Goal: Download file/media

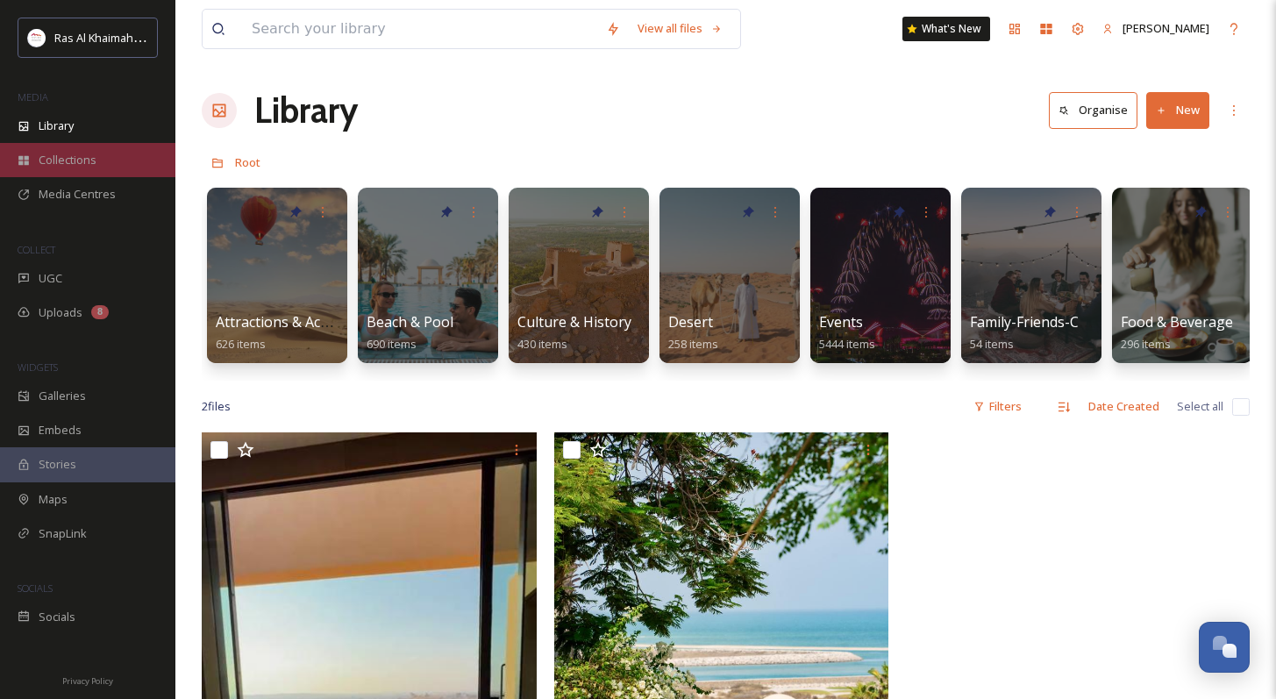
click at [55, 166] on span "Collections" at bounding box center [68, 160] width 58 height 17
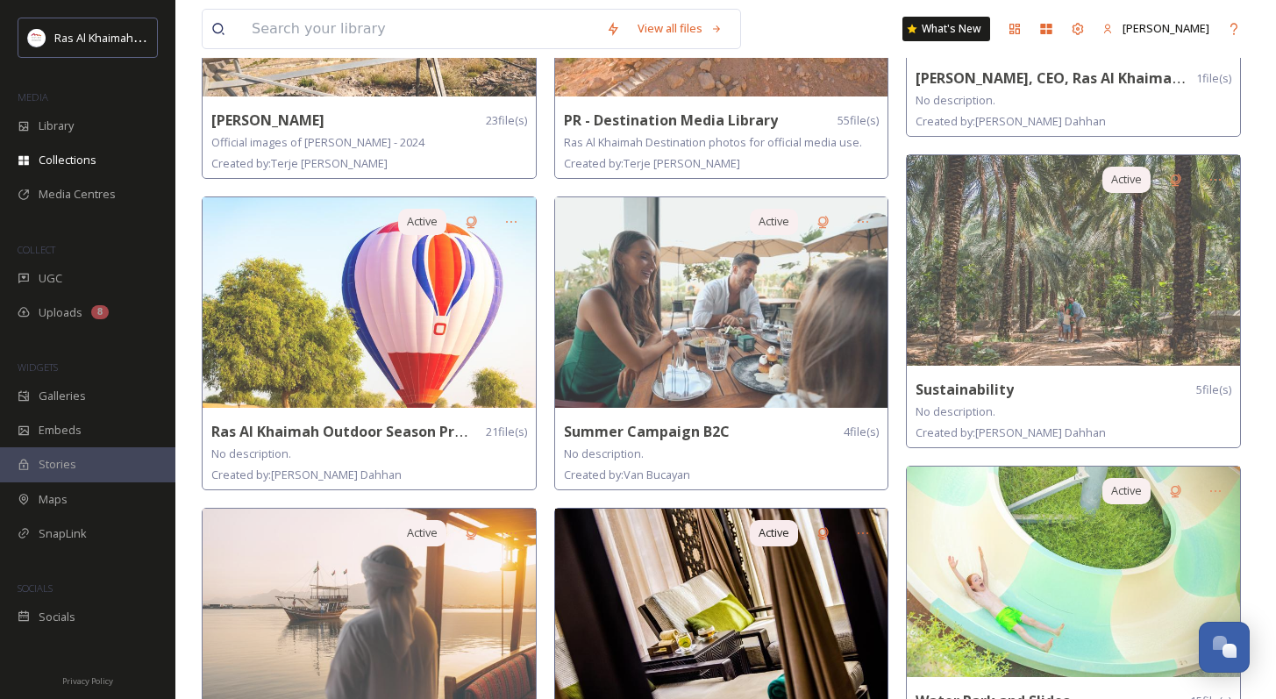
scroll to position [1218, 0]
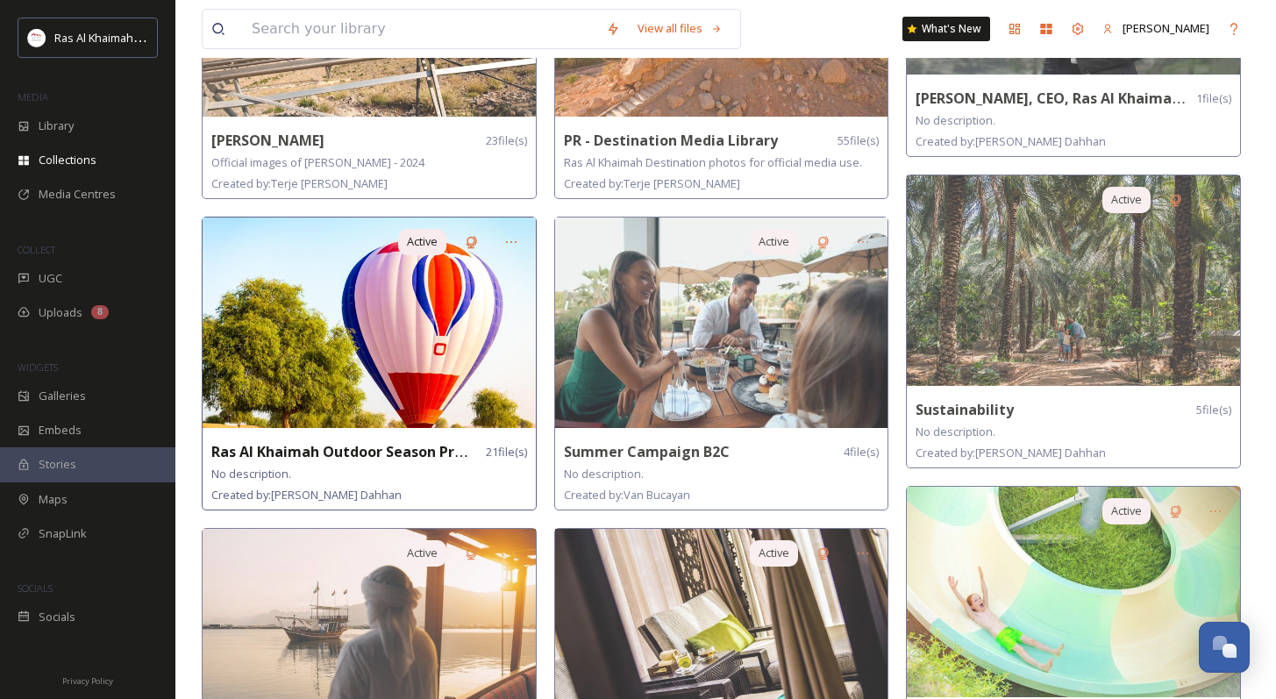
click at [408, 342] on img at bounding box center [369, 322] width 333 height 210
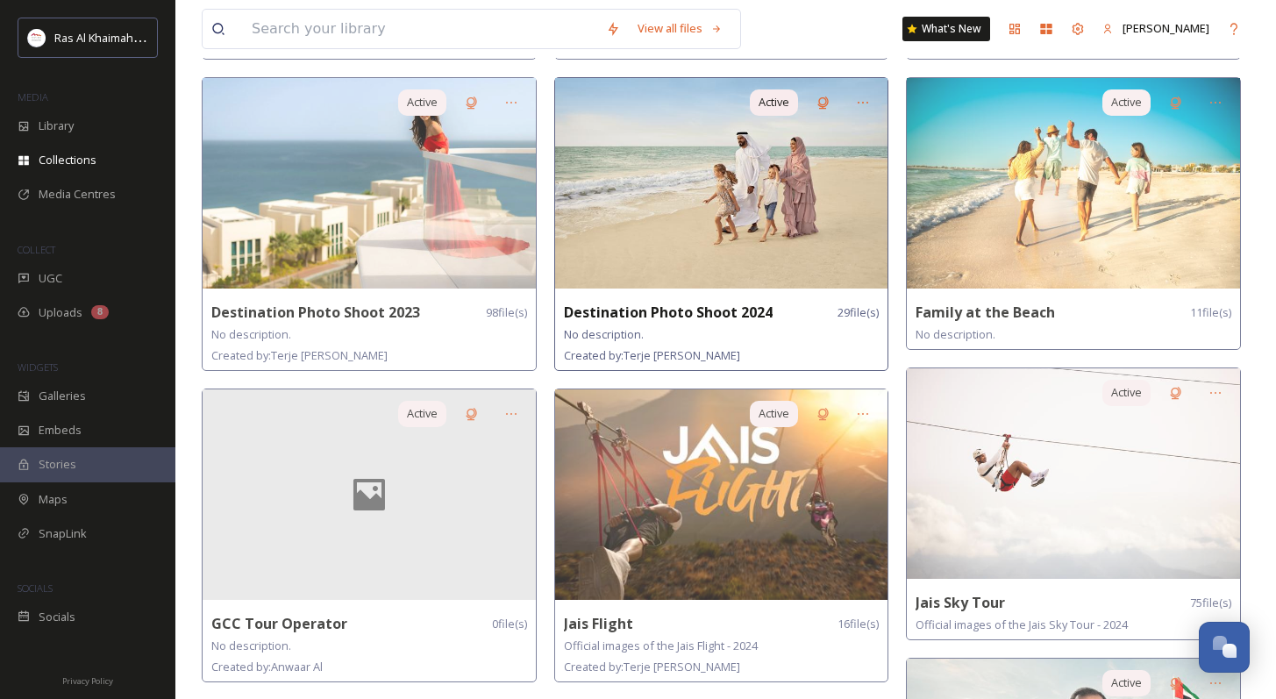
scroll to position [473, 0]
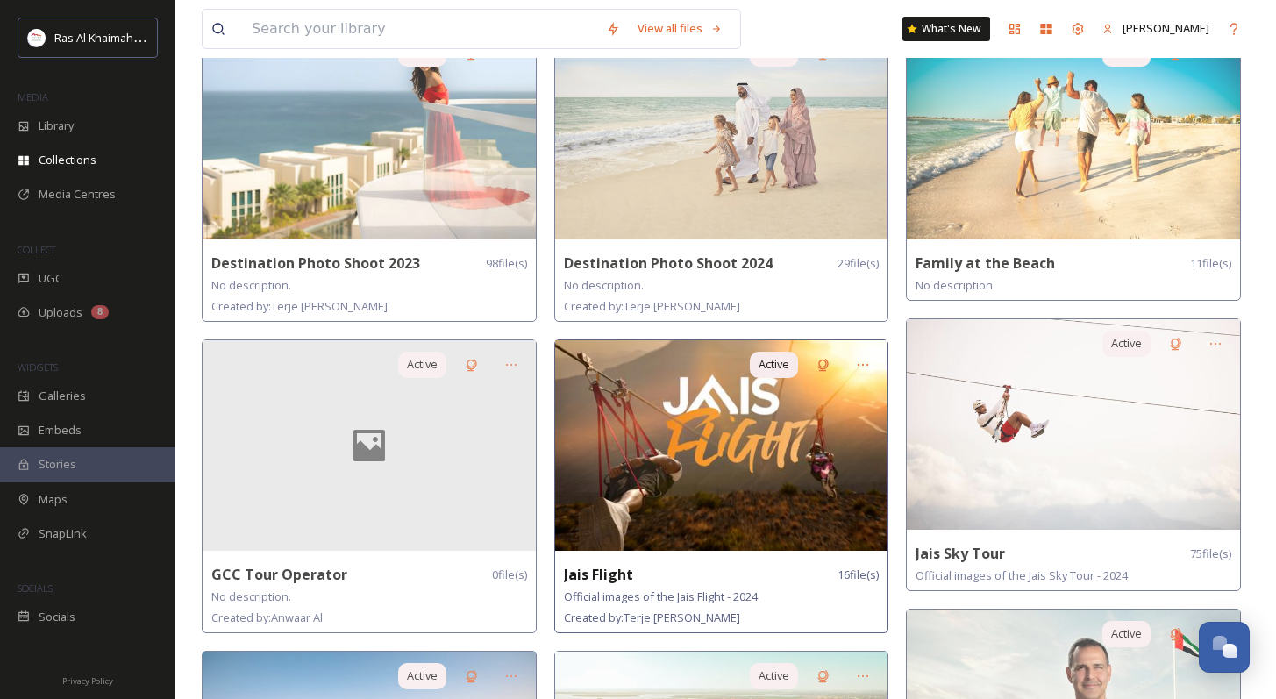
click at [766, 537] on img at bounding box center [721, 445] width 333 height 210
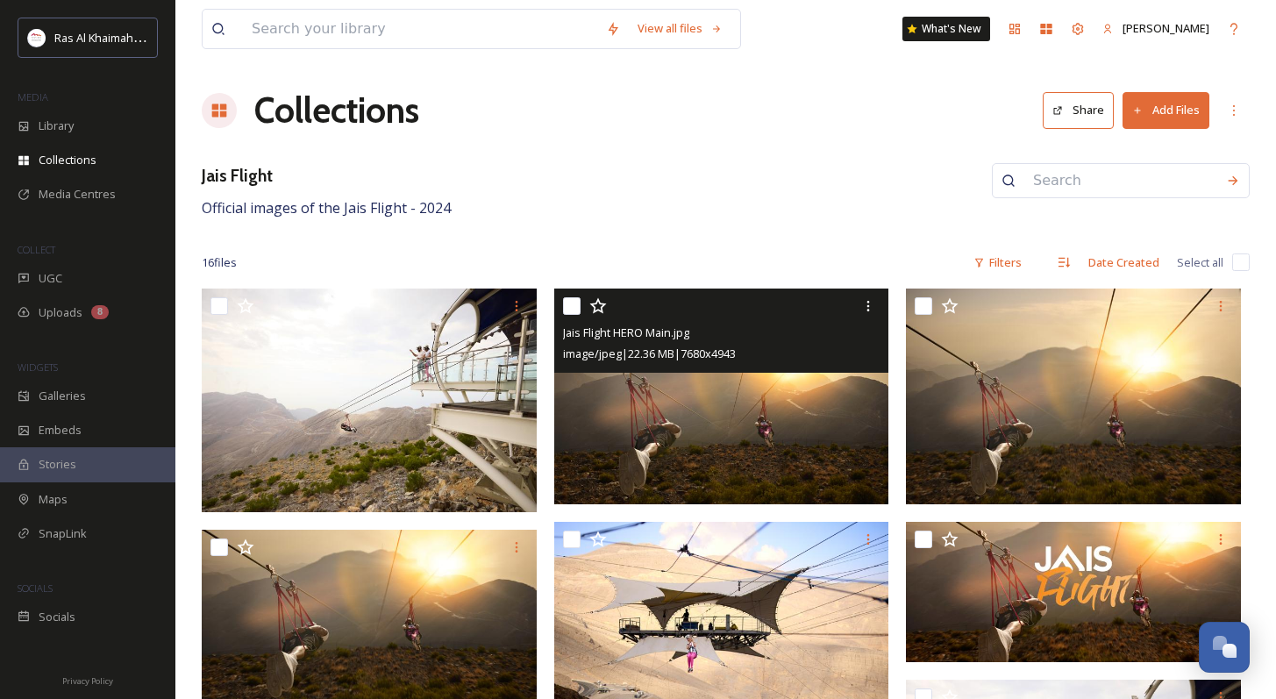
click at [798, 424] on img at bounding box center [721, 396] width 335 height 216
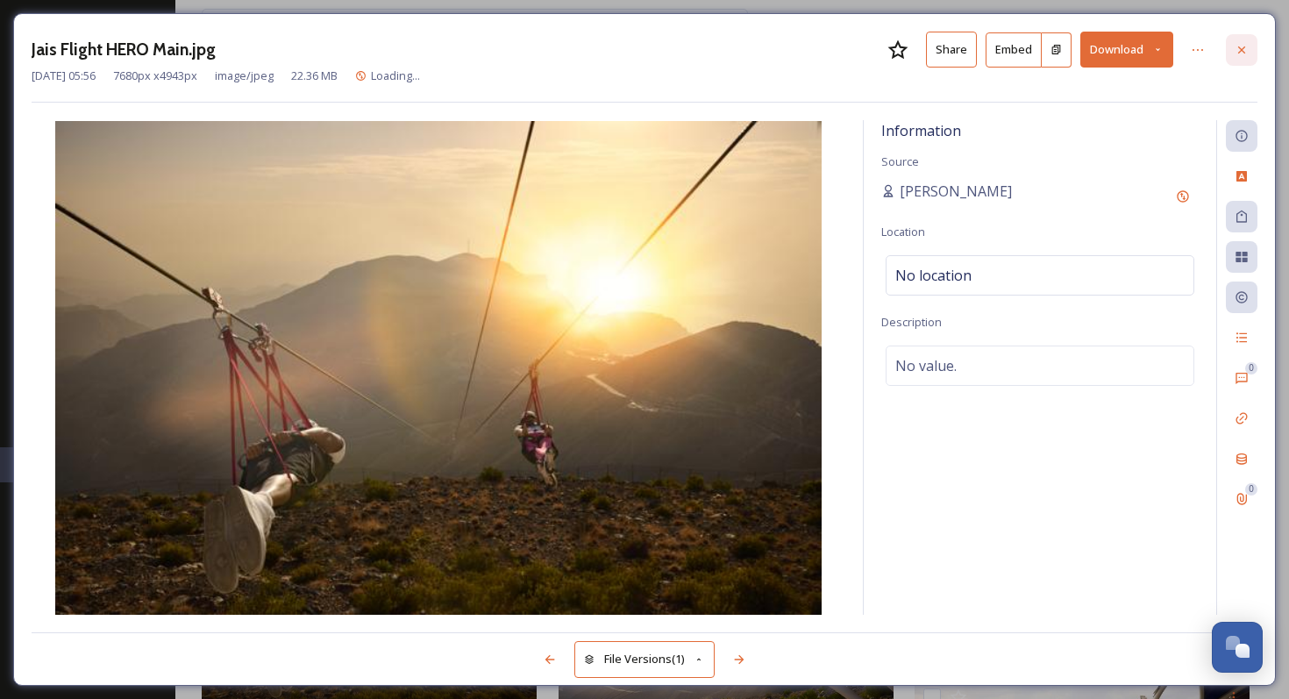
click at [903, 54] on icon at bounding box center [1242, 50] width 14 height 14
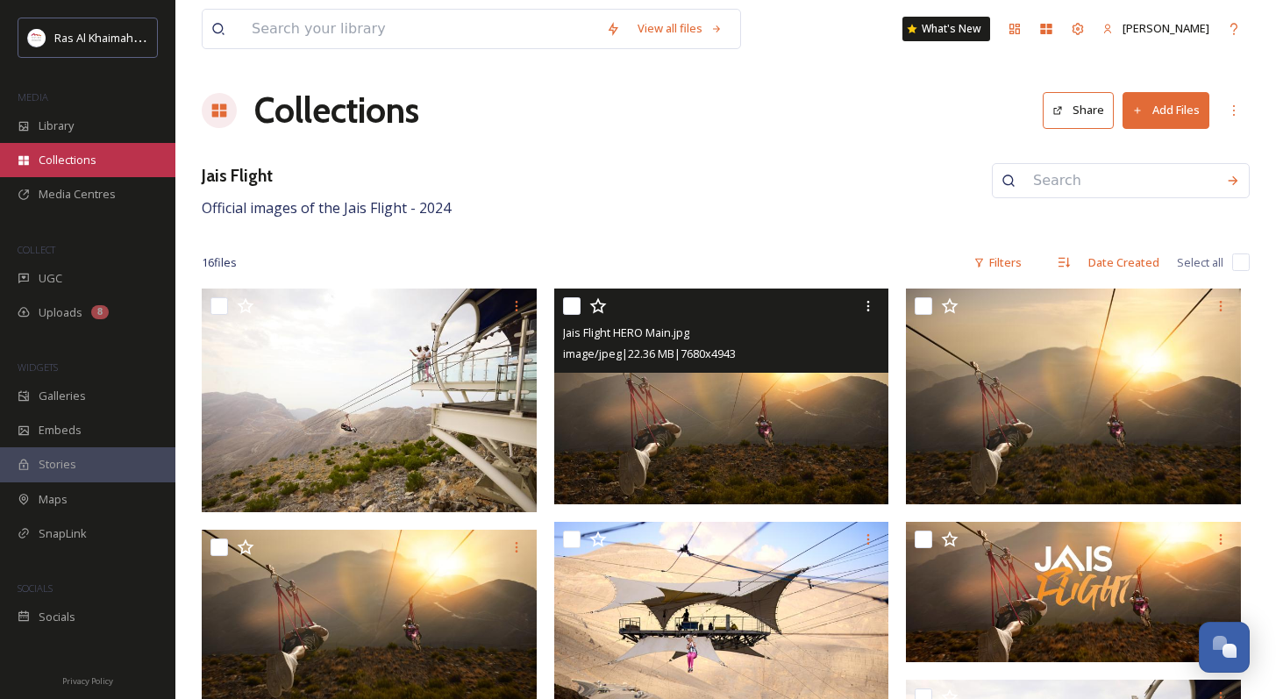
click at [75, 157] on span "Collections" at bounding box center [68, 160] width 58 height 17
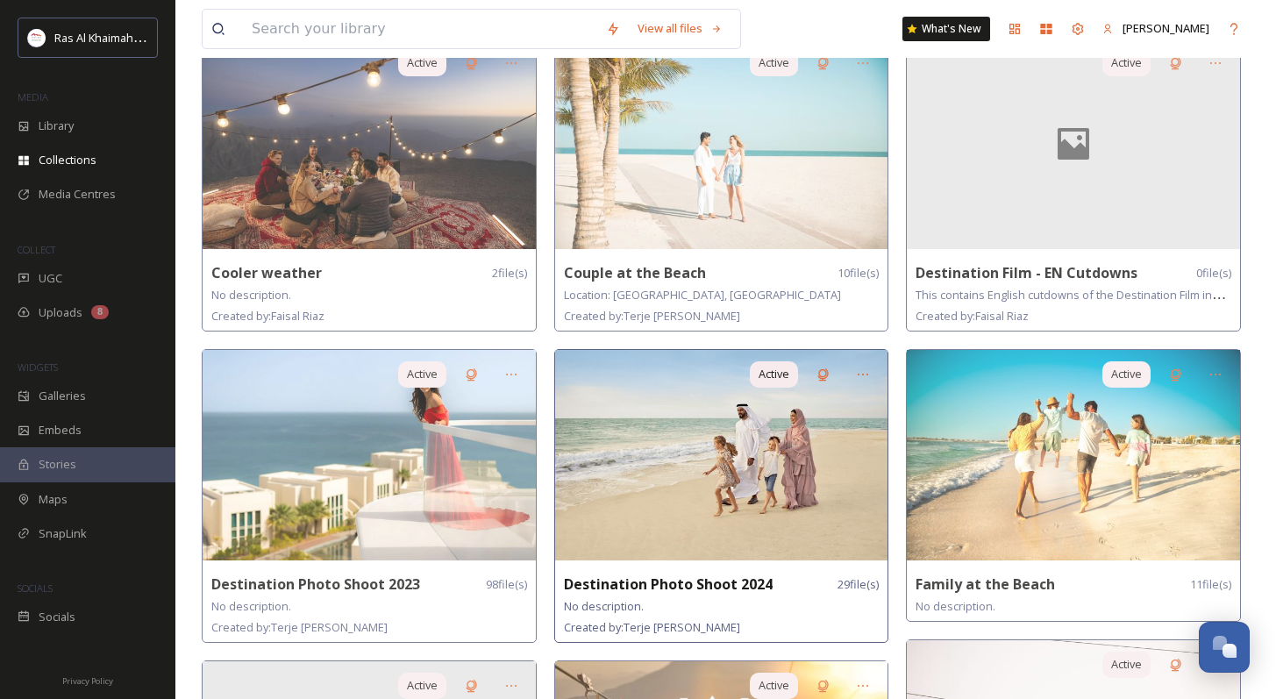
scroll to position [179, 0]
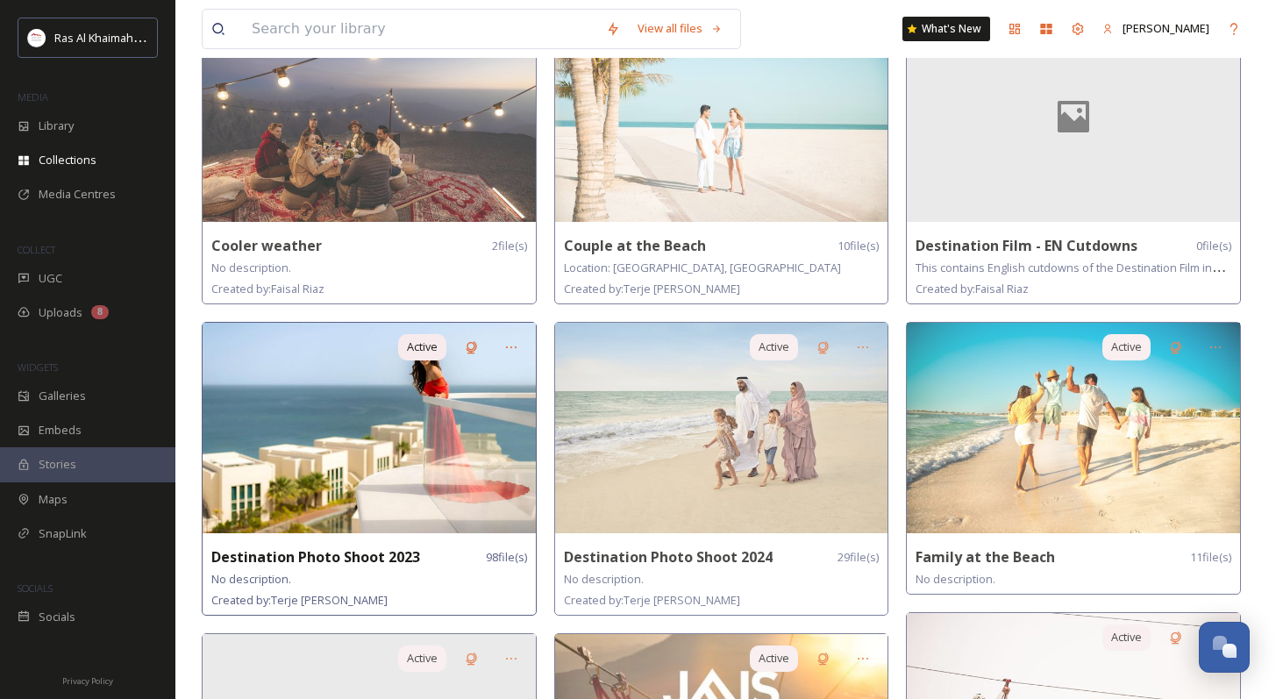
click at [412, 472] on img at bounding box center [369, 428] width 333 height 210
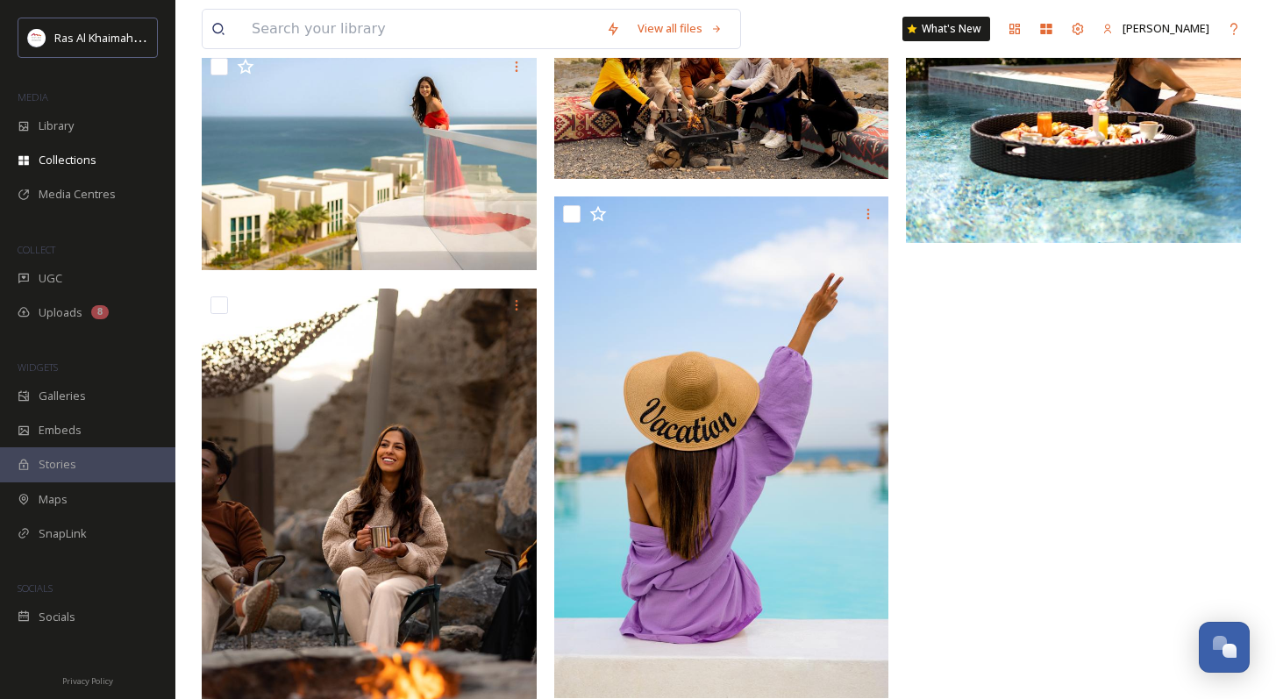
scroll to position [12864, 0]
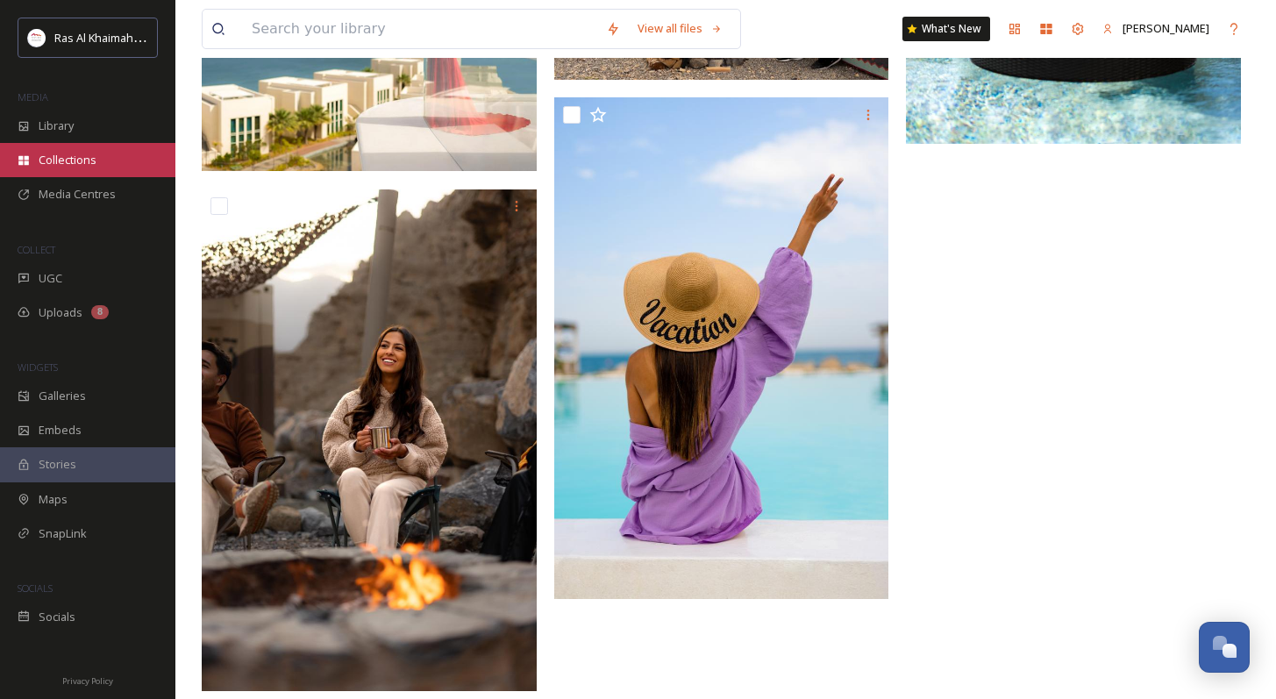
click at [81, 161] on span "Collections" at bounding box center [68, 160] width 58 height 17
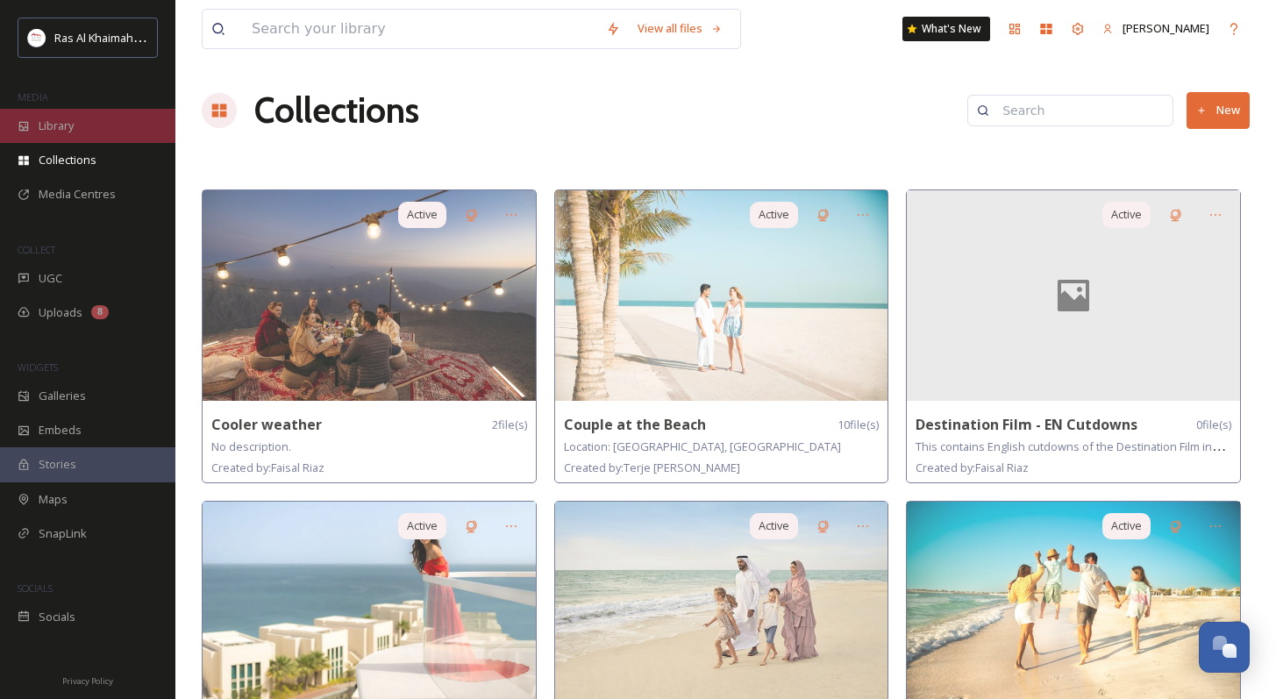
click at [61, 132] on span "Library" at bounding box center [56, 126] width 35 height 17
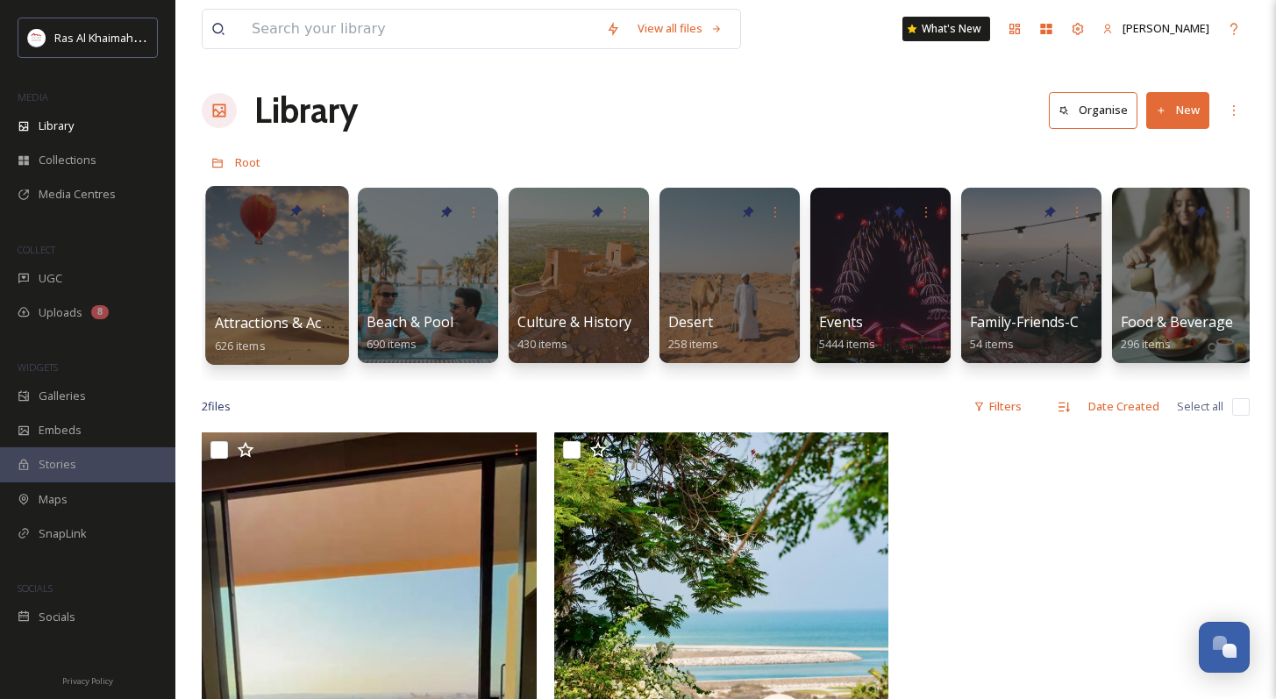
click at [272, 303] on div at bounding box center [276, 275] width 143 height 179
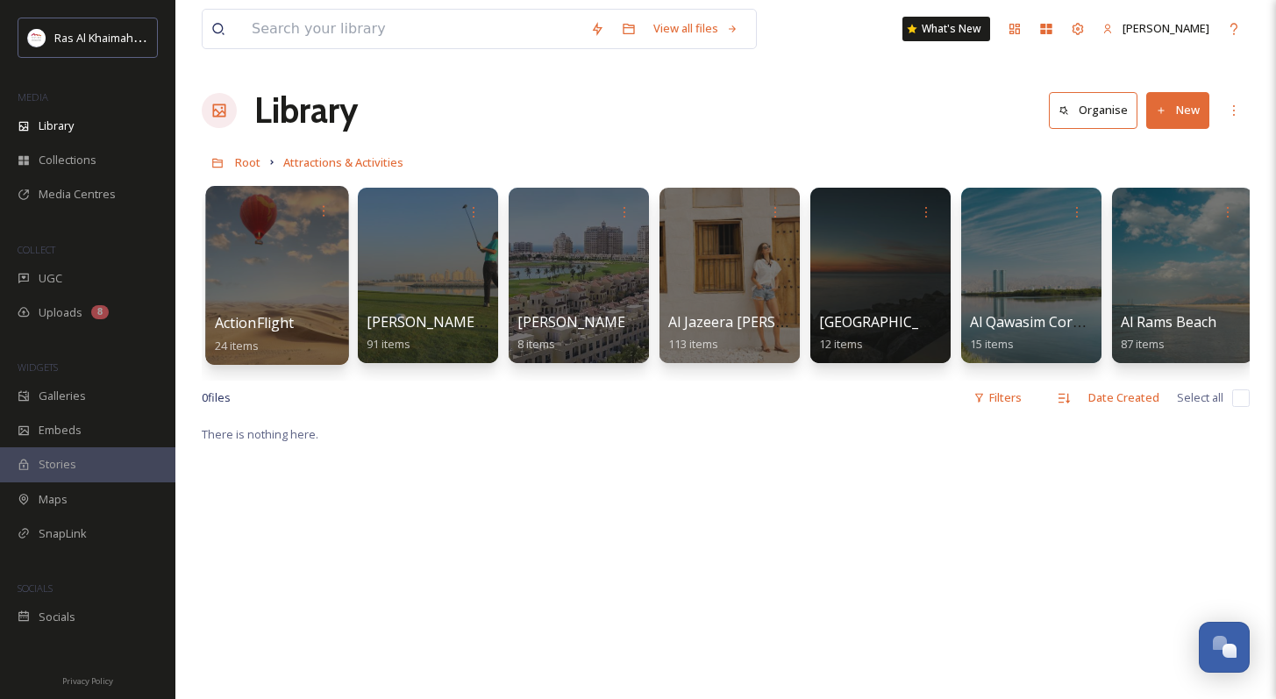
click at [327, 300] on div at bounding box center [276, 275] width 143 height 179
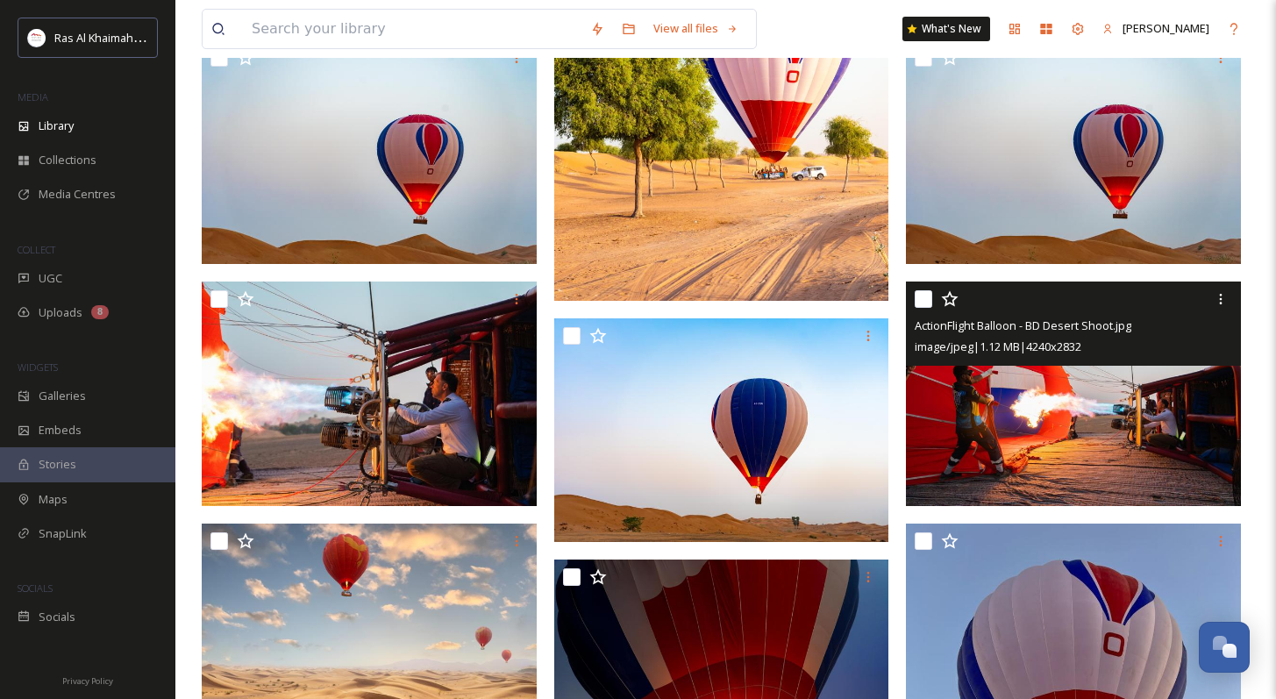
scroll to position [514, 0]
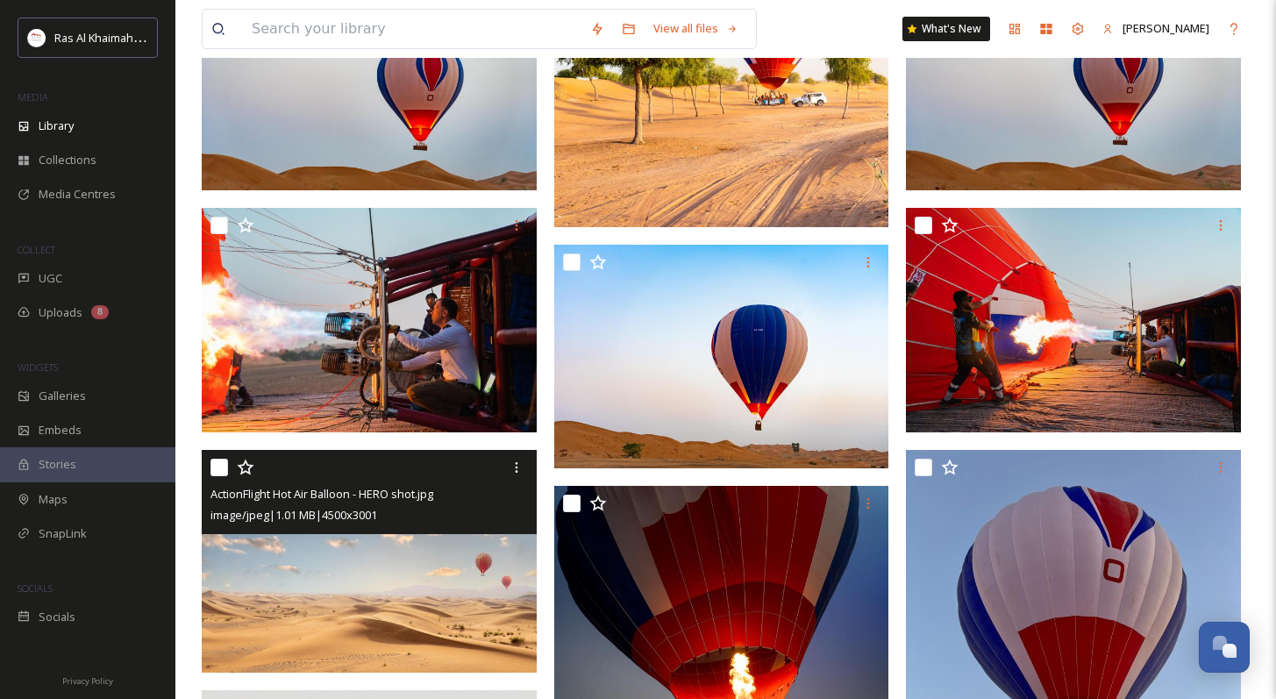
click at [437, 577] on img at bounding box center [369, 562] width 335 height 224
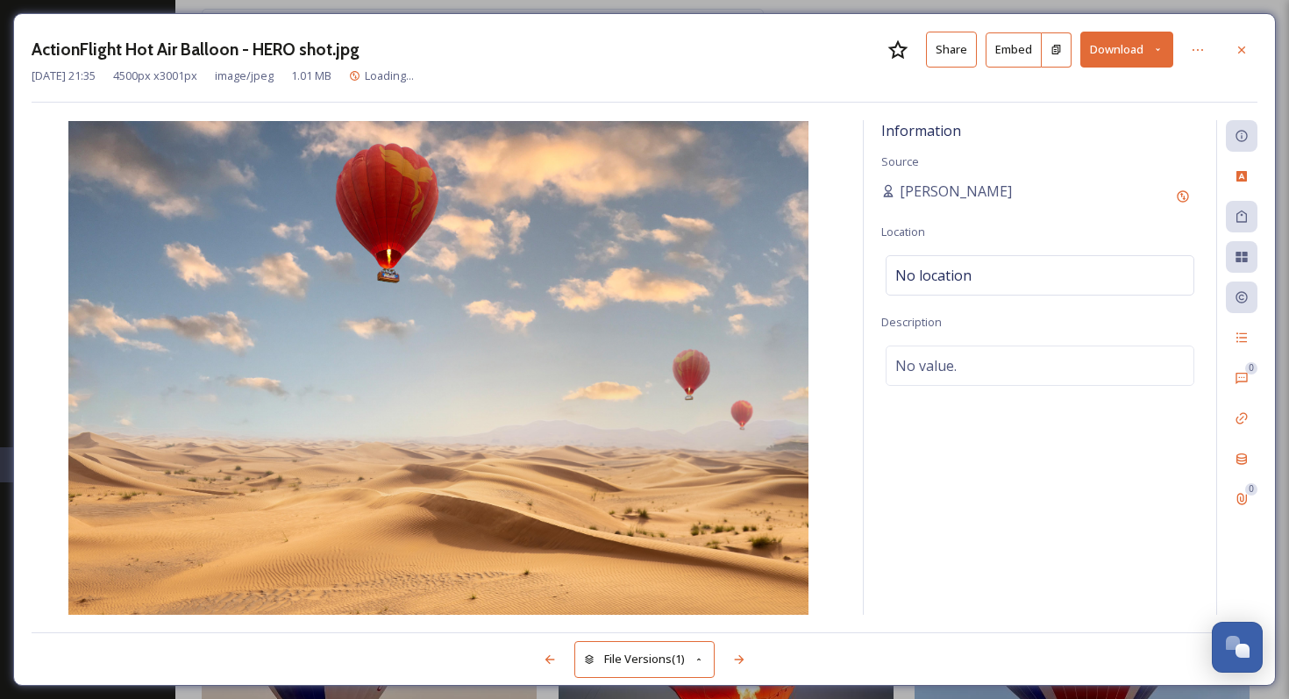
click at [903, 51] on button "Download" at bounding box center [1126, 50] width 93 height 36
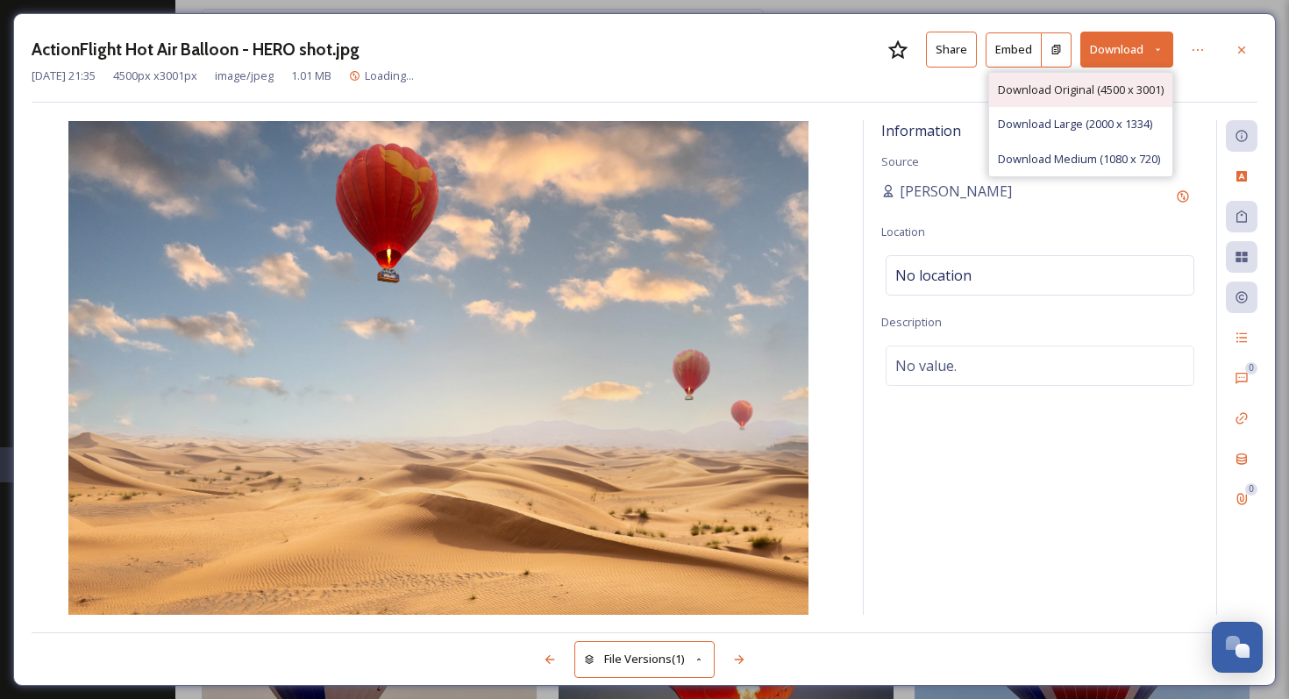
click at [903, 92] on span "Download Original (4500 x 3001)" at bounding box center [1081, 90] width 166 height 17
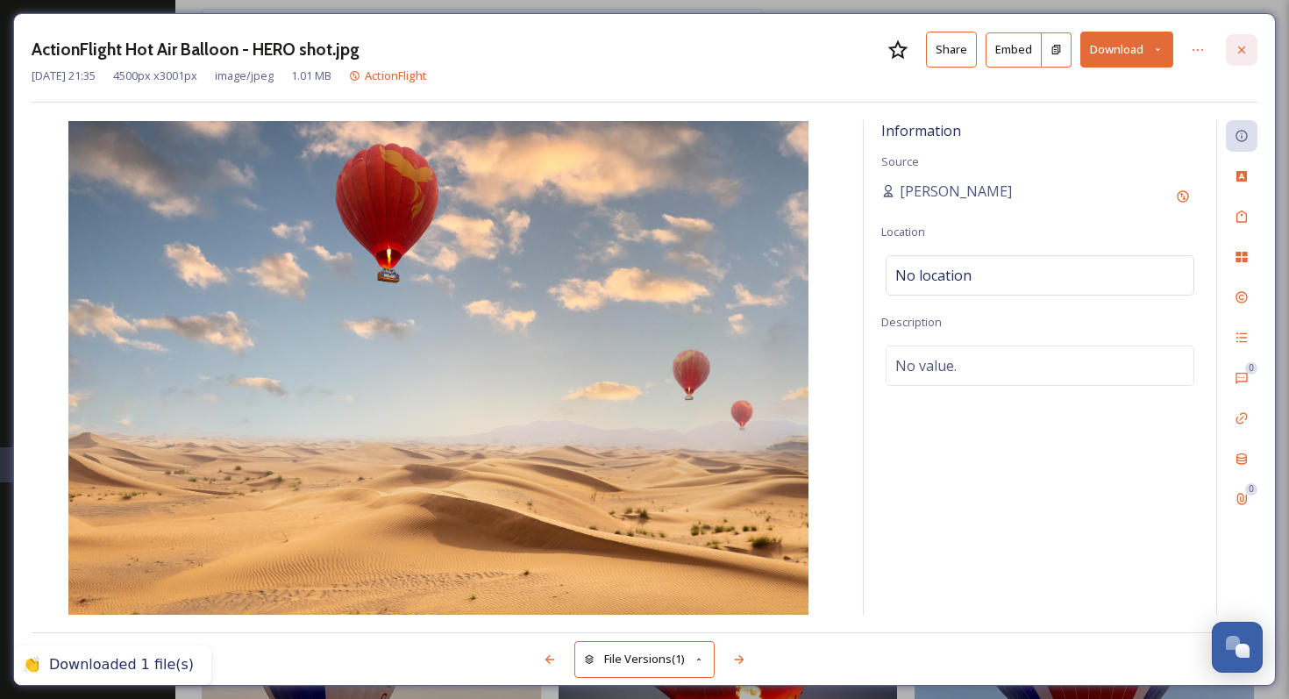
click at [903, 46] on icon at bounding box center [1241, 49] width 7 height 7
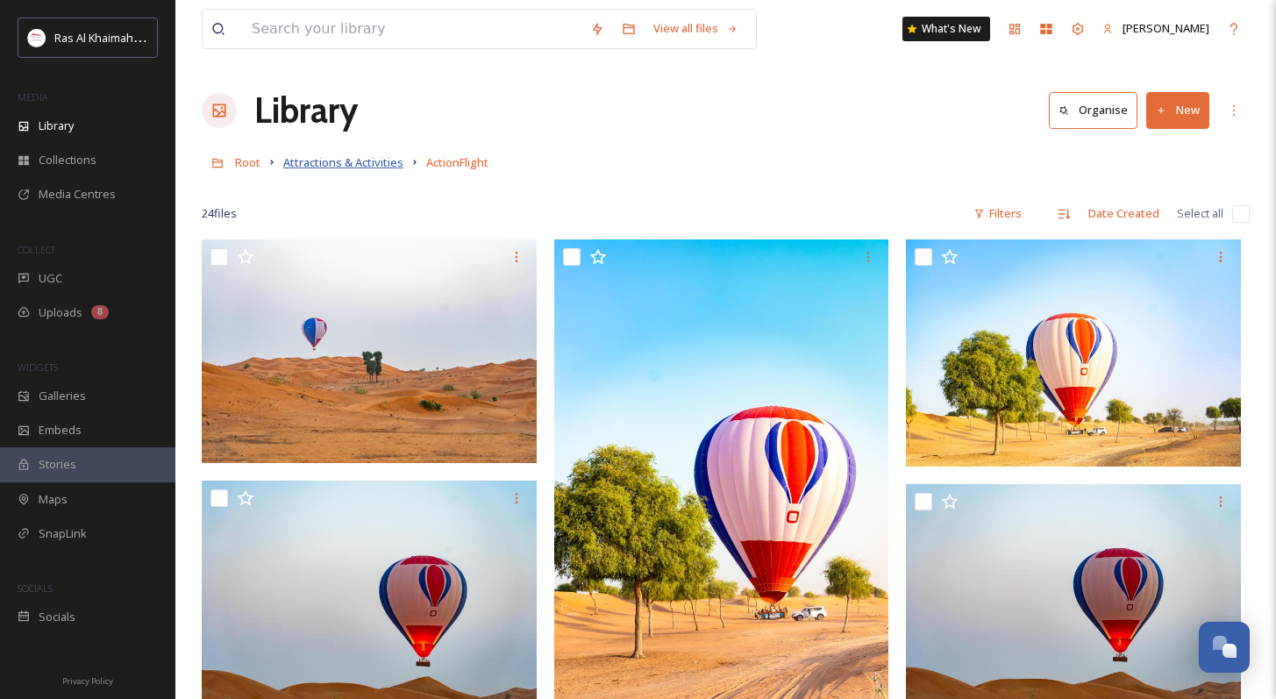
click at [328, 159] on span "Attractions & Activities" at bounding box center [343, 162] width 120 height 16
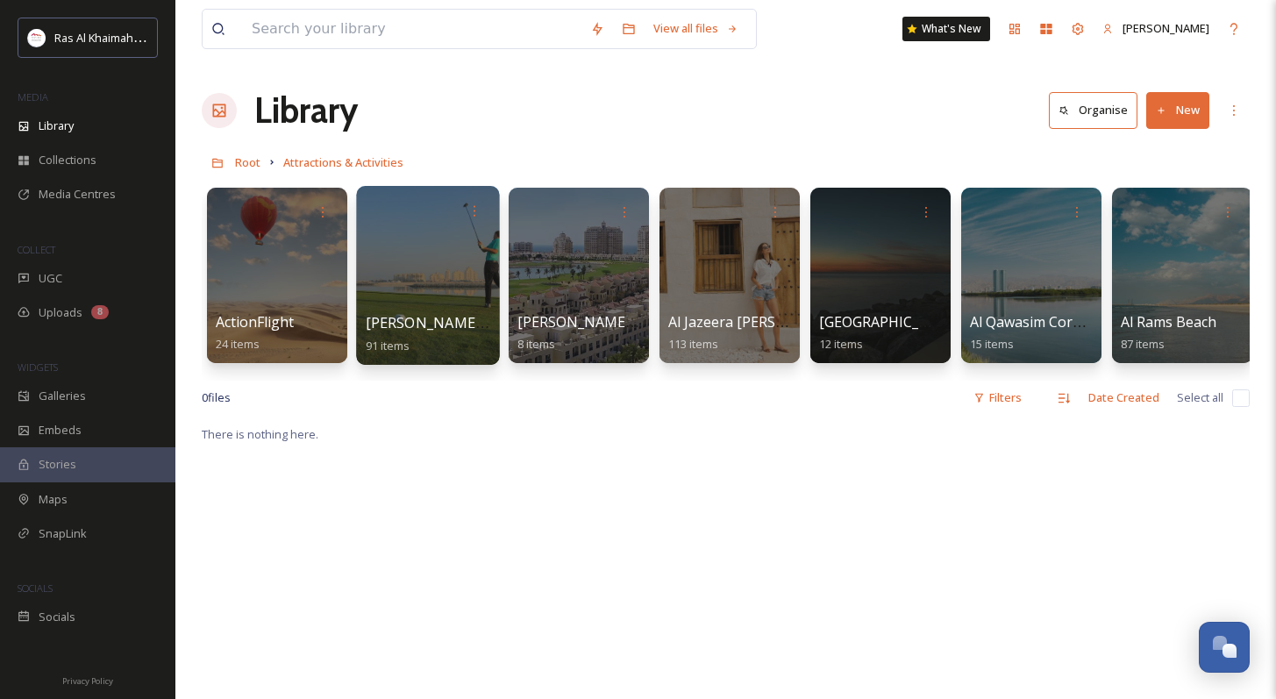
click at [417, 294] on div at bounding box center [427, 275] width 143 height 179
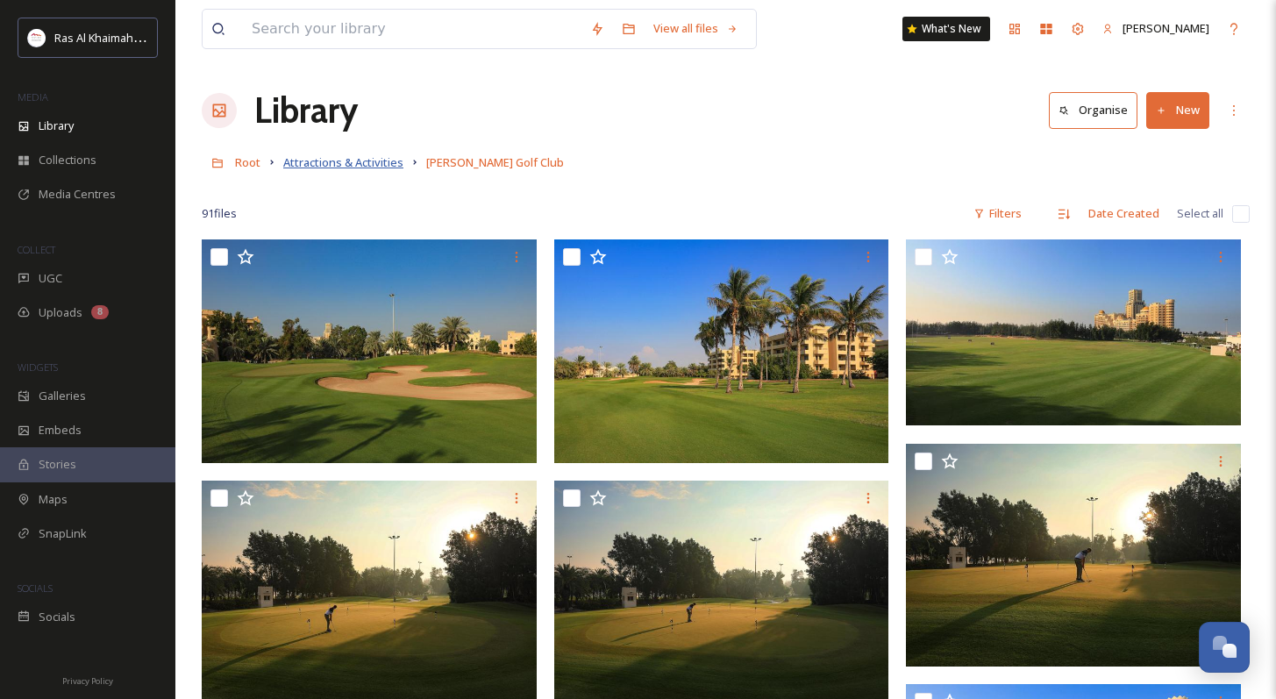
click at [353, 167] on span "Attractions & Activities" at bounding box center [343, 162] width 120 height 16
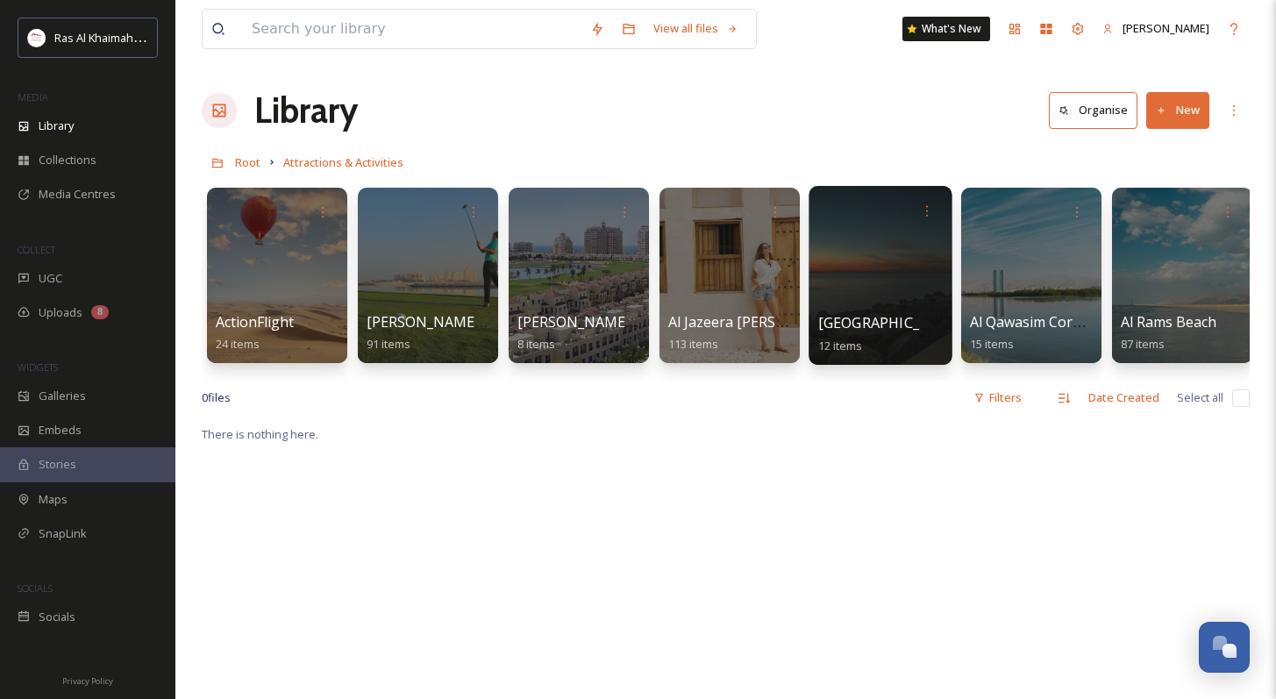
click at [854, 307] on div at bounding box center [879, 275] width 143 height 179
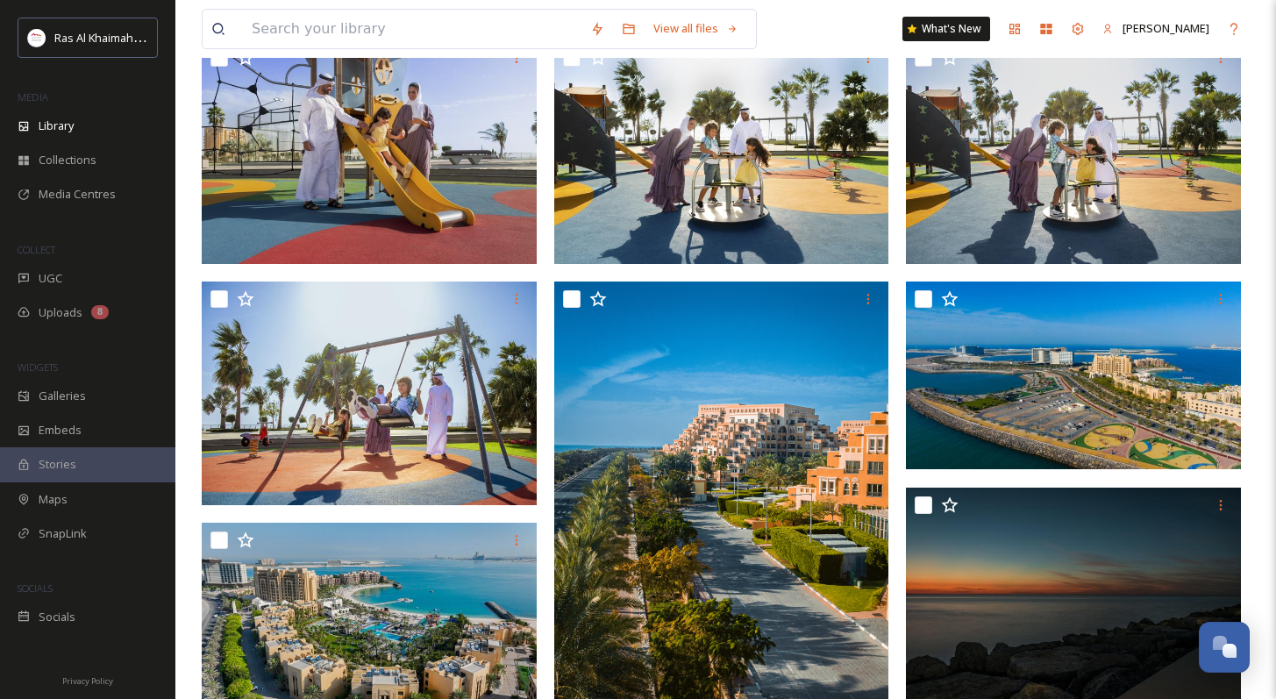
scroll to position [329, 0]
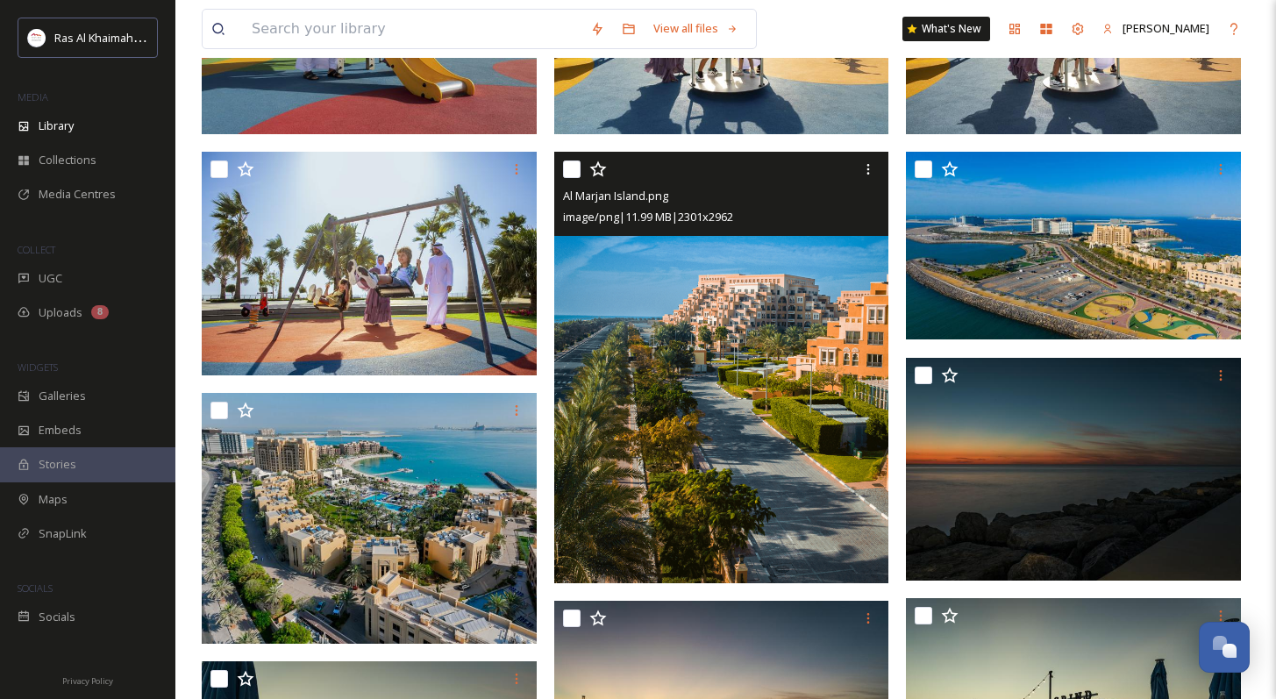
click at [733, 452] on img at bounding box center [721, 367] width 335 height 431
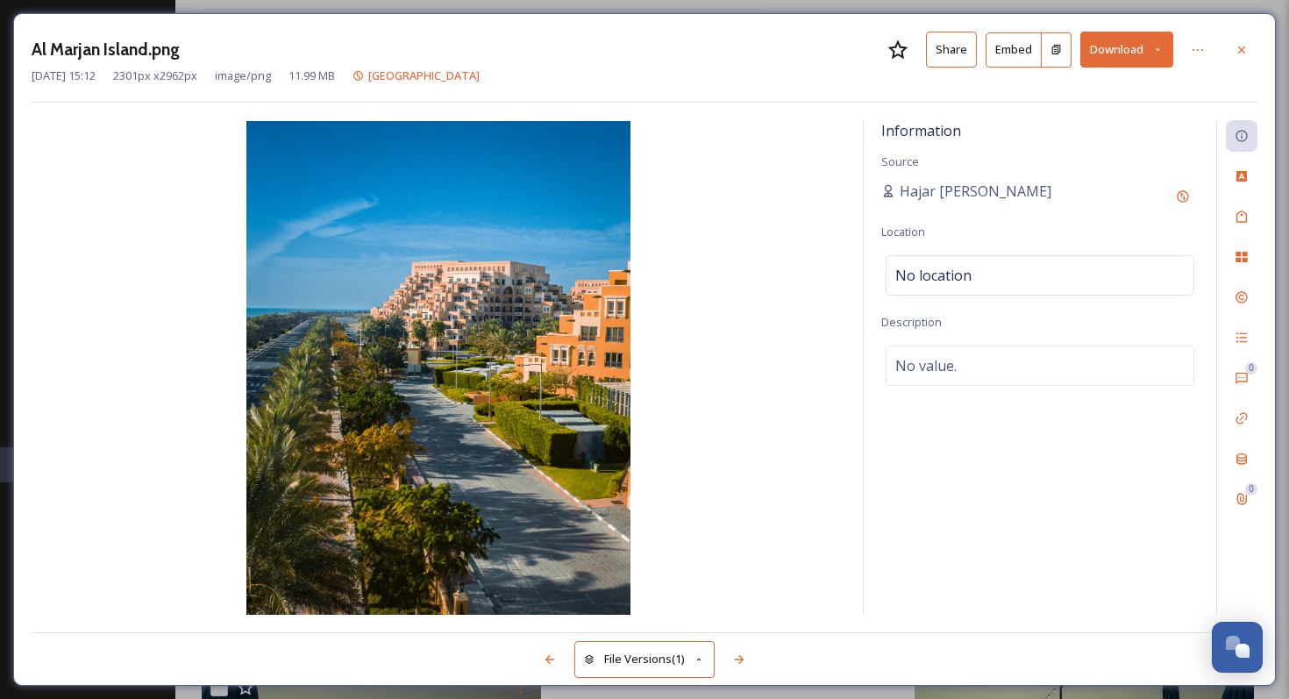
click at [903, 64] on button "Download" at bounding box center [1126, 50] width 93 height 36
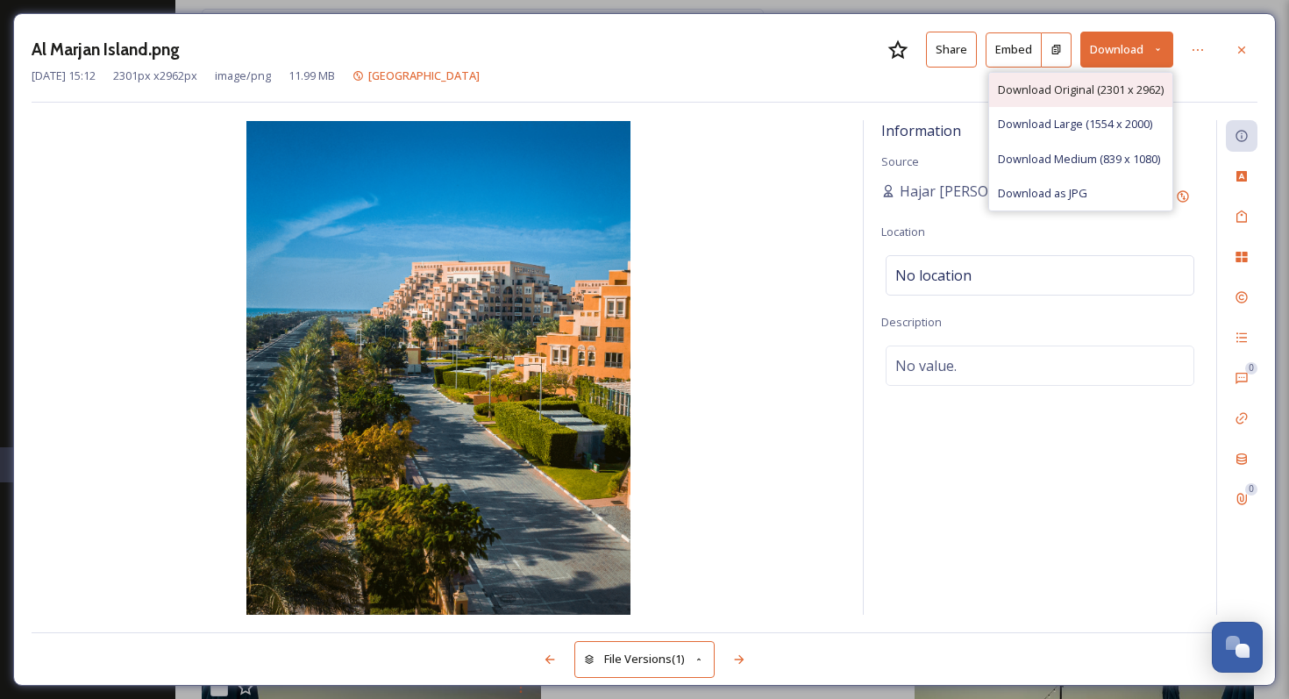
click at [903, 97] on div "Download Original (2301 x 2962)" at bounding box center [1080, 90] width 183 height 34
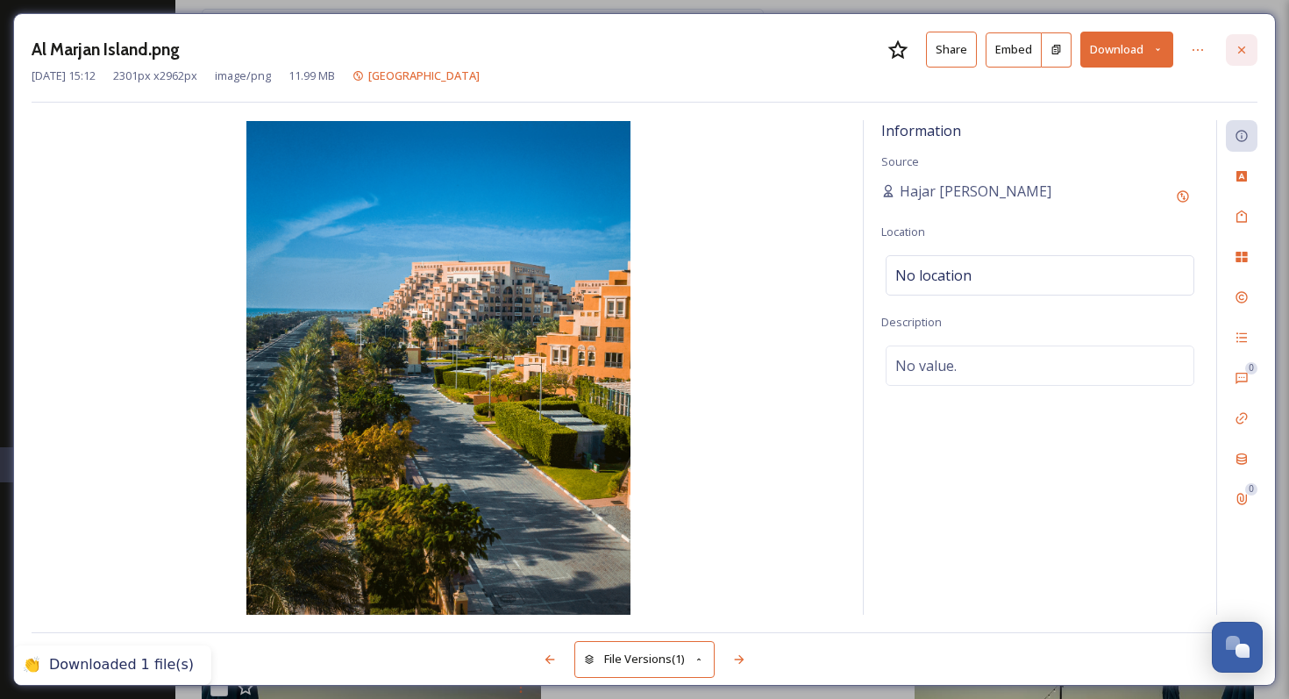
click at [903, 54] on div at bounding box center [1242, 50] width 32 height 32
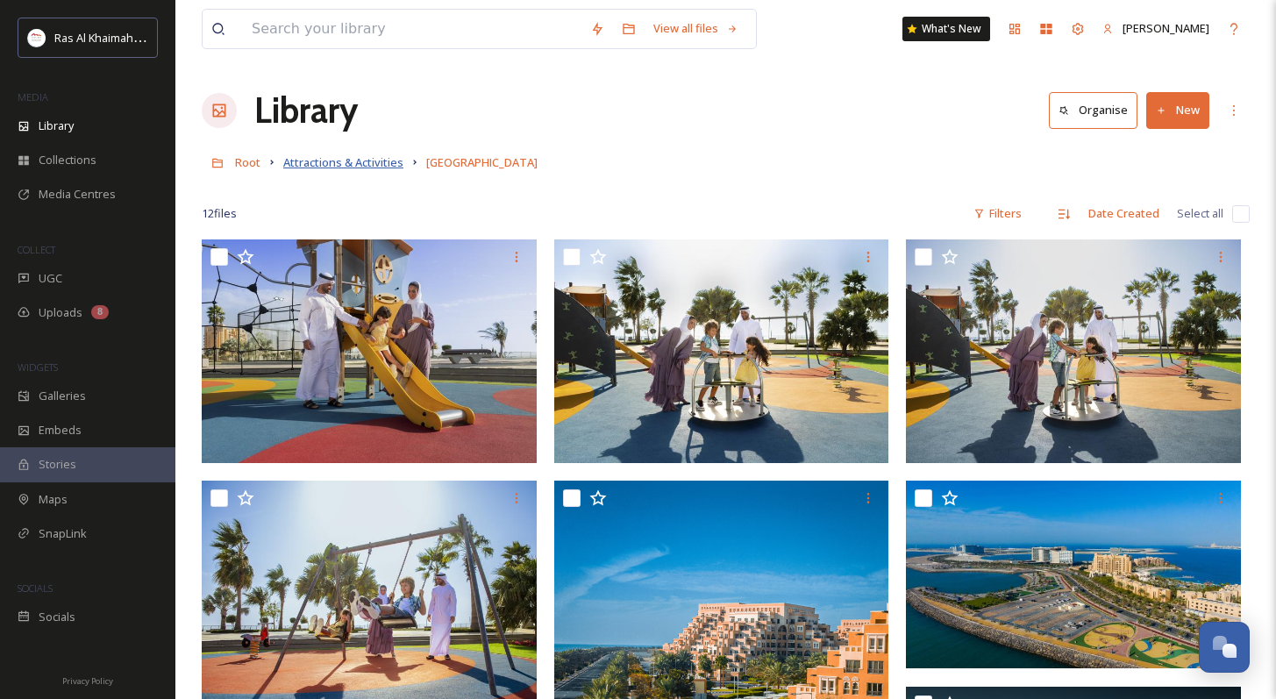
click at [338, 163] on span "Attractions & Activities" at bounding box center [343, 162] width 120 height 16
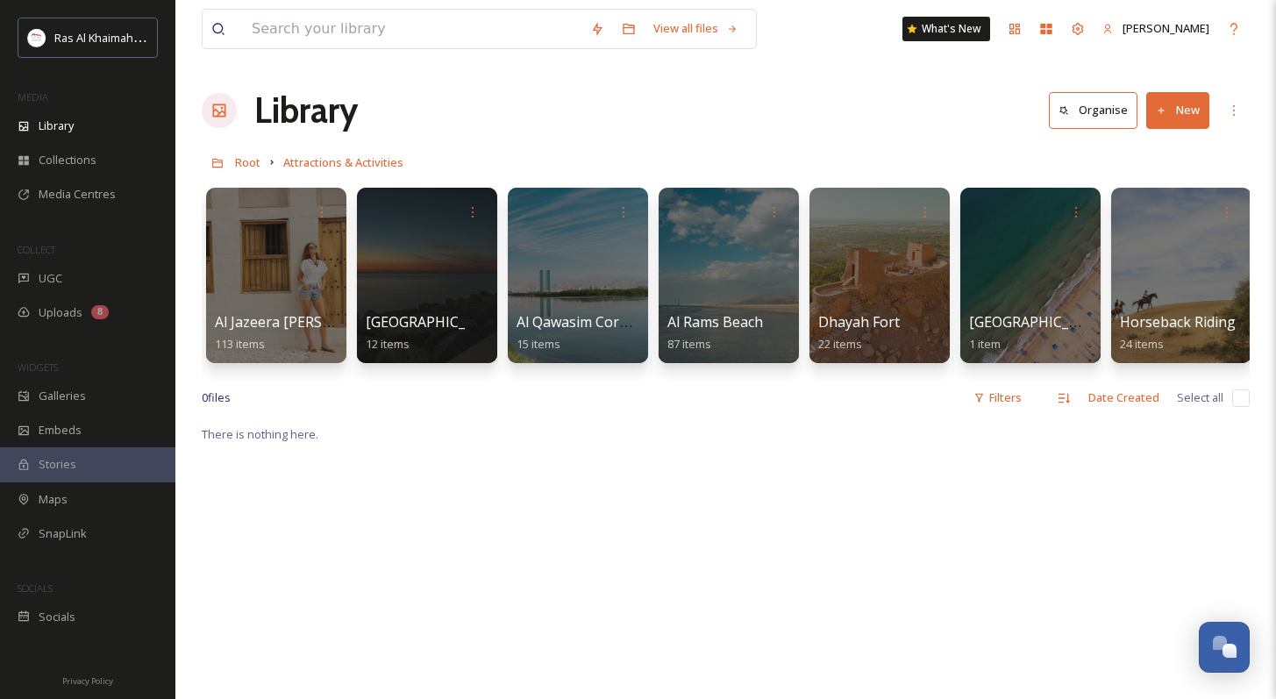
scroll to position [0, 461]
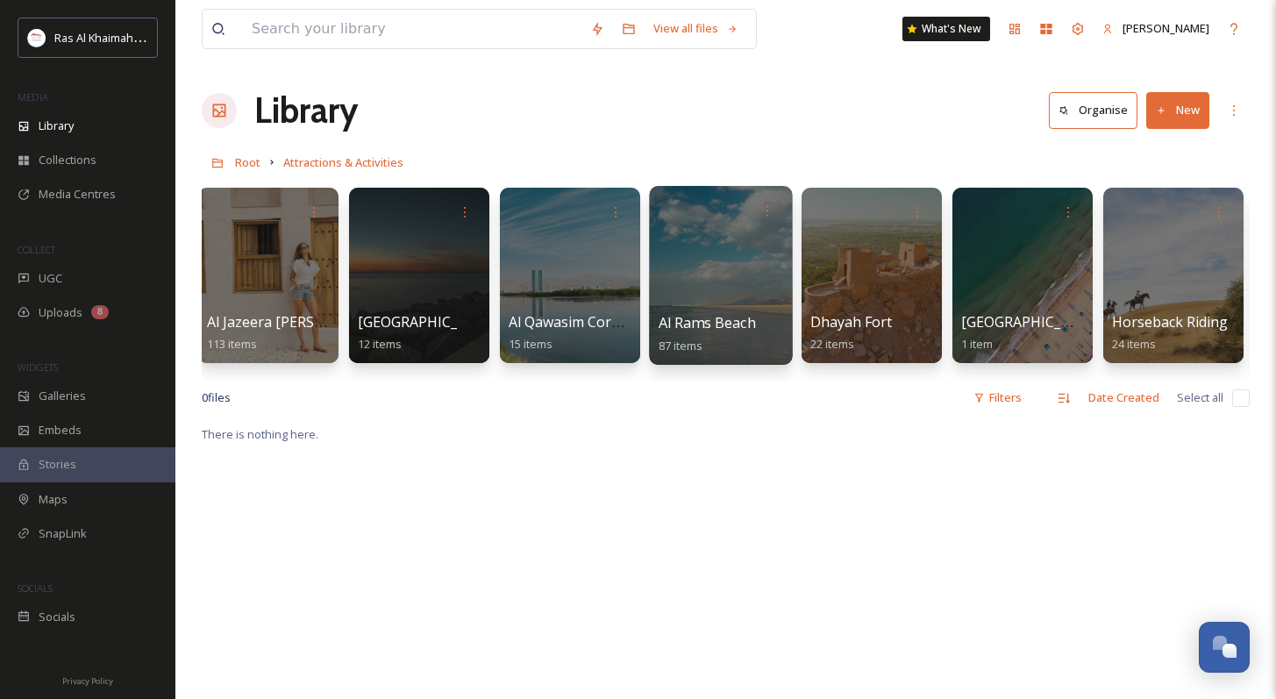
click at [680, 279] on div at bounding box center [720, 275] width 143 height 179
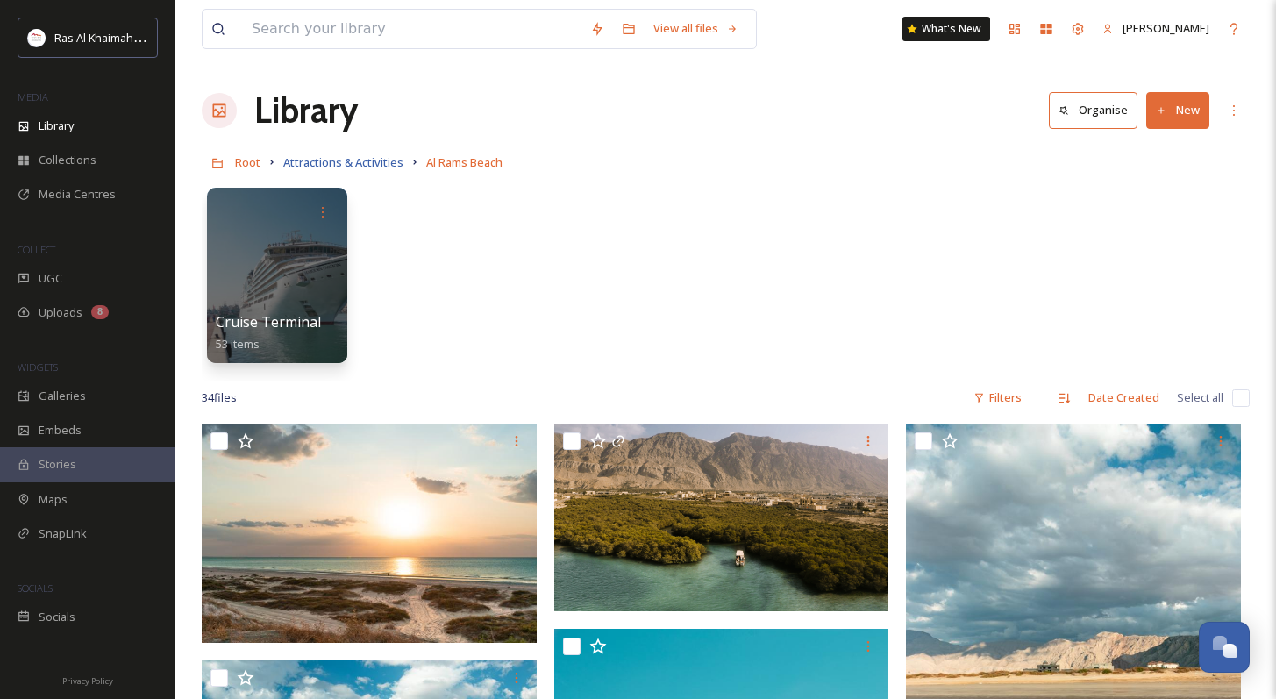
click at [351, 165] on span "Attractions & Activities" at bounding box center [343, 162] width 120 height 16
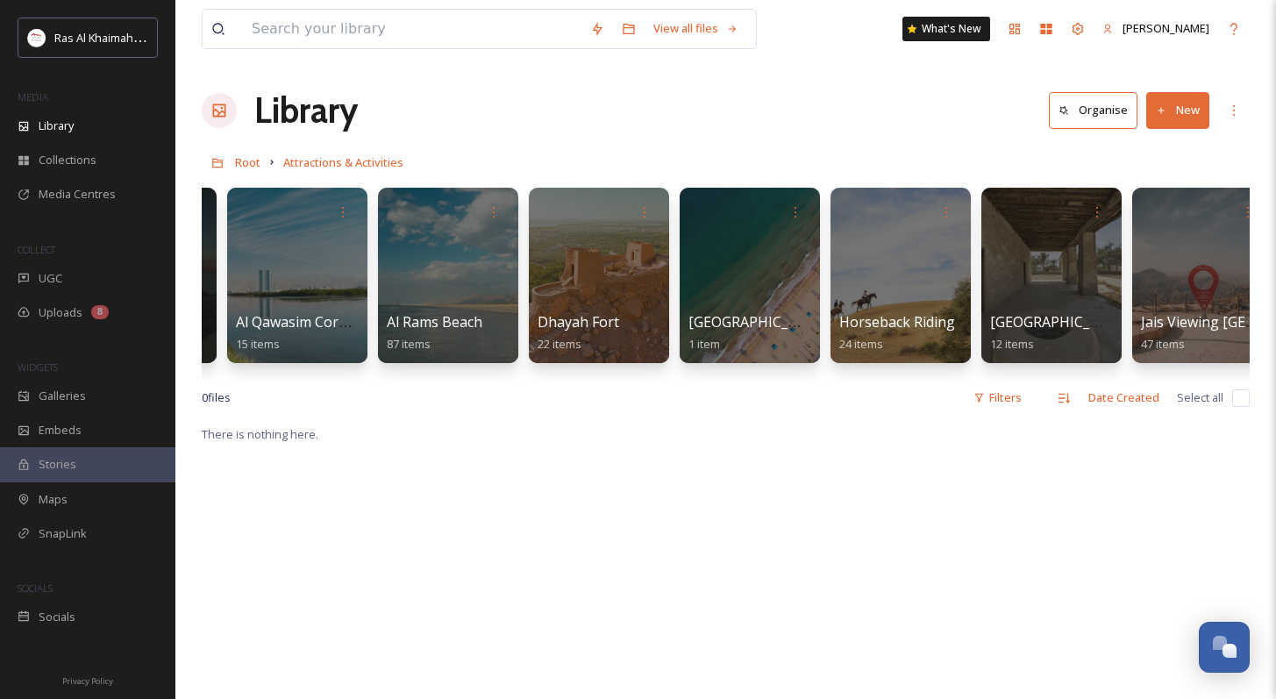
scroll to position [0, 736]
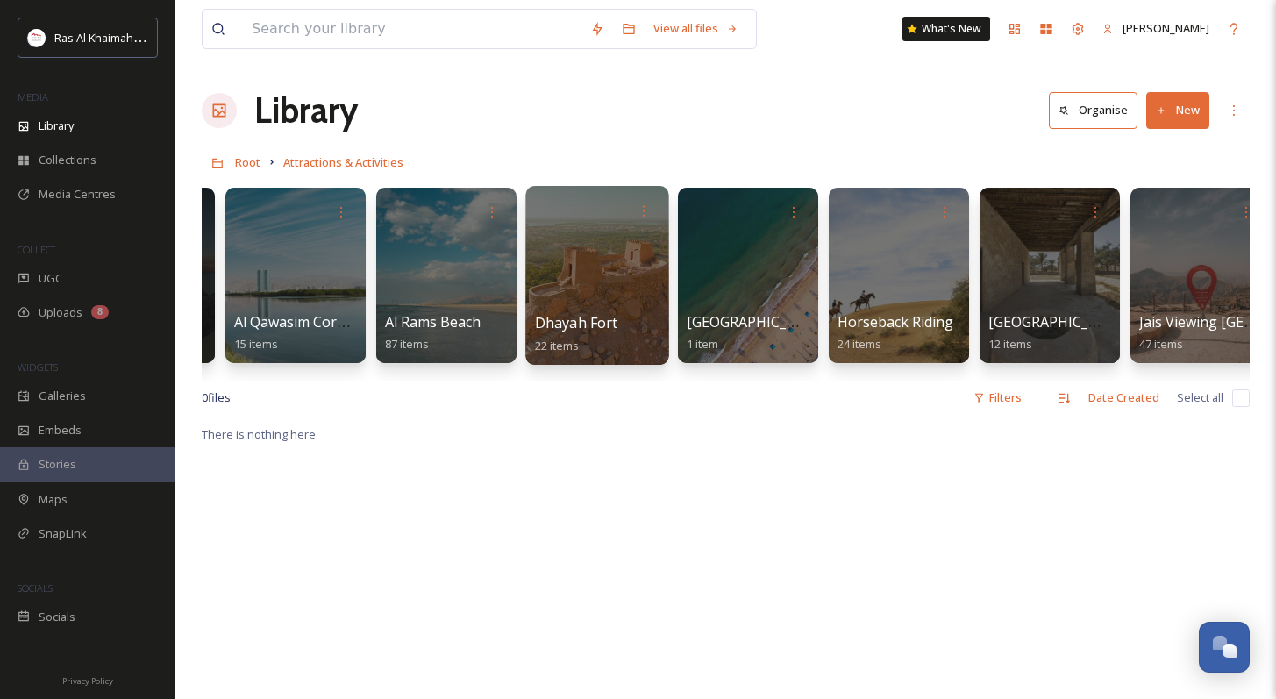
click at [615, 263] on div at bounding box center [596, 275] width 143 height 179
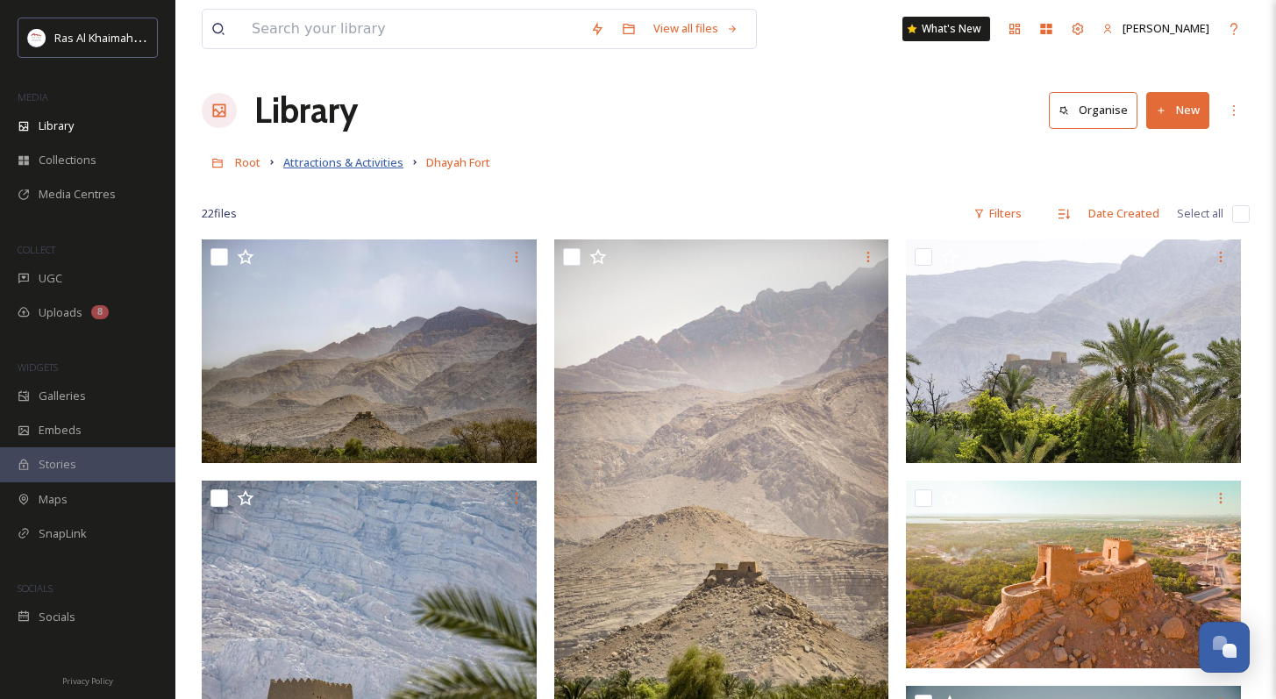
click at [353, 160] on span "Attractions & Activities" at bounding box center [343, 162] width 120 height 16
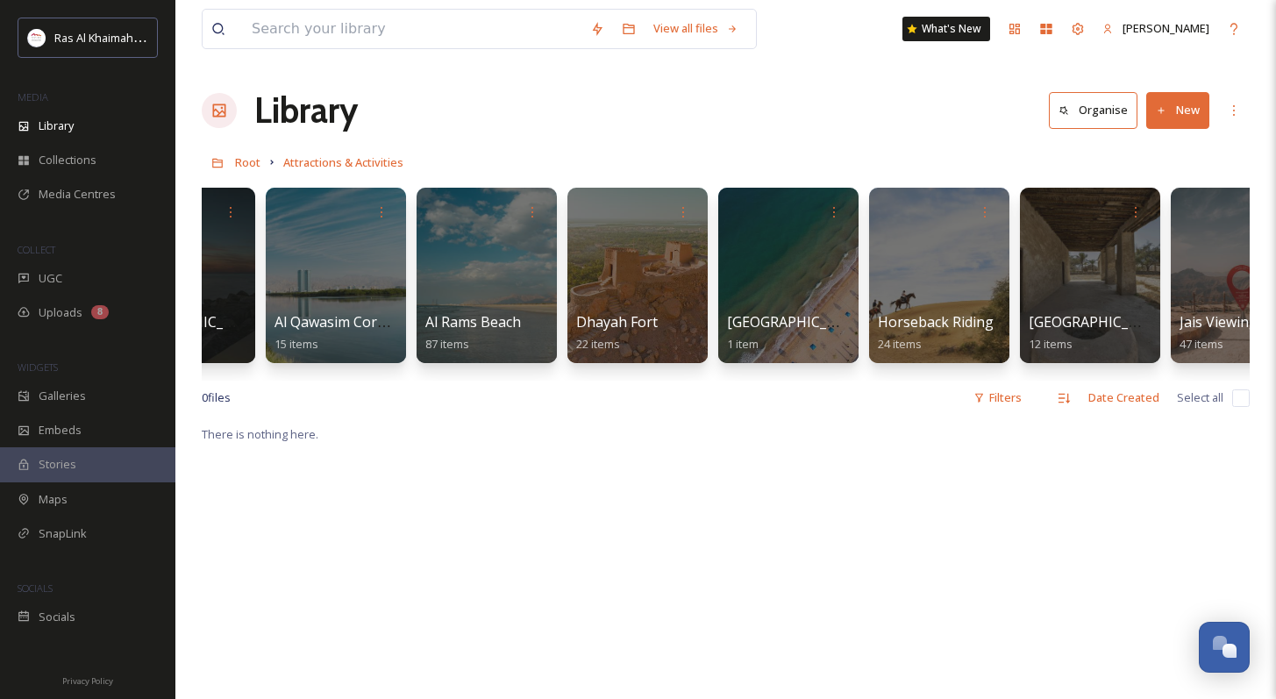
scroll to position [0, 771]
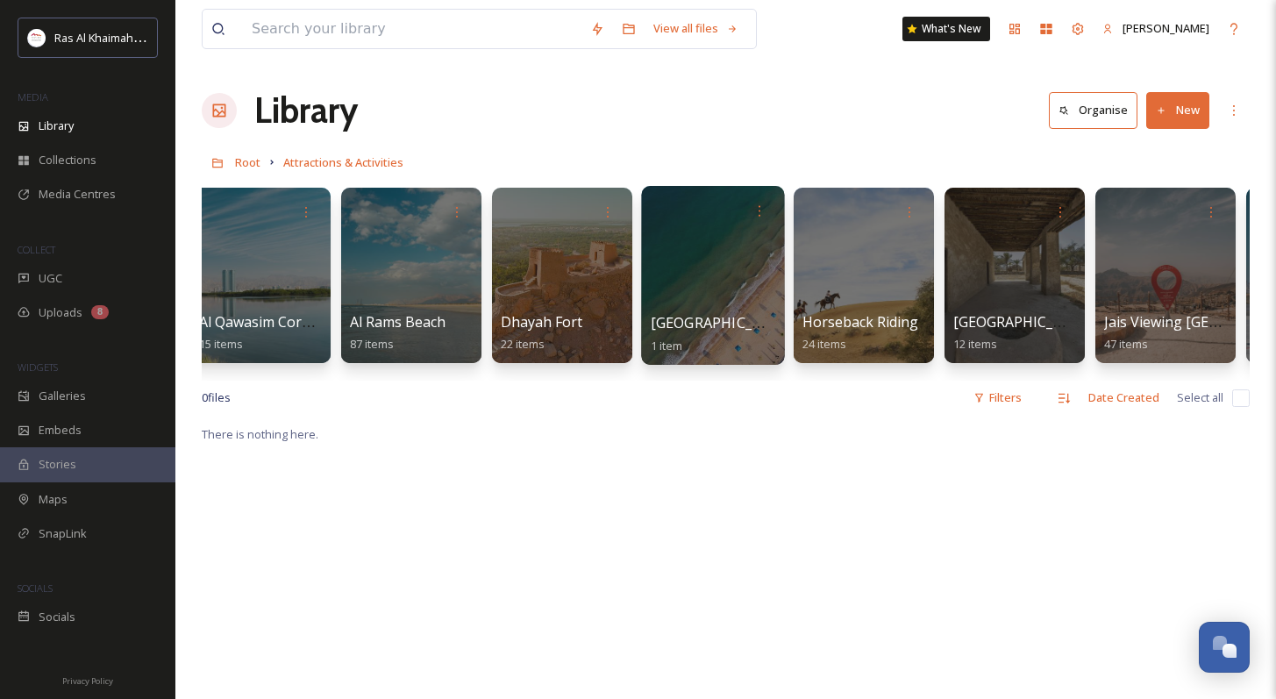
click at [701, 316] on span "[GEOGRAPHIC_DATA]" at bounding box center [723, 322] width 144 height 19
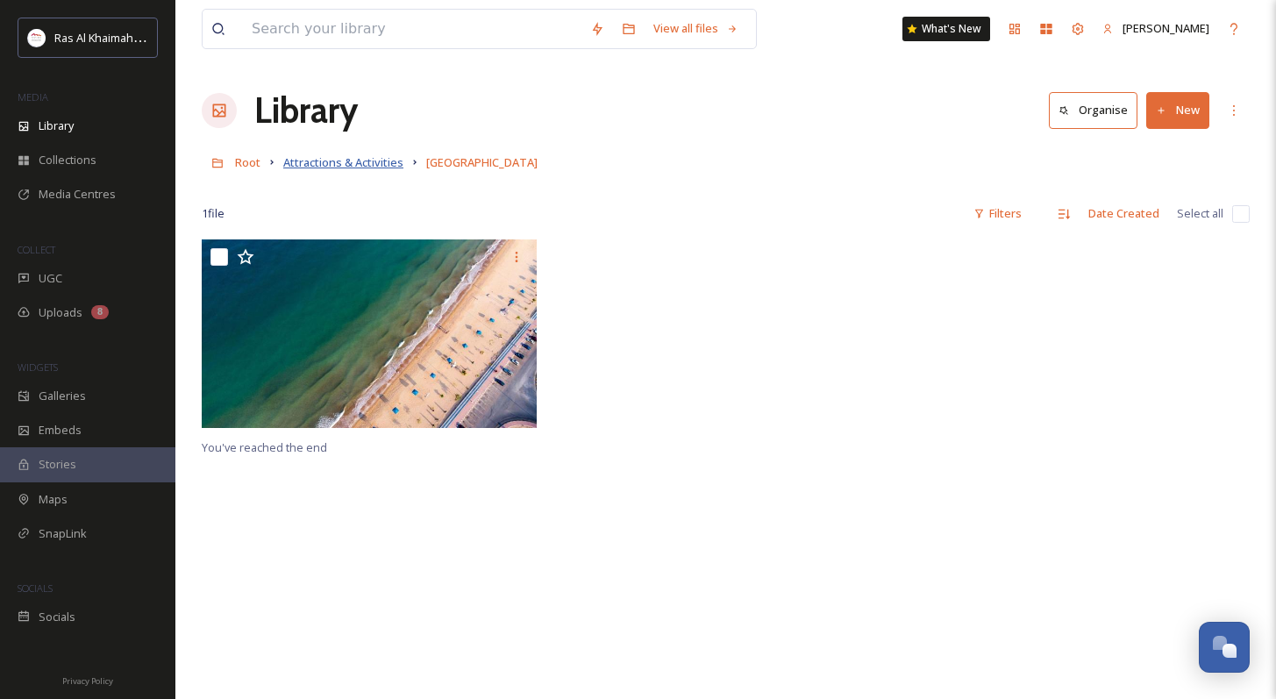
click at [395, 161] on span "Attractions & Activities" at bounding box center [343, 162] width 120 height 16
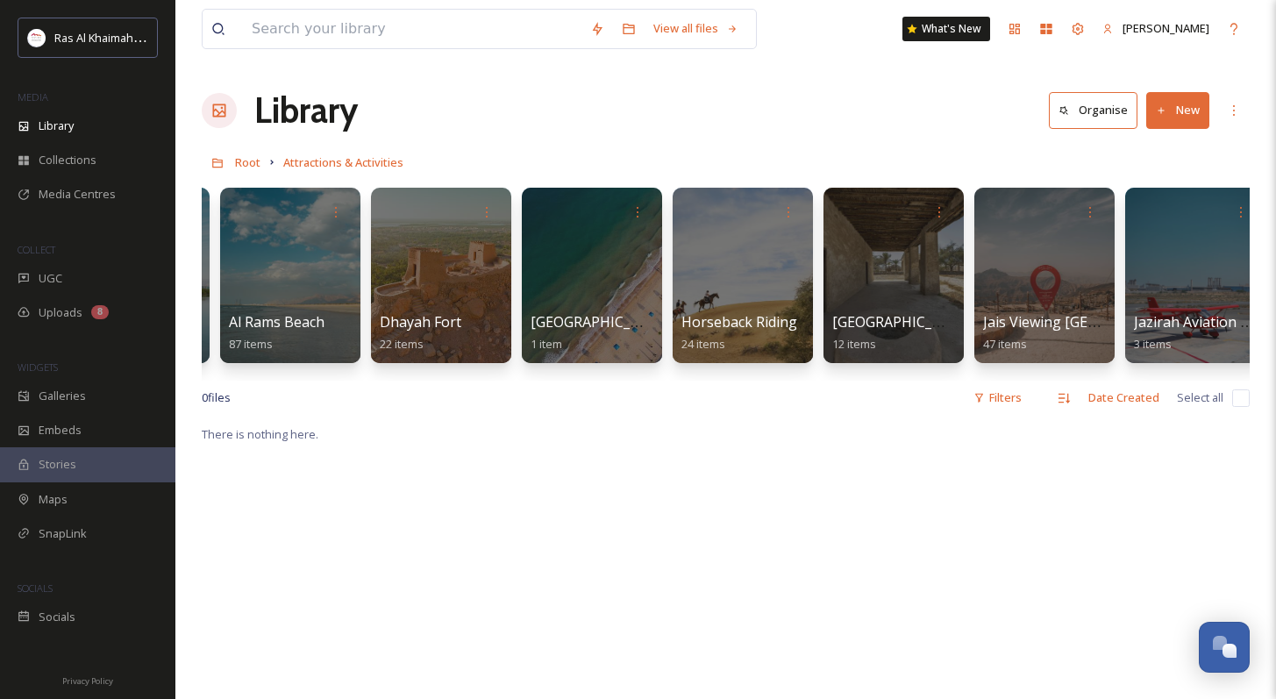
scroll to position [0, 950]
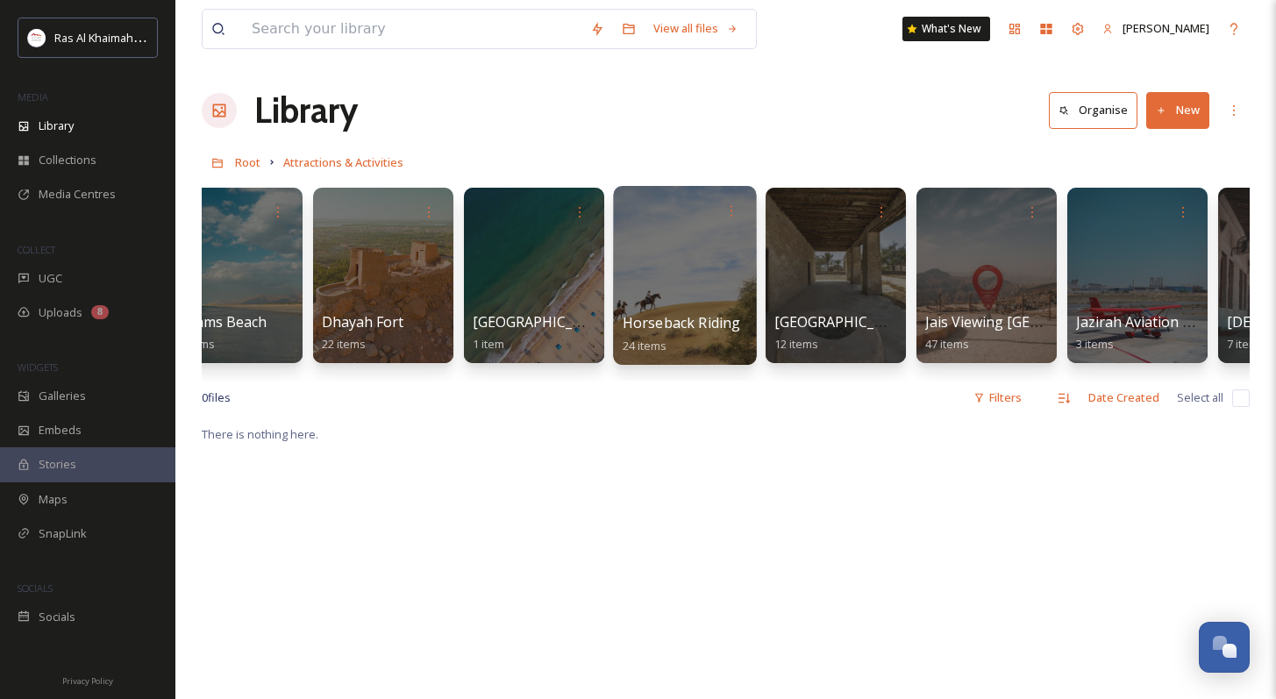
click at [692, 313] on span "Horseback Riding" at bounding box center [682, 322] width 118 height 19
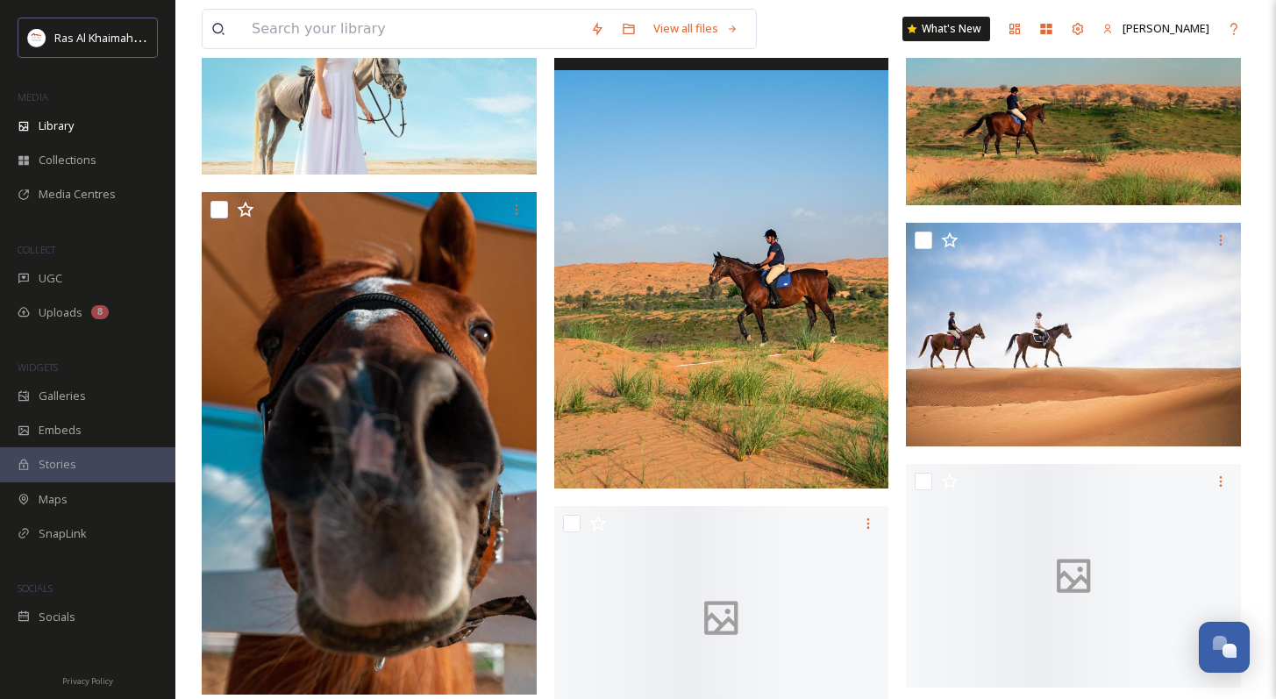
scroll to position [1285, 0]
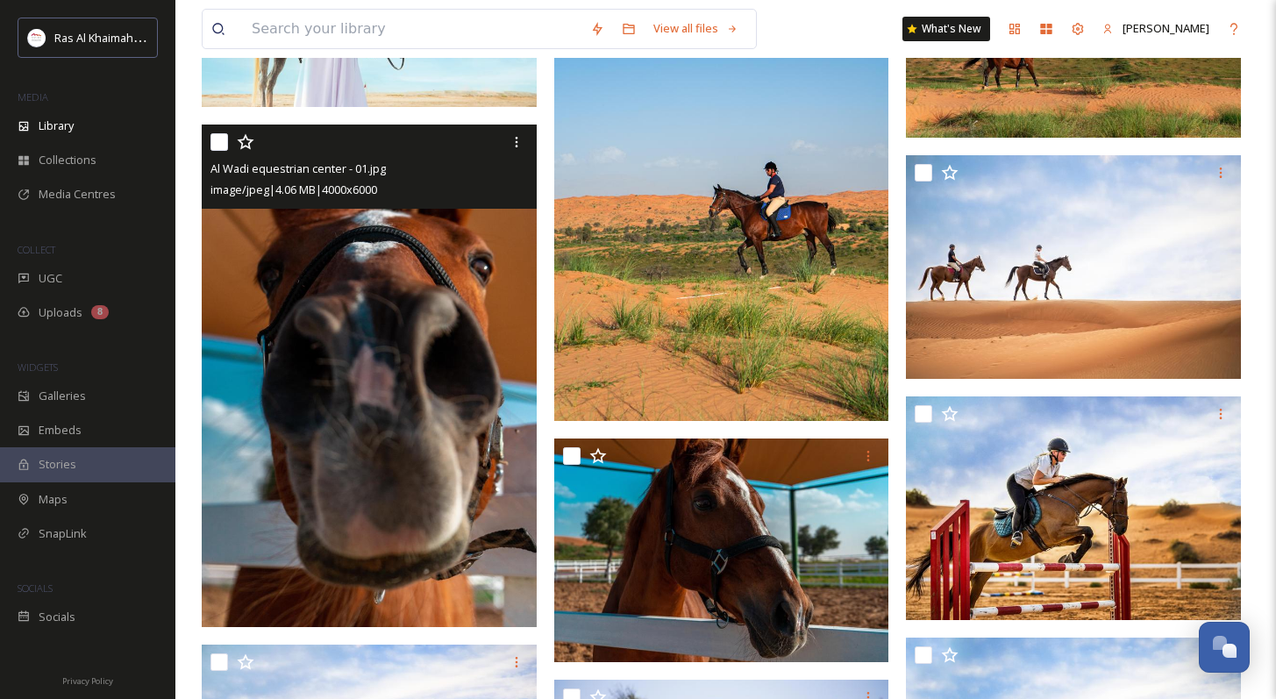
click at [494, 337] on img at bounding box center [369, 376] width 335 height 502
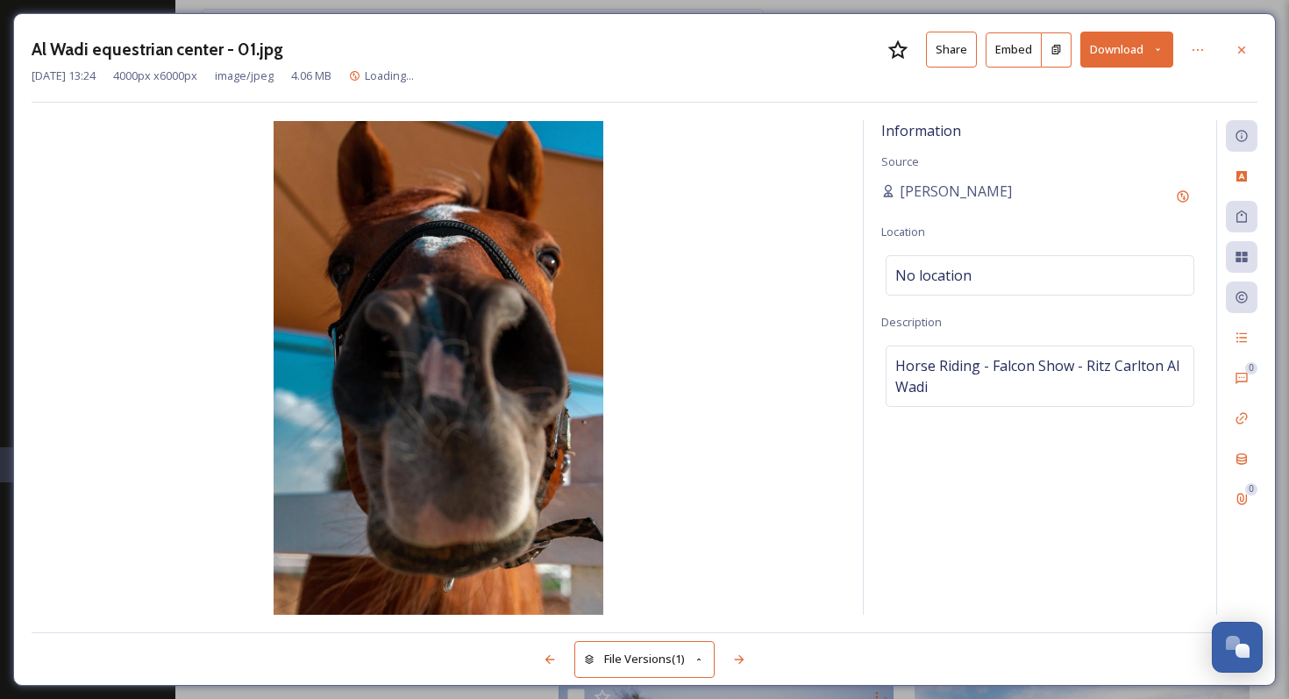
click at [903, 59] on button "Download" at bounding box center [1126, 50] width 93 height 36
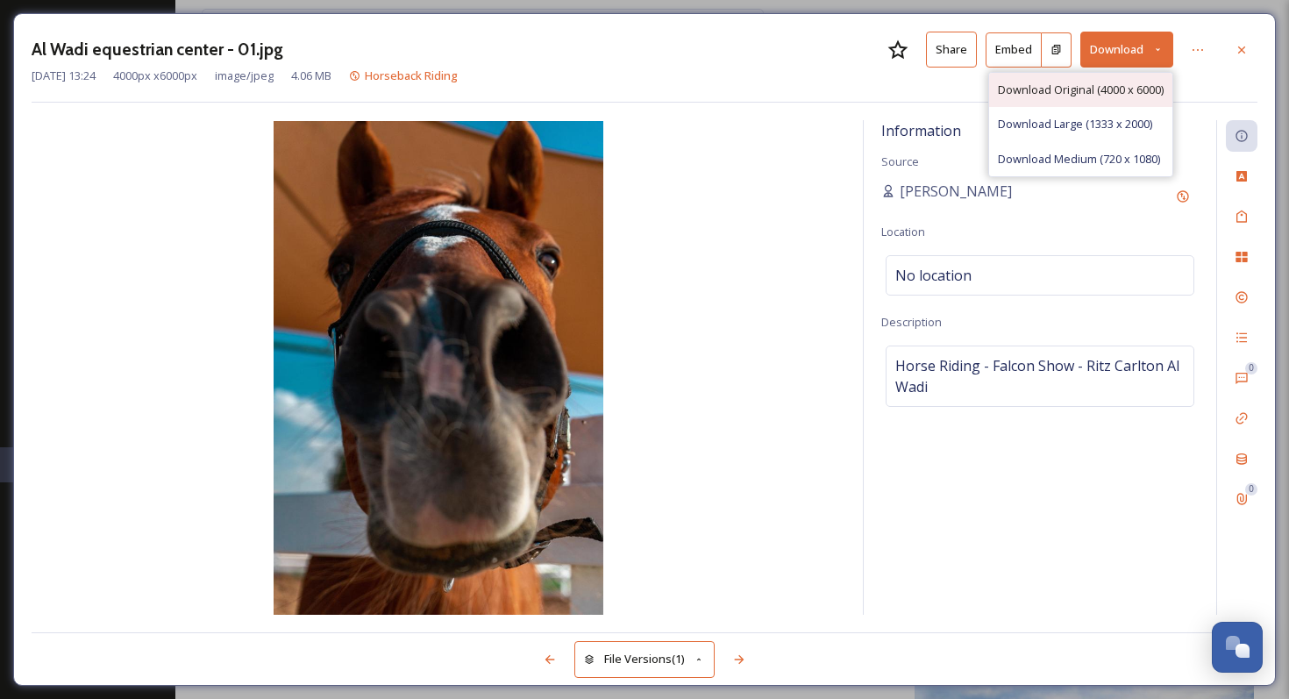
click at [903, 96] on span "Download Original (4000 x 6000)" at bounding box center [1081, 90] width 166 height 17
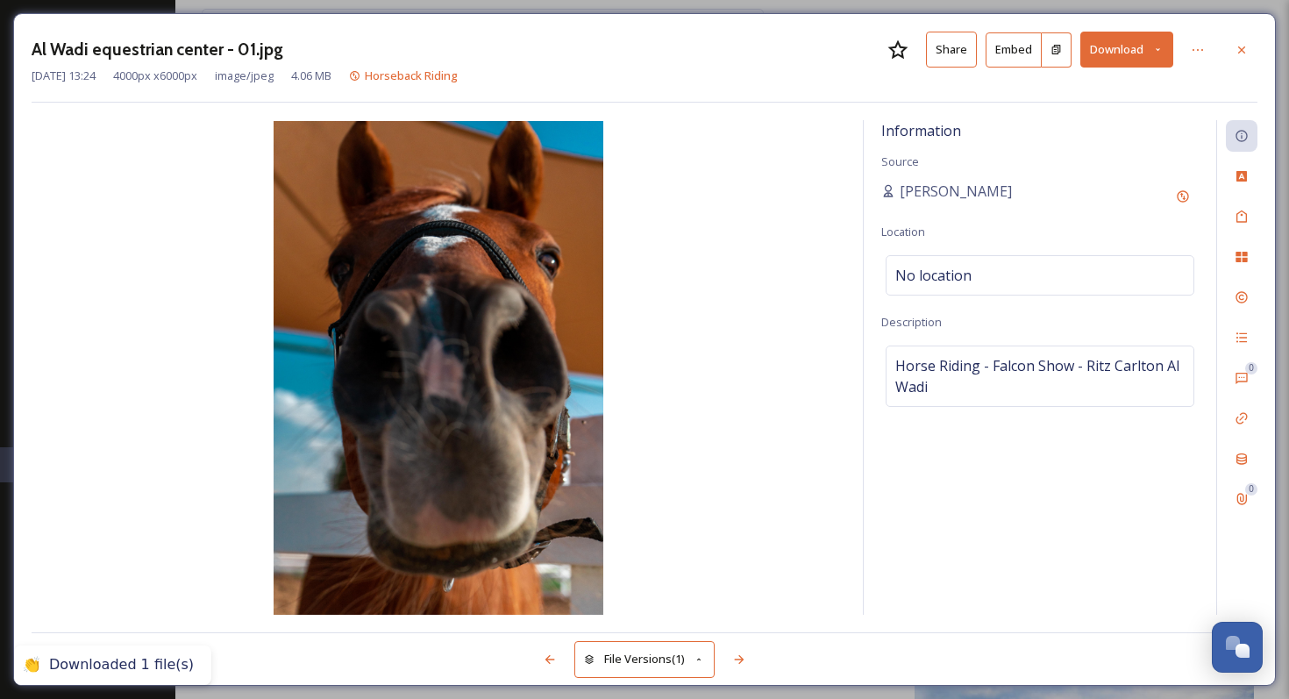
drag, startPoint x: 1239, startPoint y: 51, endPoint x: 1221, endPoint y: 62, distance: 20.9
click at [903, 51] on icon at bounding box center [1241, 49] width 7 height 7
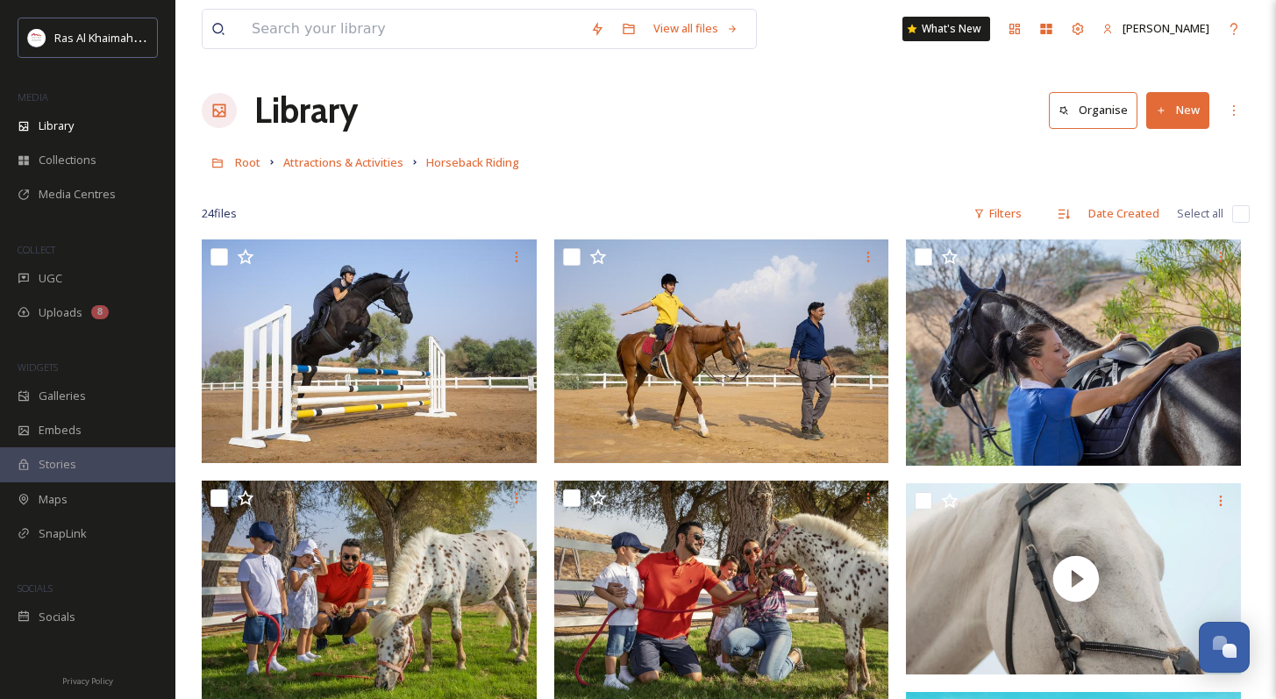
click at [366, 171] on link "Attractions & Activities" at bounding box center [343, 162] width 120 height 21
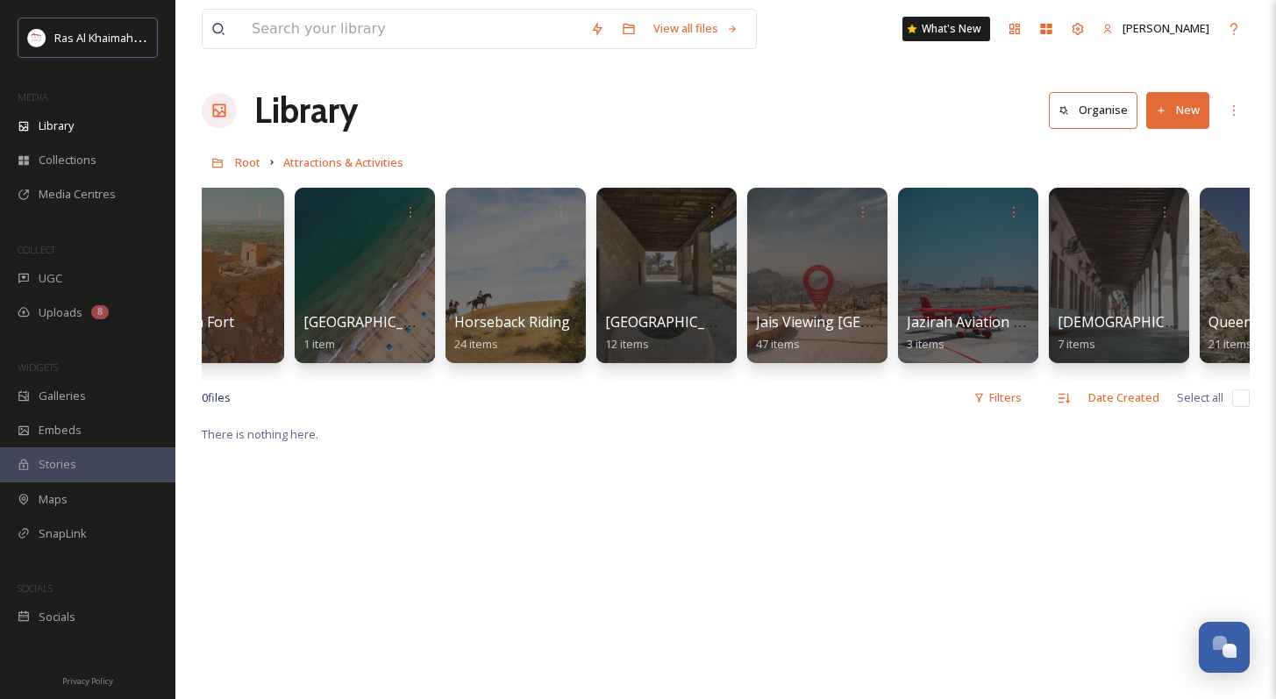
scroll to position [0, 1195]
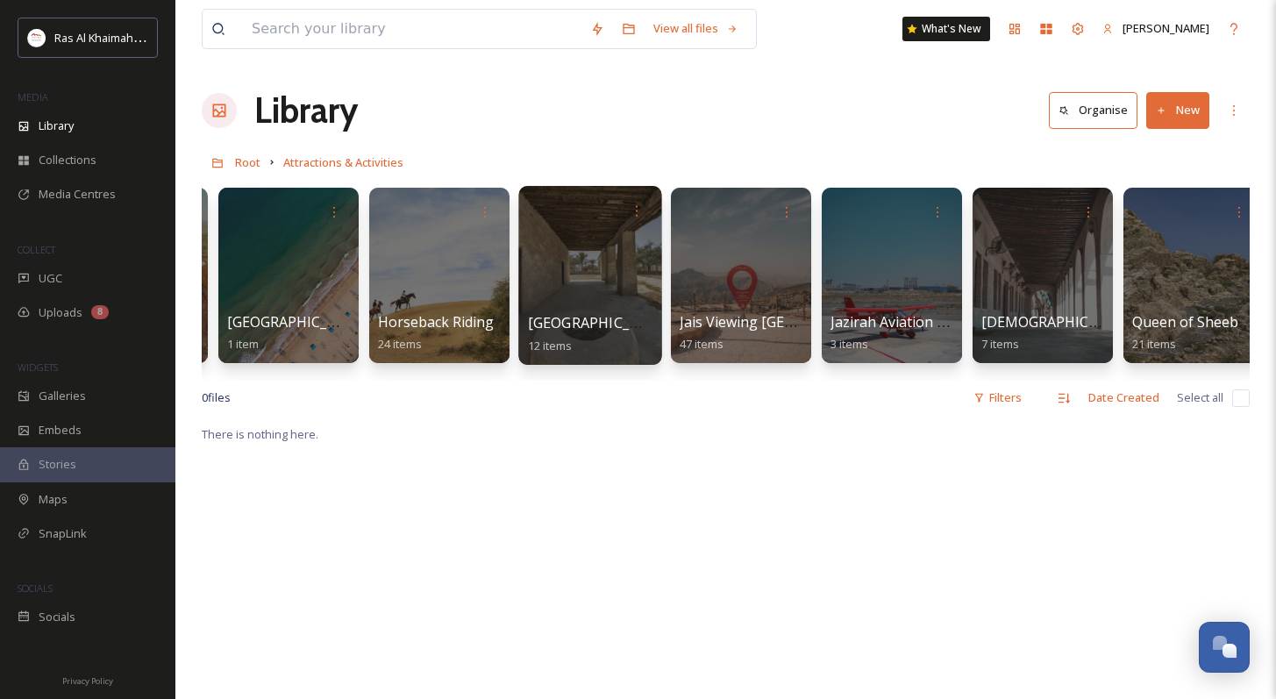
click at [599, 272] on div at bounding box center [589, 275] width 143 height 179
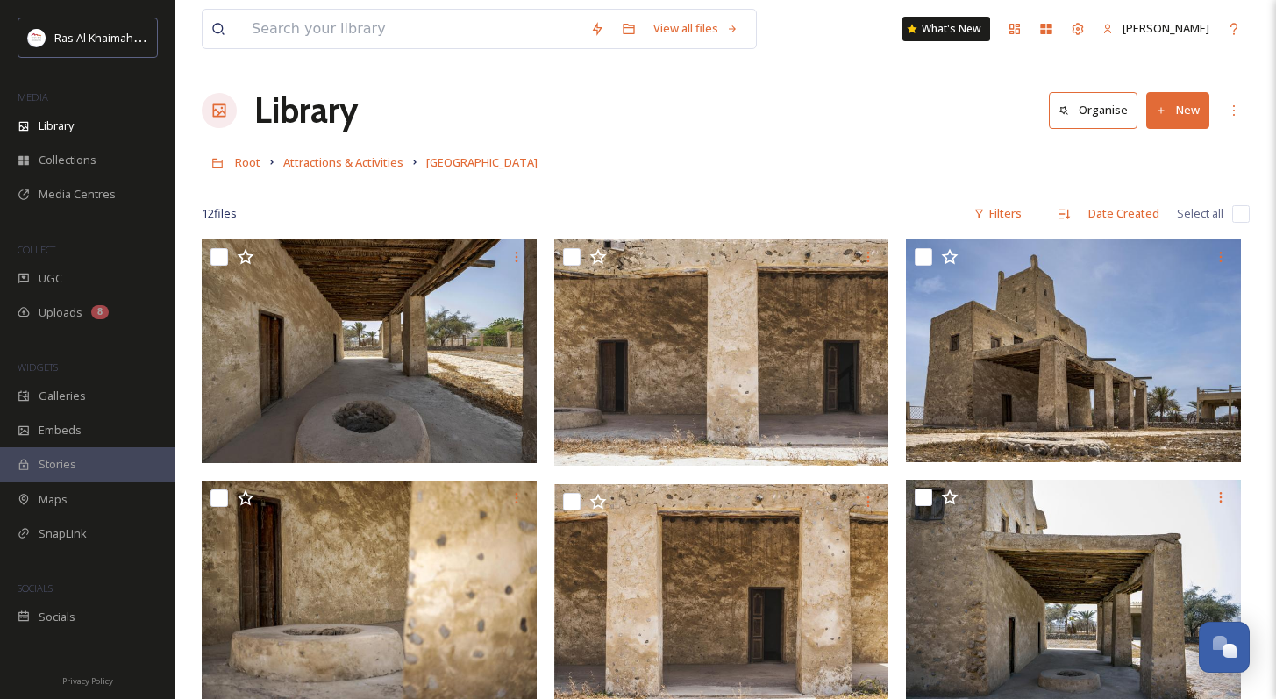
click at [386, 171] on link "Attractions & Activities" at bounding box center [343, 162] width 120 height 21
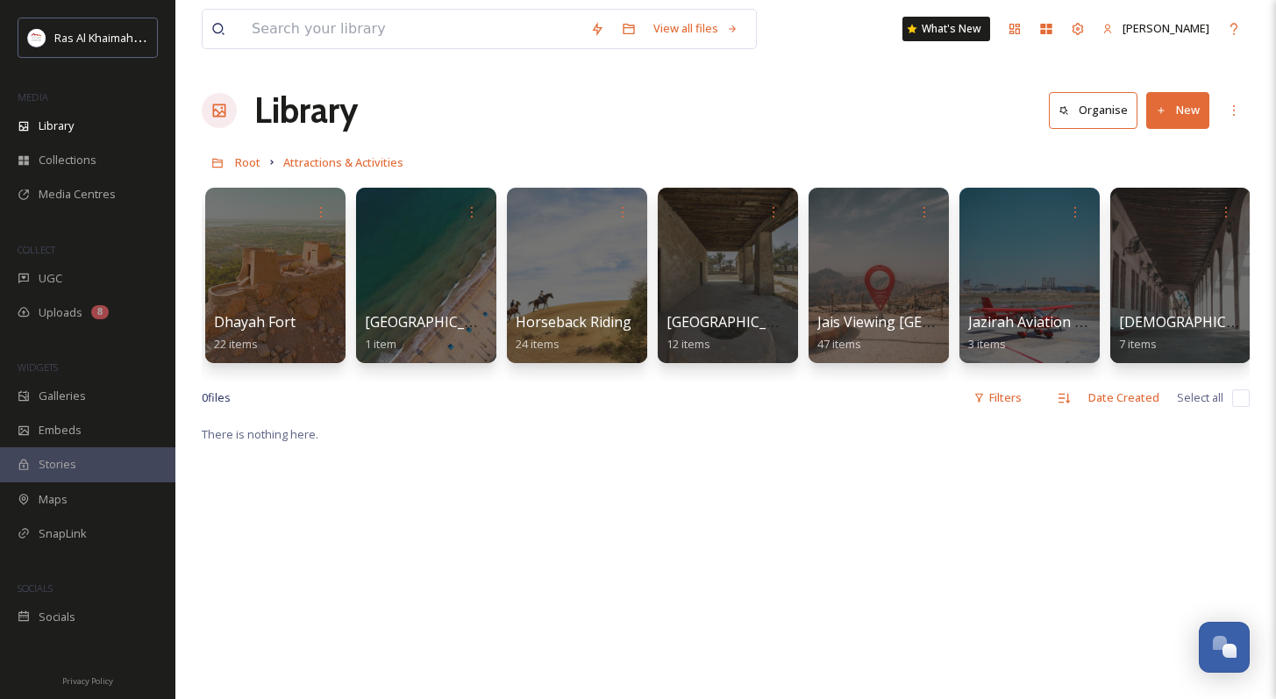
scroll to position [0, 1081]
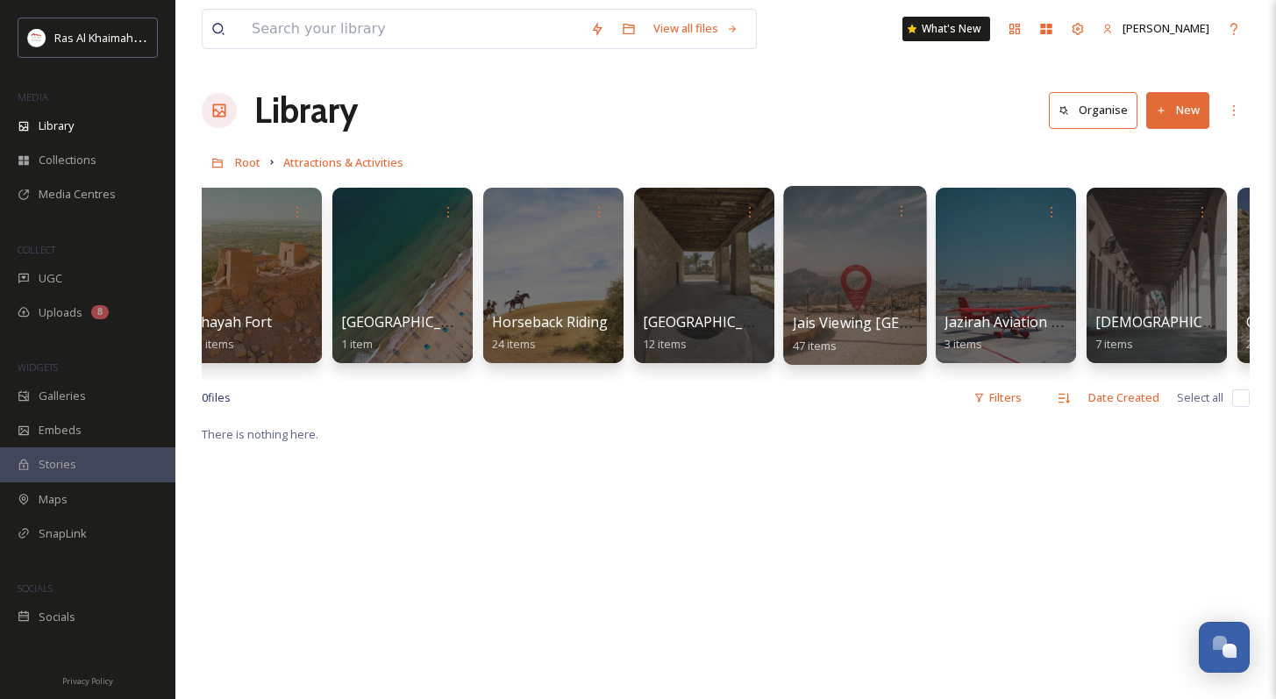
click at [815, 294] on div at bounding box center [854, 275] width 143 height 179
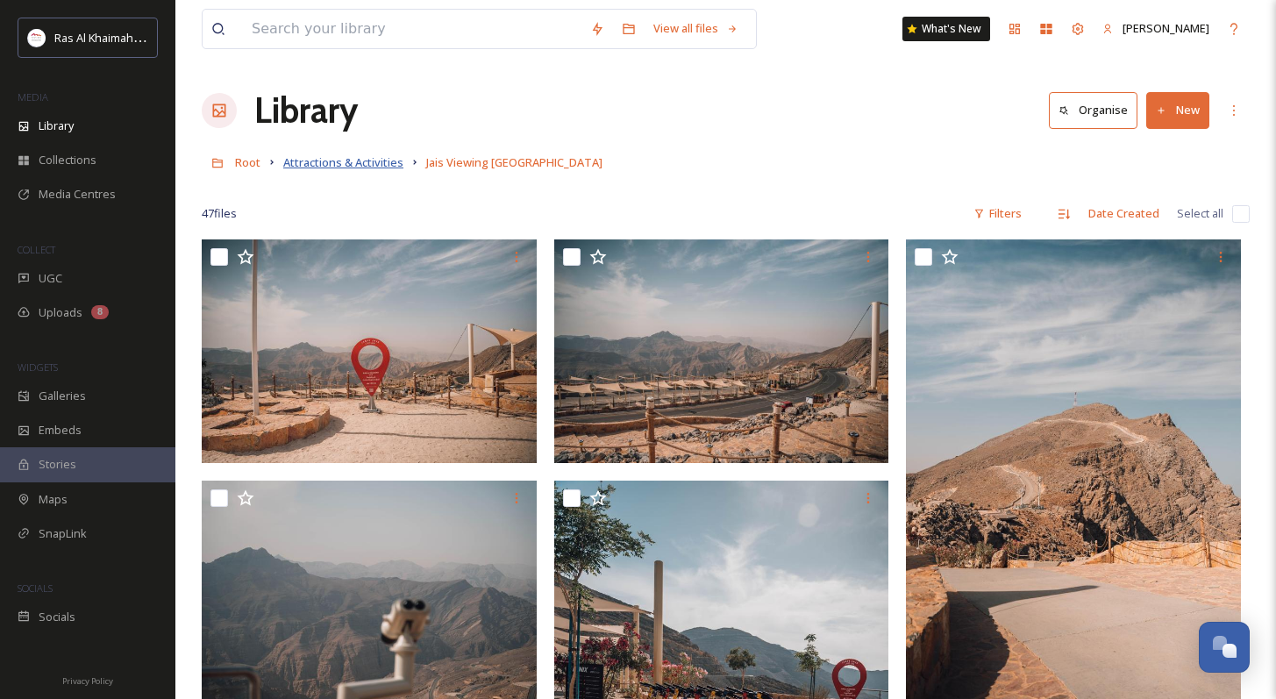
click at [387, 165] on span "Attractions & Activities" at bounding box center [343, 162] width 120 height 16
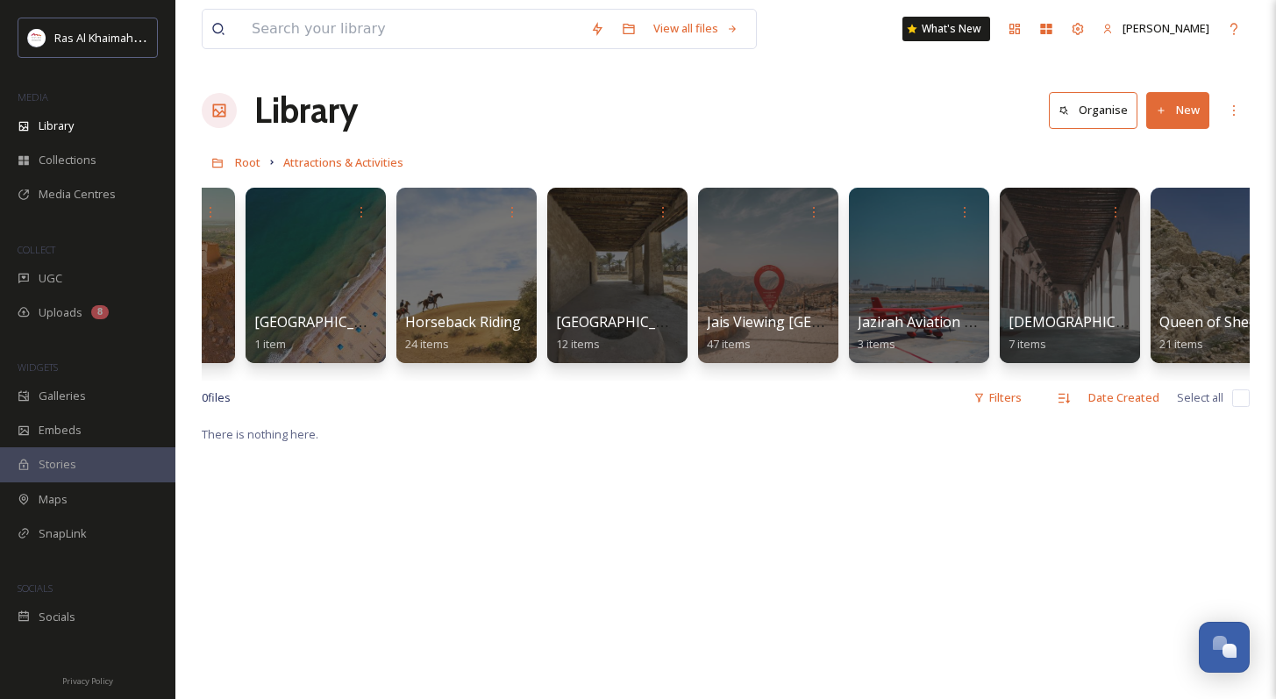
scroll to position [0, 1186]
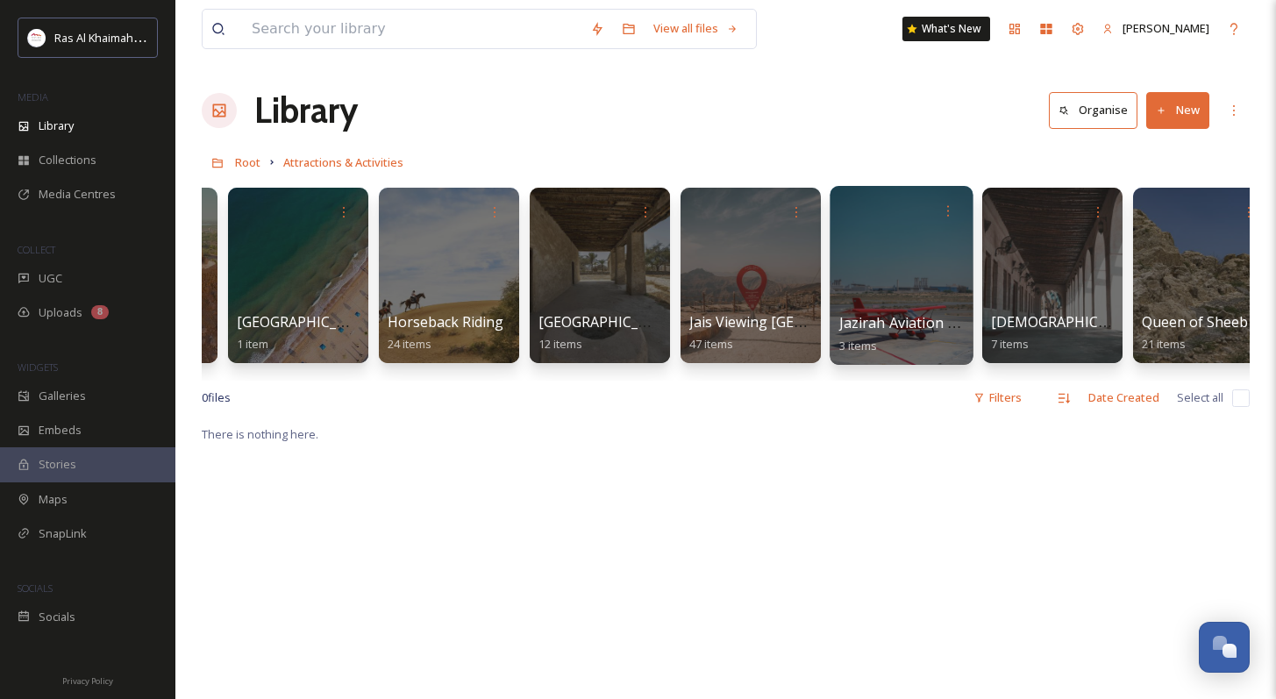
click at [855, 317] on span "Jazirah Aviation Club" at bounding box center [908, 322] width 139 height 19
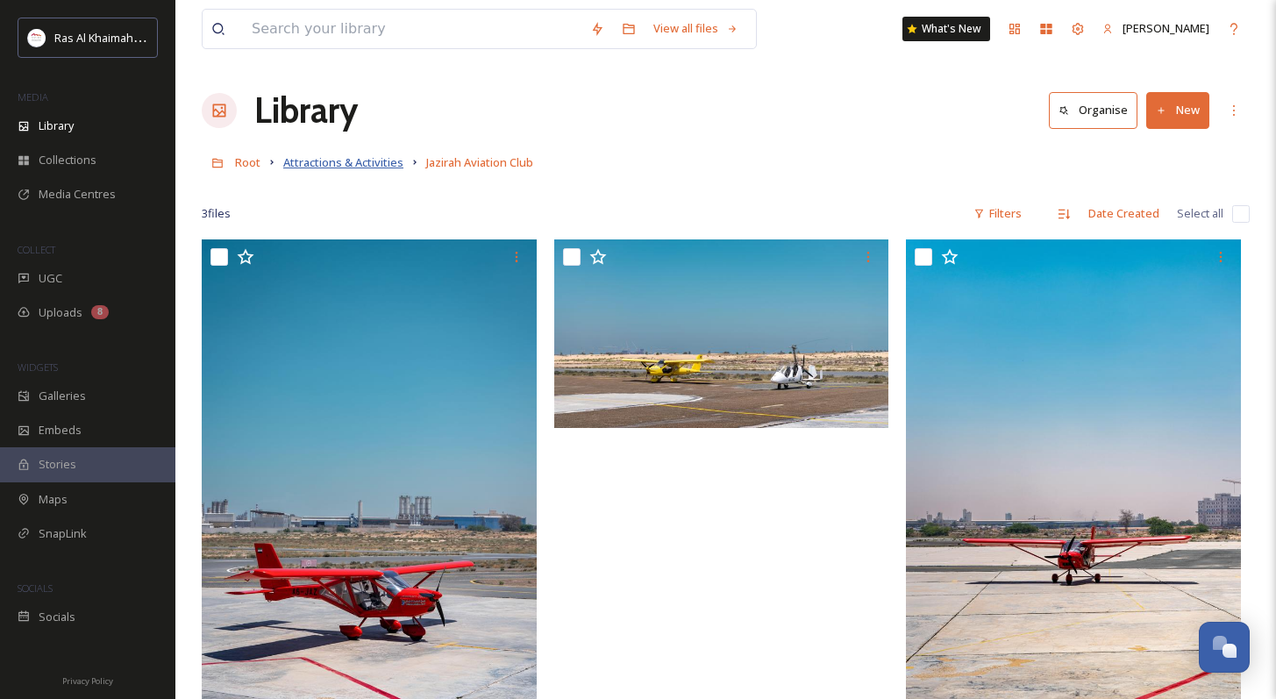
click at [384, 164] on span "Attractions & Activities" at bounding box center [343, 162] width 120 height 16
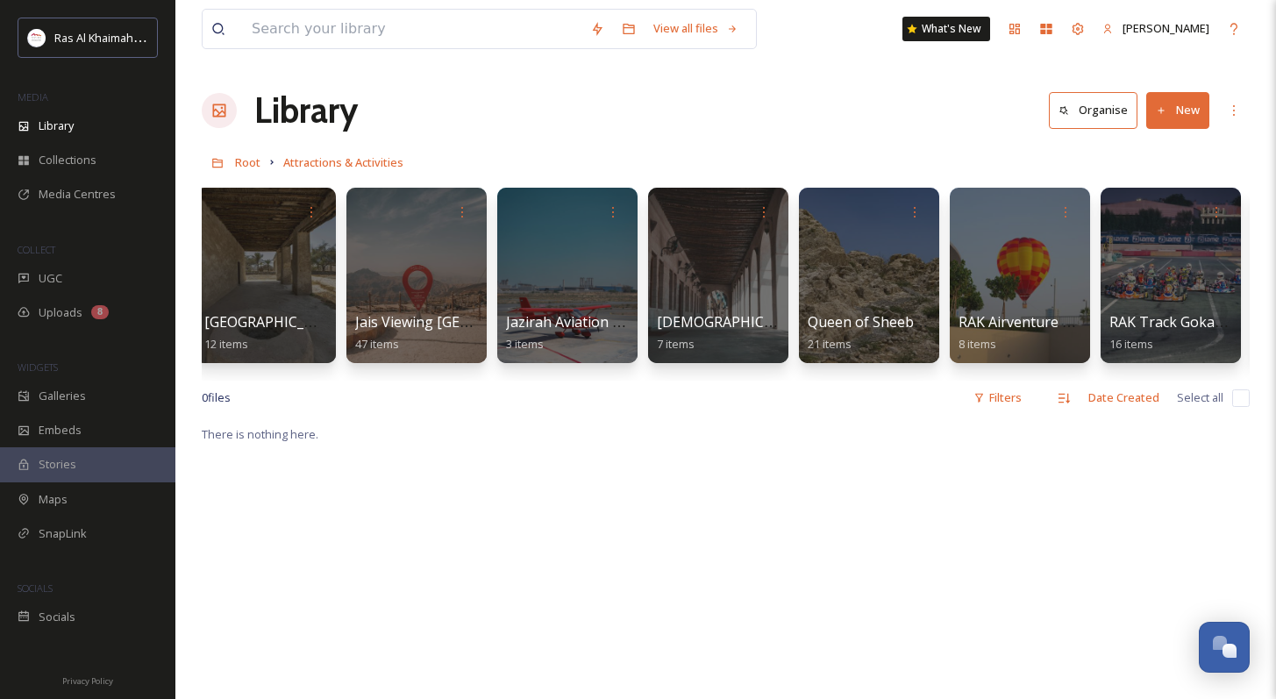
scroll to position [0, 1513]
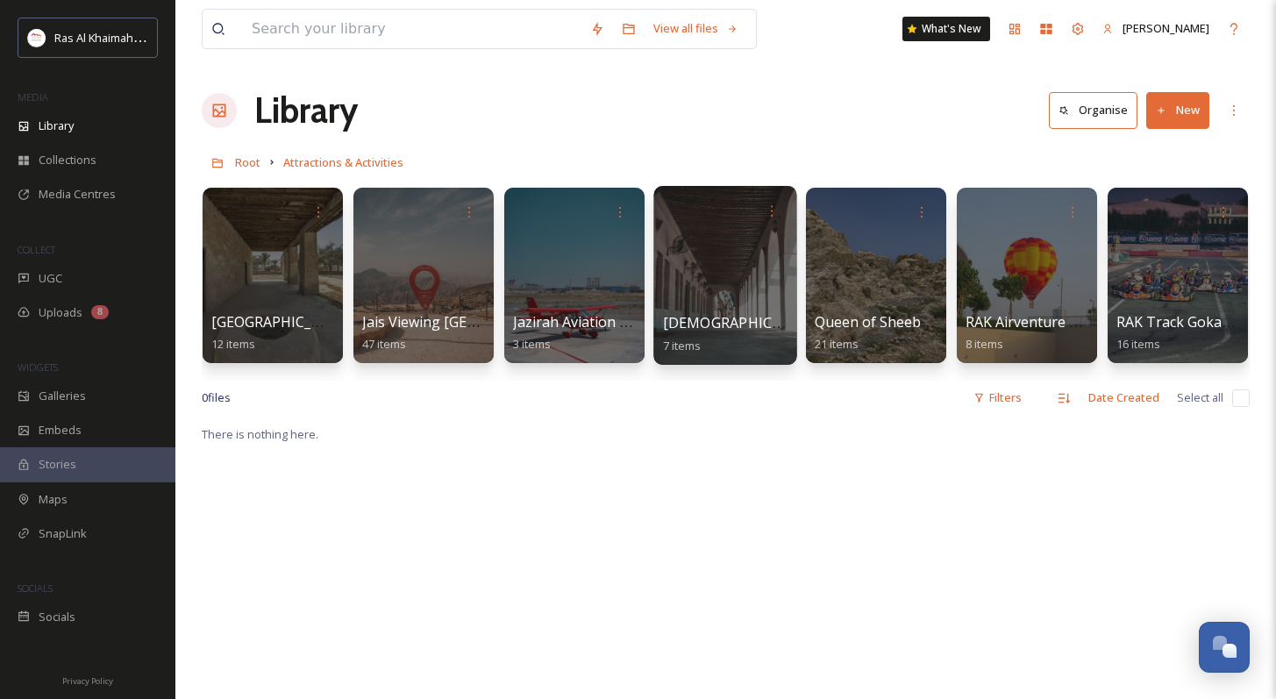
click at [741, 295] on div at bounding box center [724, 275] width 143 height 179
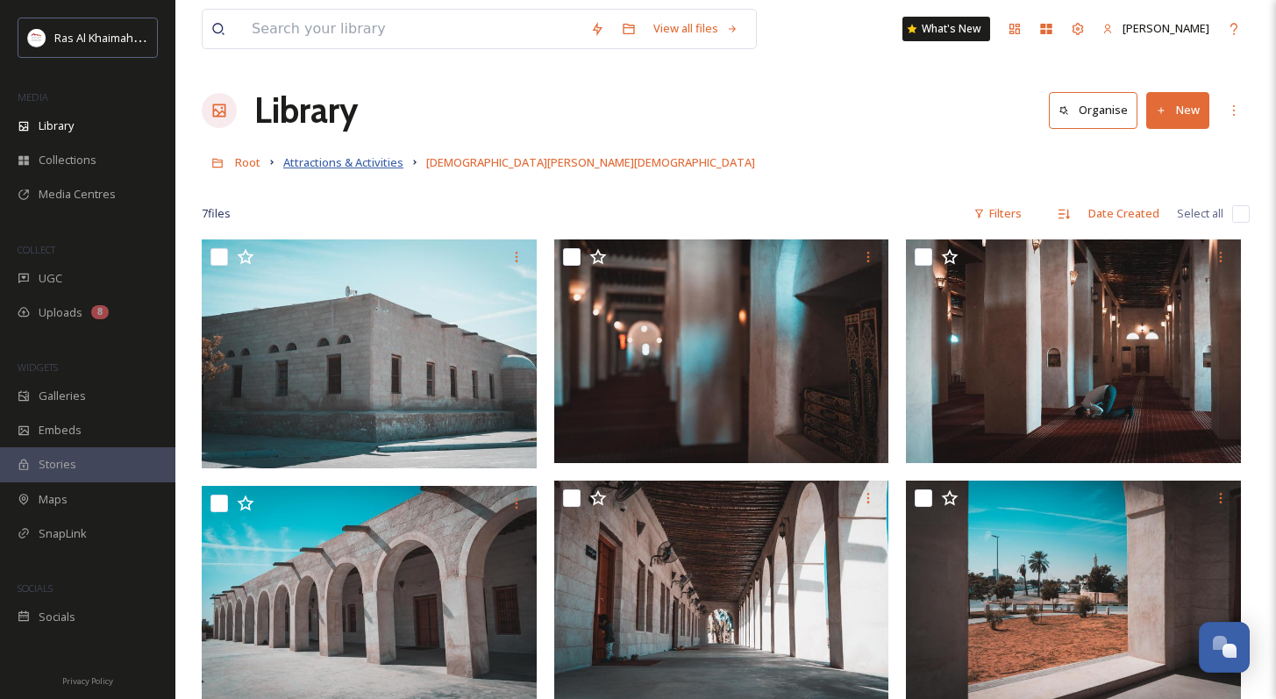
click at [377, 164] on span "Attractions & Activities" at bounding box center [343, 162] width 120 height 16
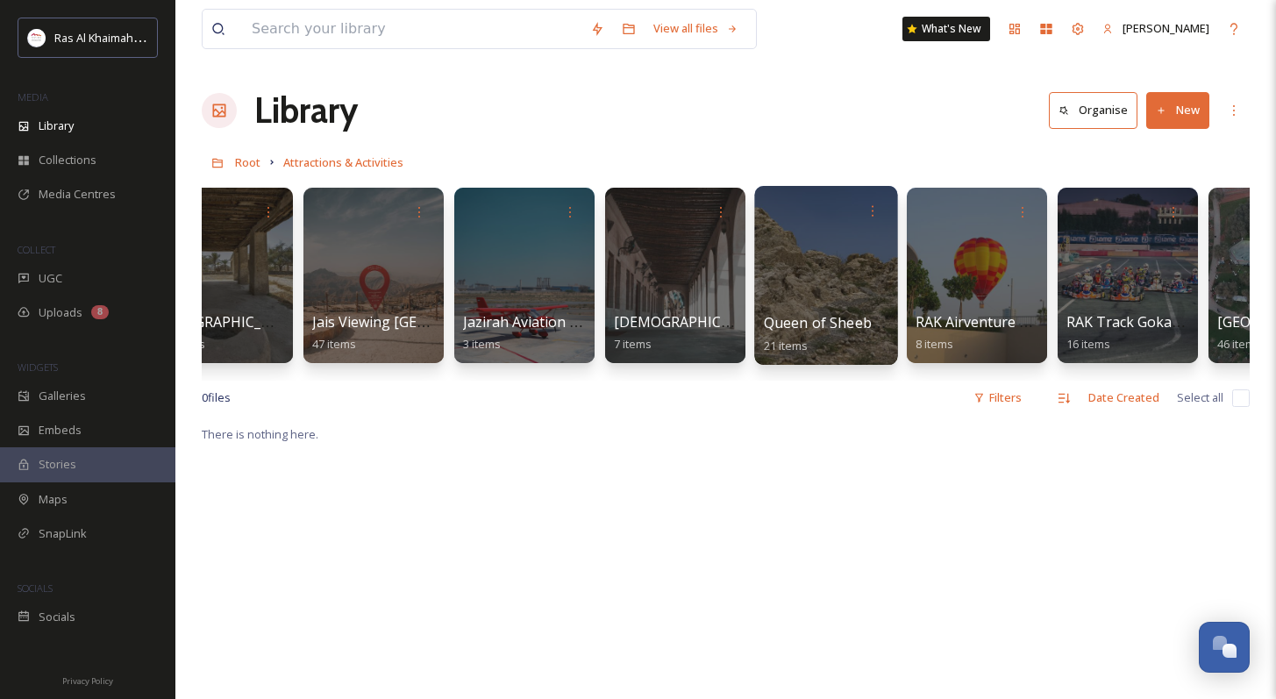
scroll to position [0, 1563]
click at [866, 303] on div at bounding box center [825, 275] width 143 height 179
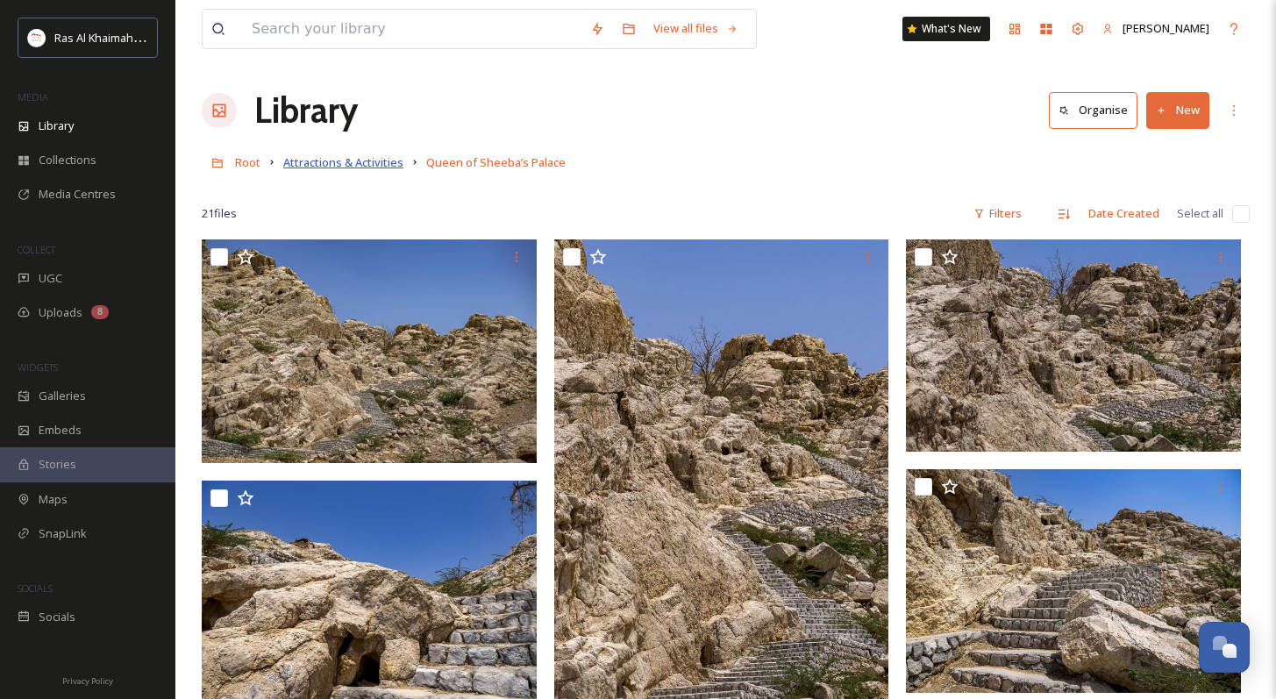
click at [374, 161] on span "Attractions & Activities" at bounding box center [343, 162] width 120 height 16
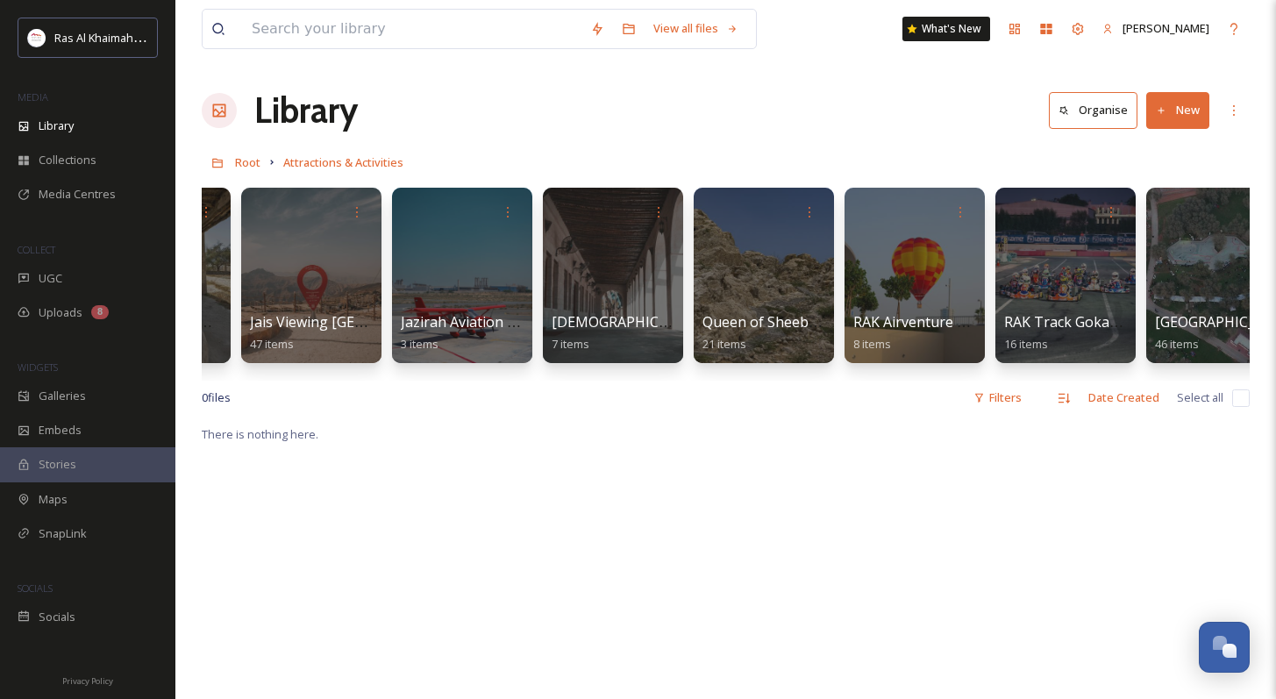
scroll to position [0, 1669]
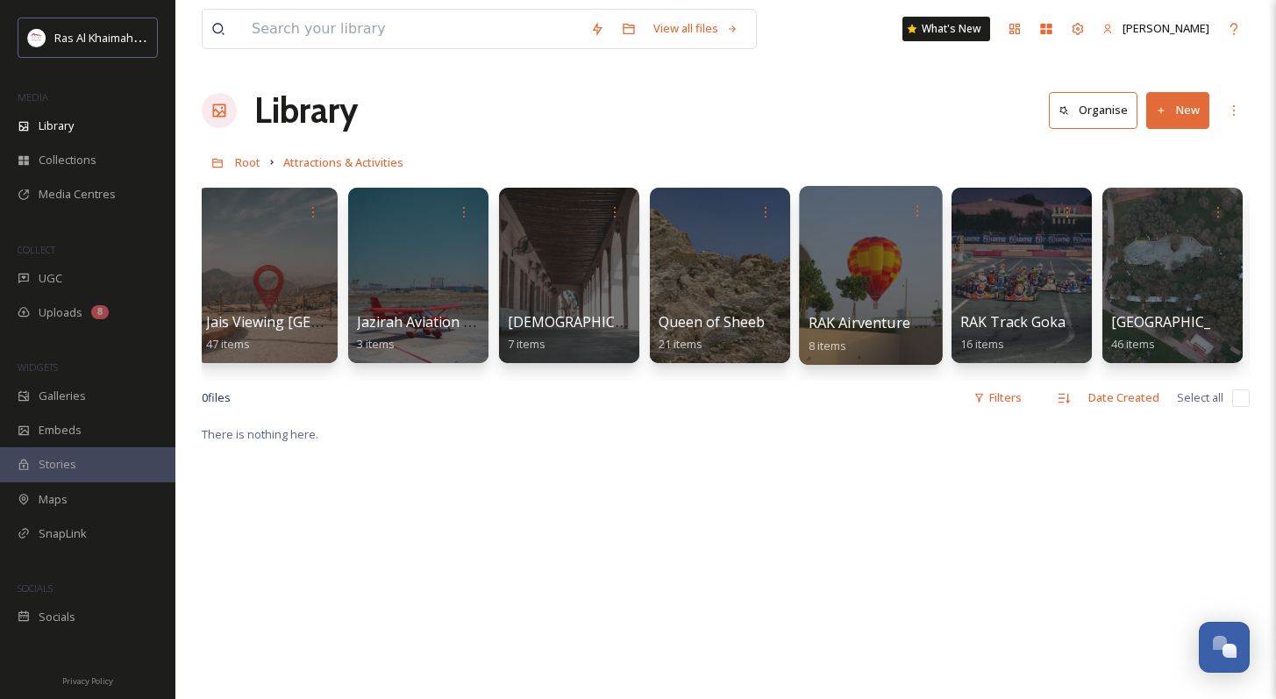
click at [843, 253] on div at bounding box center [870, 275] width 143 height 179
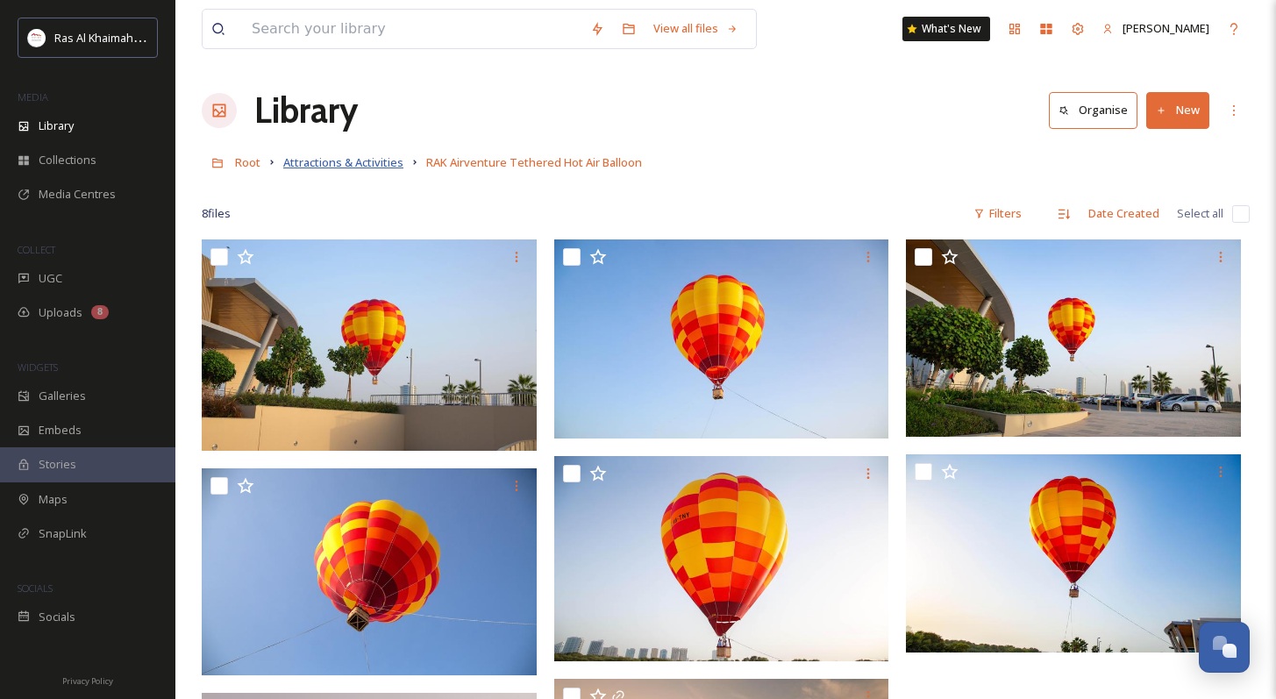
click at [344, 162] on span "Attractions & Activities" at bounding box center [343, 162] width 120 height 16
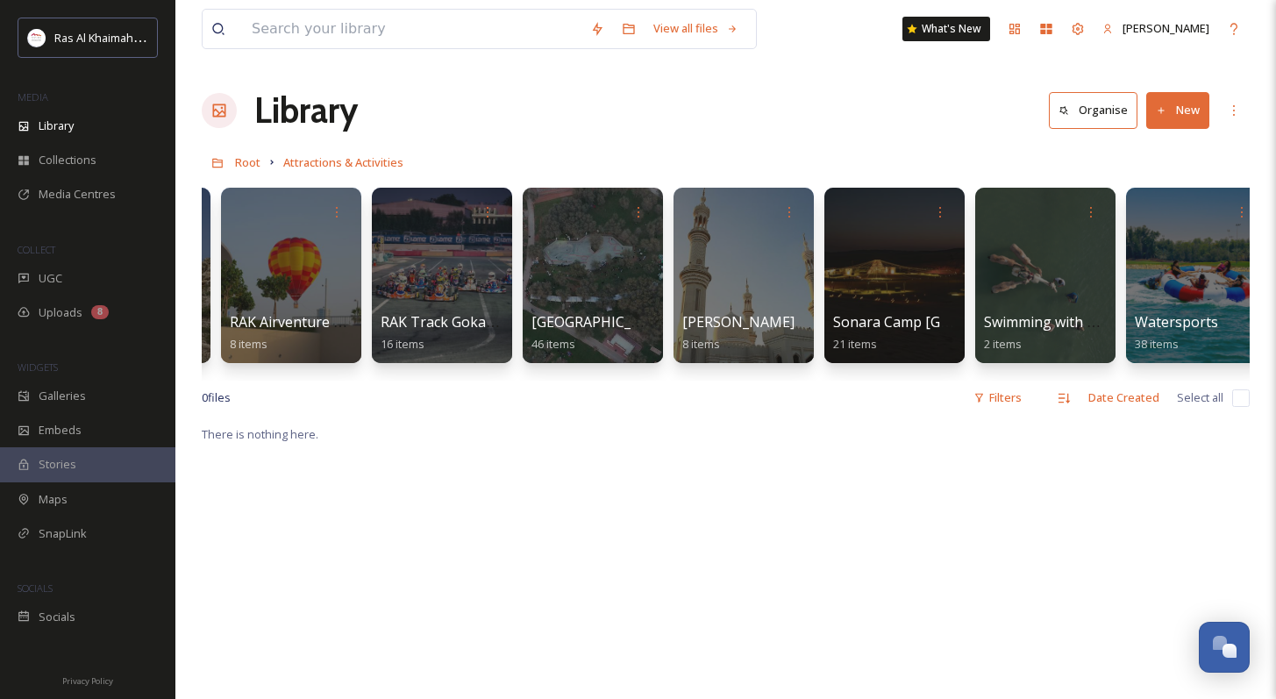
scroll to position [0, 2270]
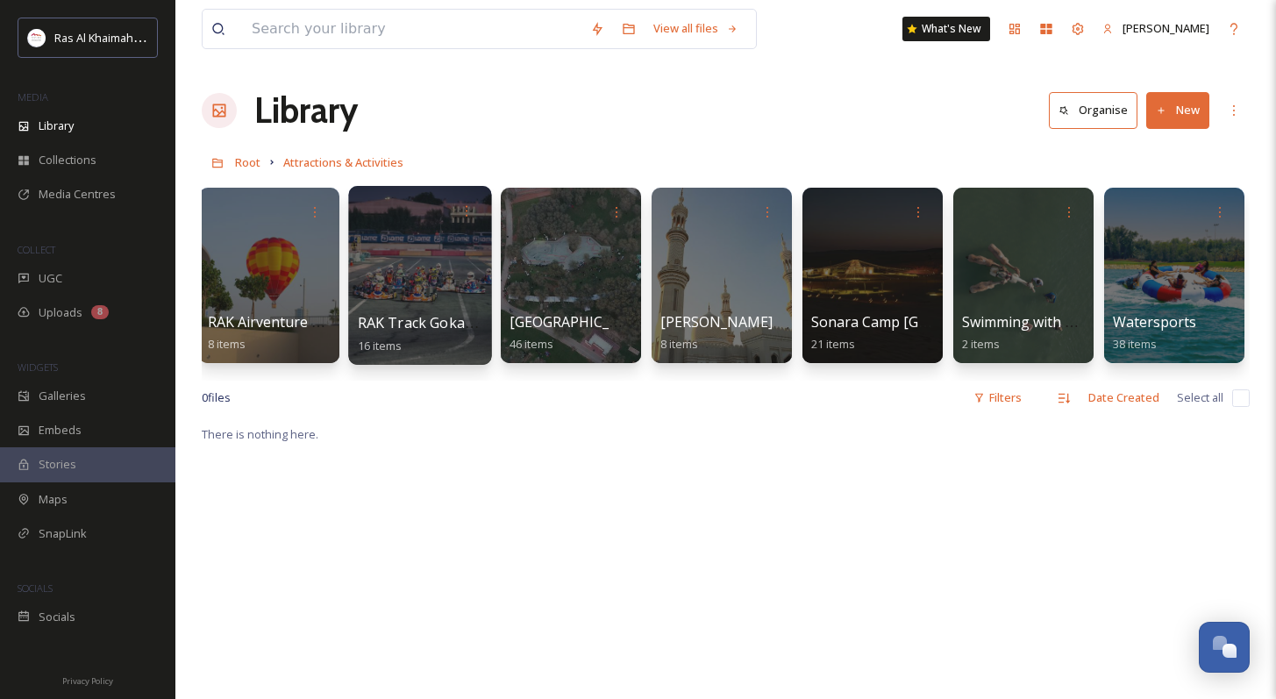
click at [417, 260] on div at bounding box center [419, 275] width 143 height 179
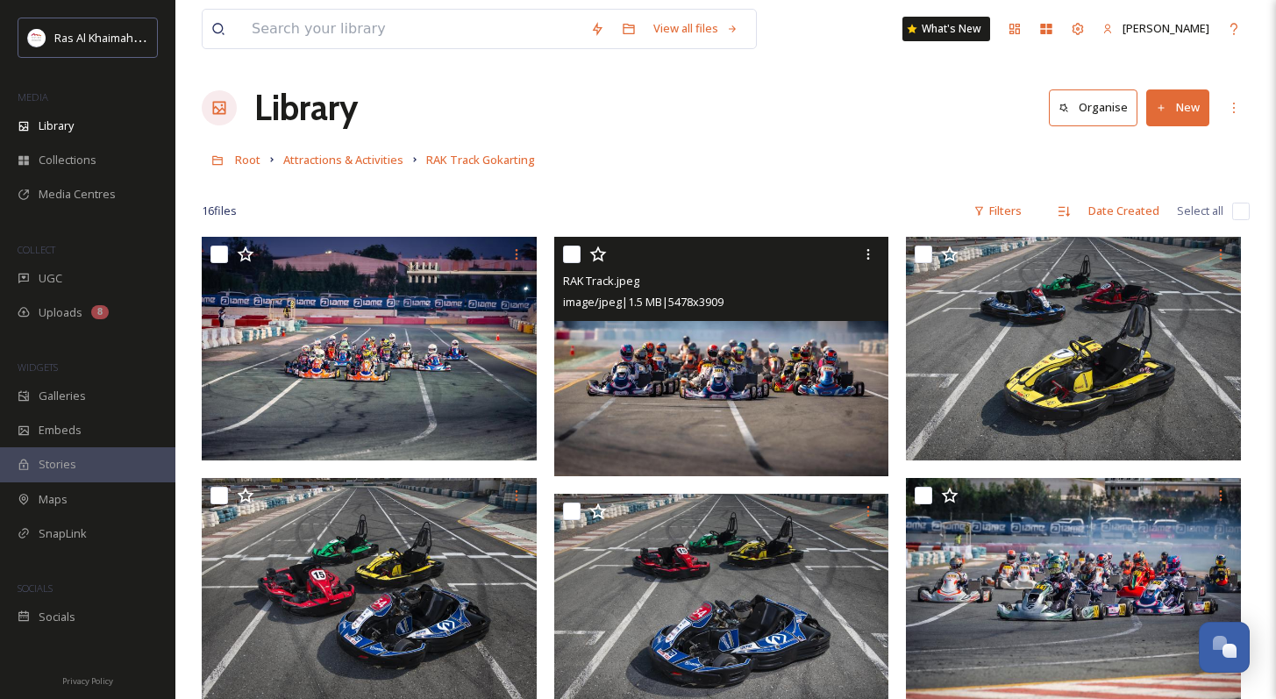
scroll to position [4, 0]
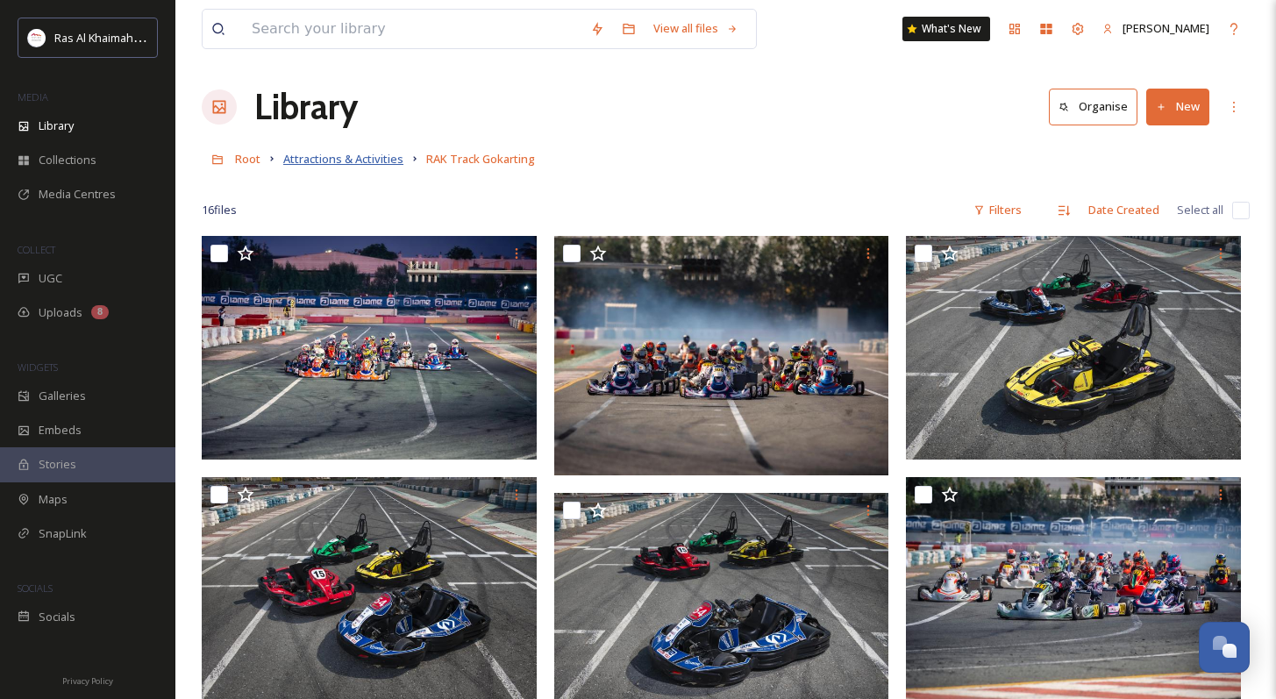
click at [372, 161] on span "Attractions & Activities" at bounding box center [343, 159] width 120 height 16
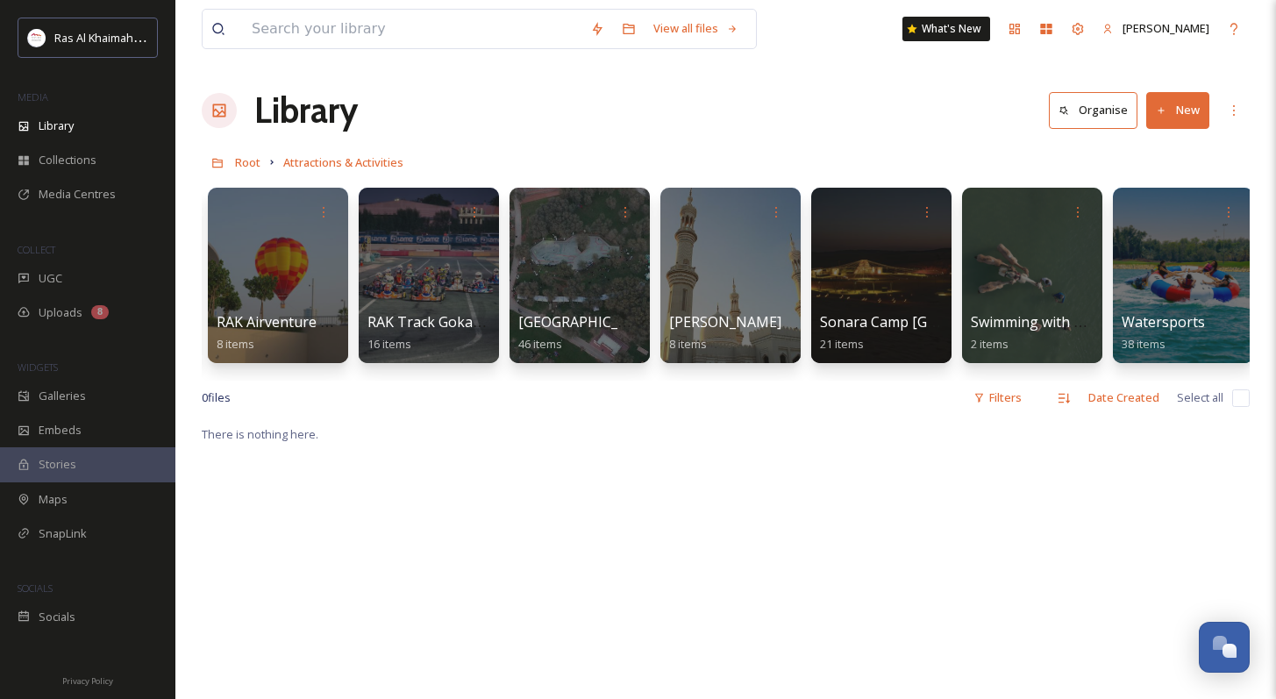
scroll to position [0, 2270]
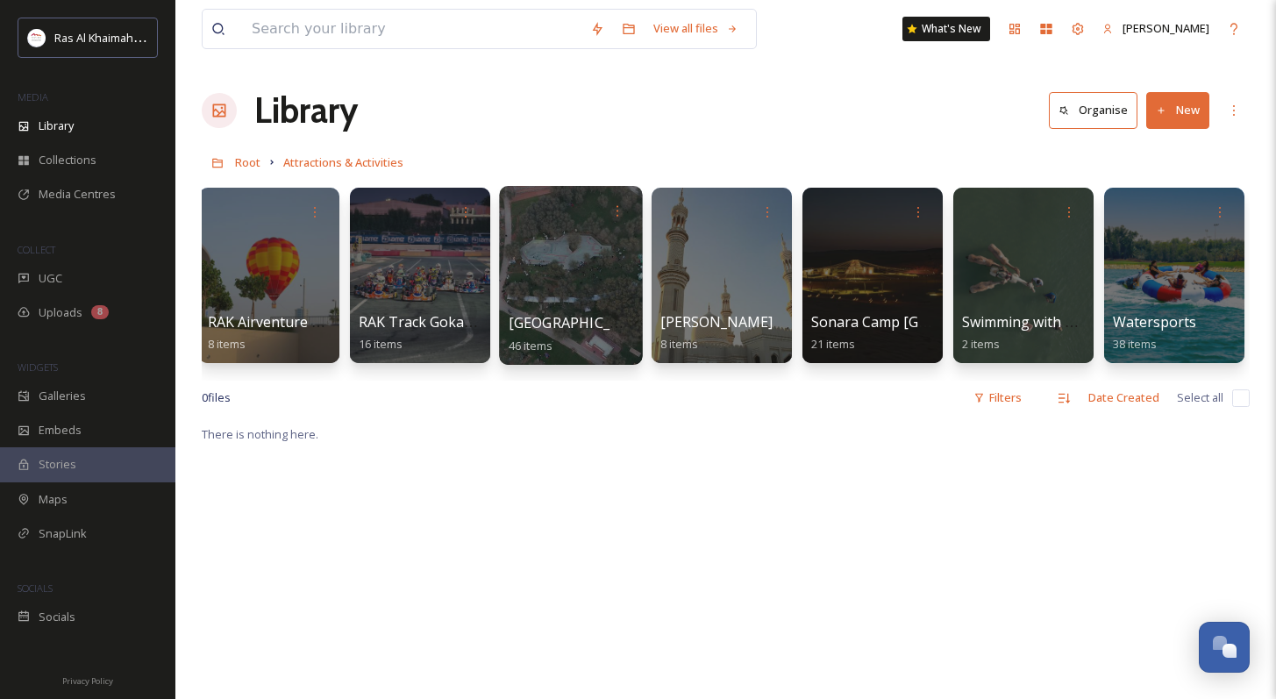
click at [578, 299] on div at bounding box center [570, 275] width 143 height 179
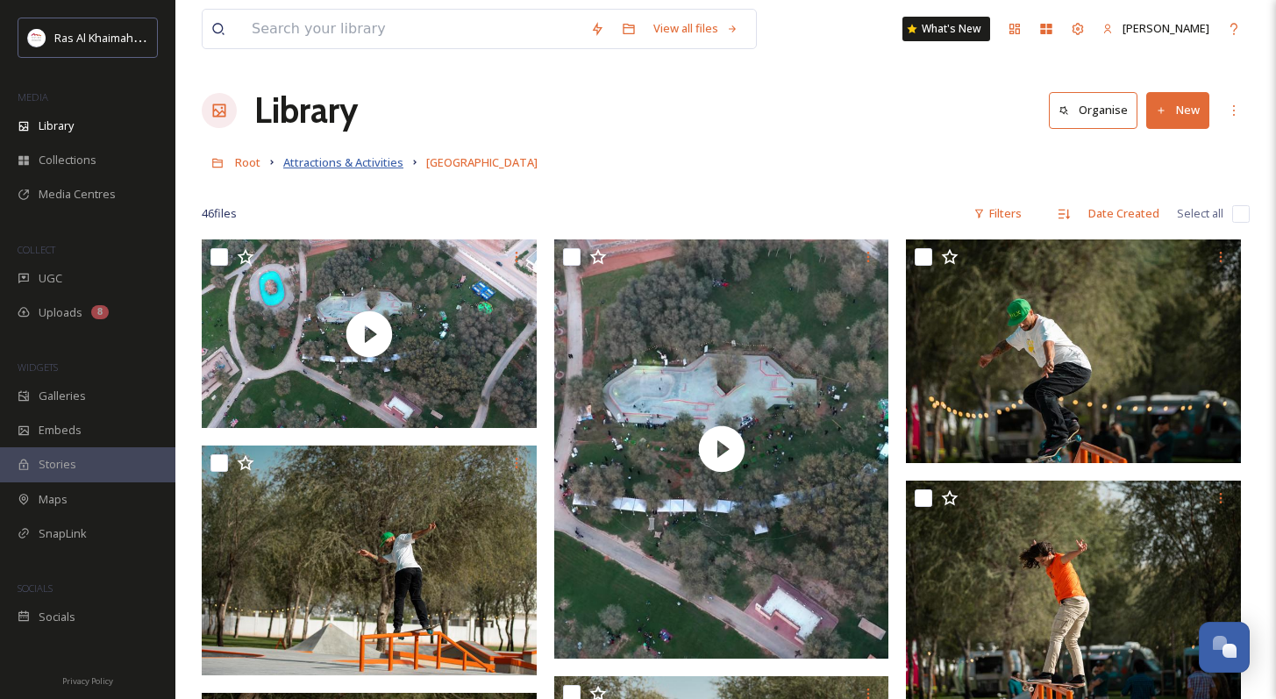
click at [381, 166] on span "Attractions & Activities" at bounding box center [343, 162] width 120 height 16
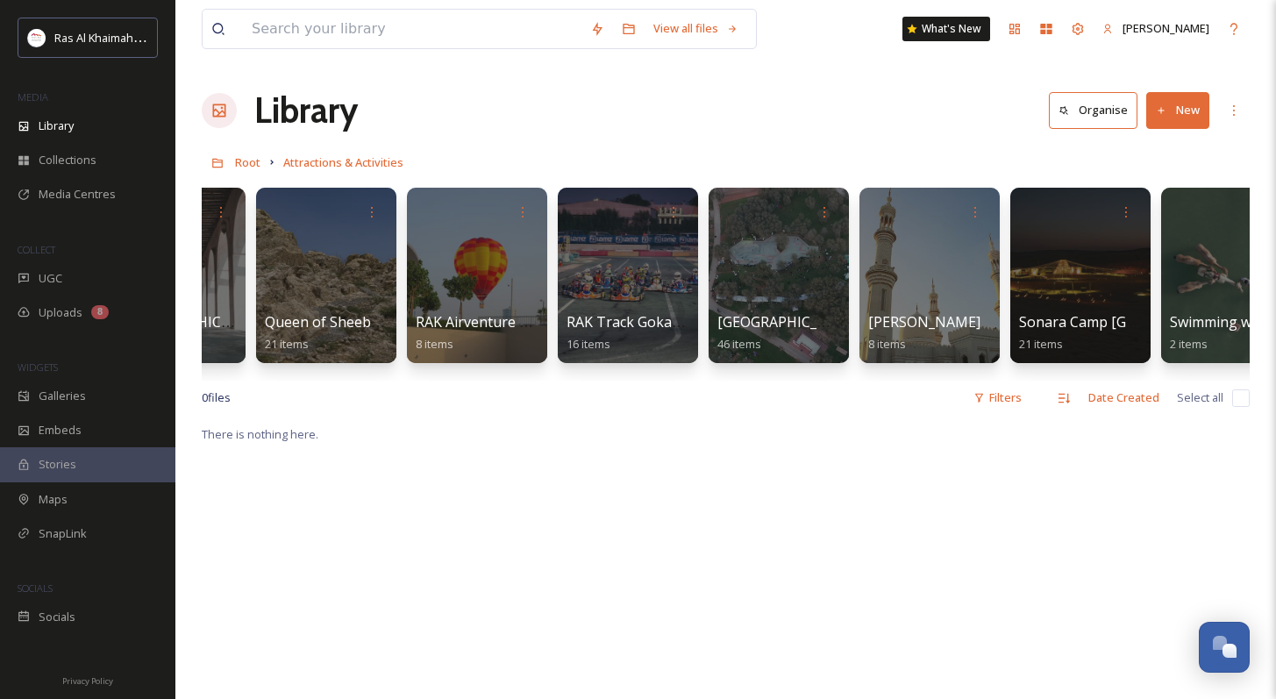
scroll to position [0, 2270]
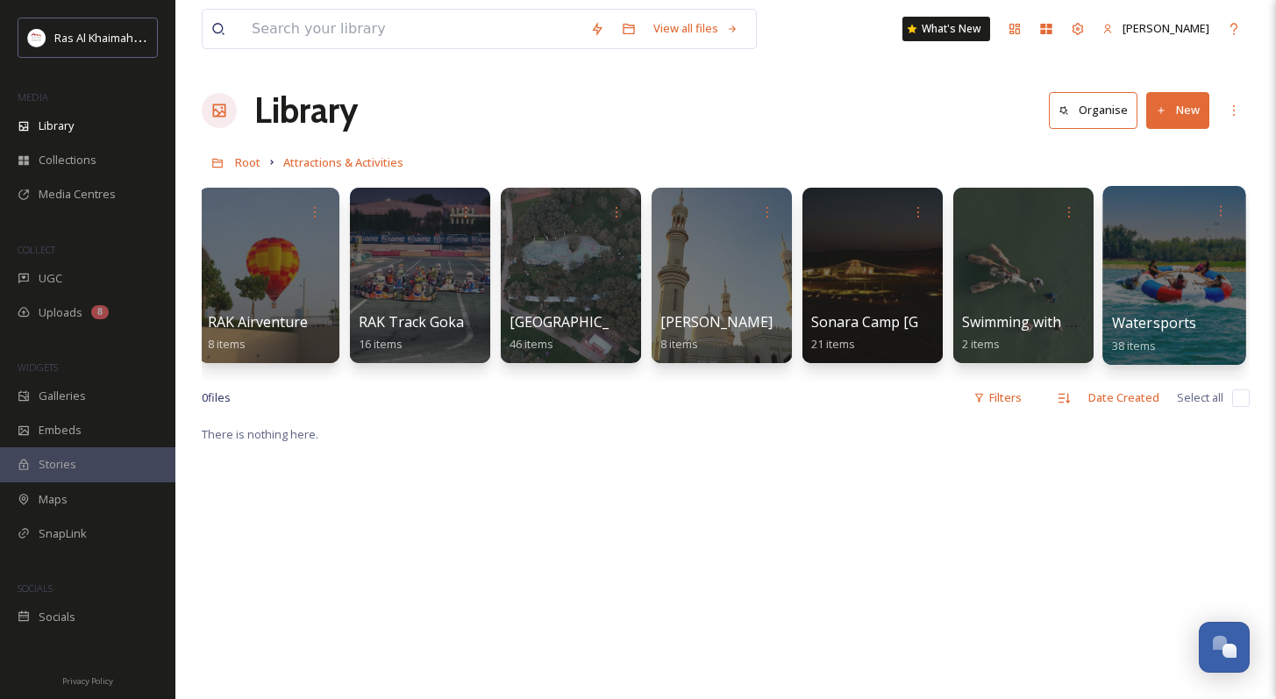
click at [903, 257] on div at bounding box center [1173, 275] width 143 height 179
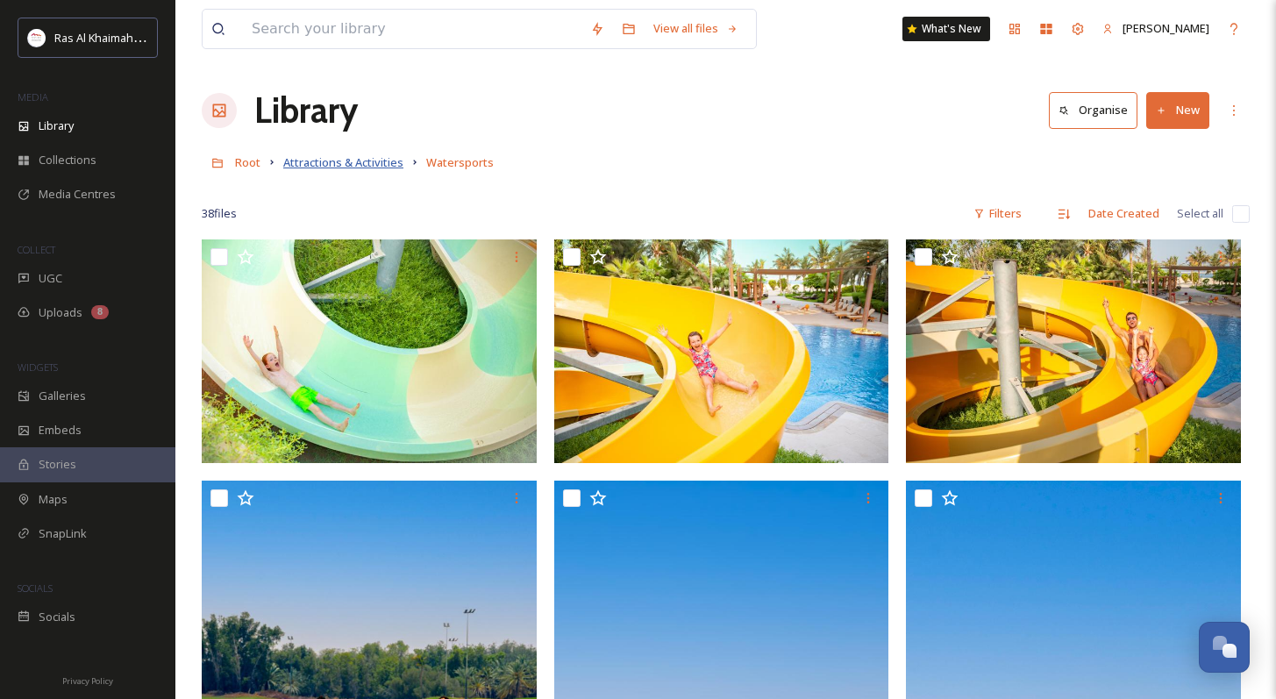
click at [372, 164] on span "Attractions & Activities" at bounding box center [343, 162] width 120 height 16
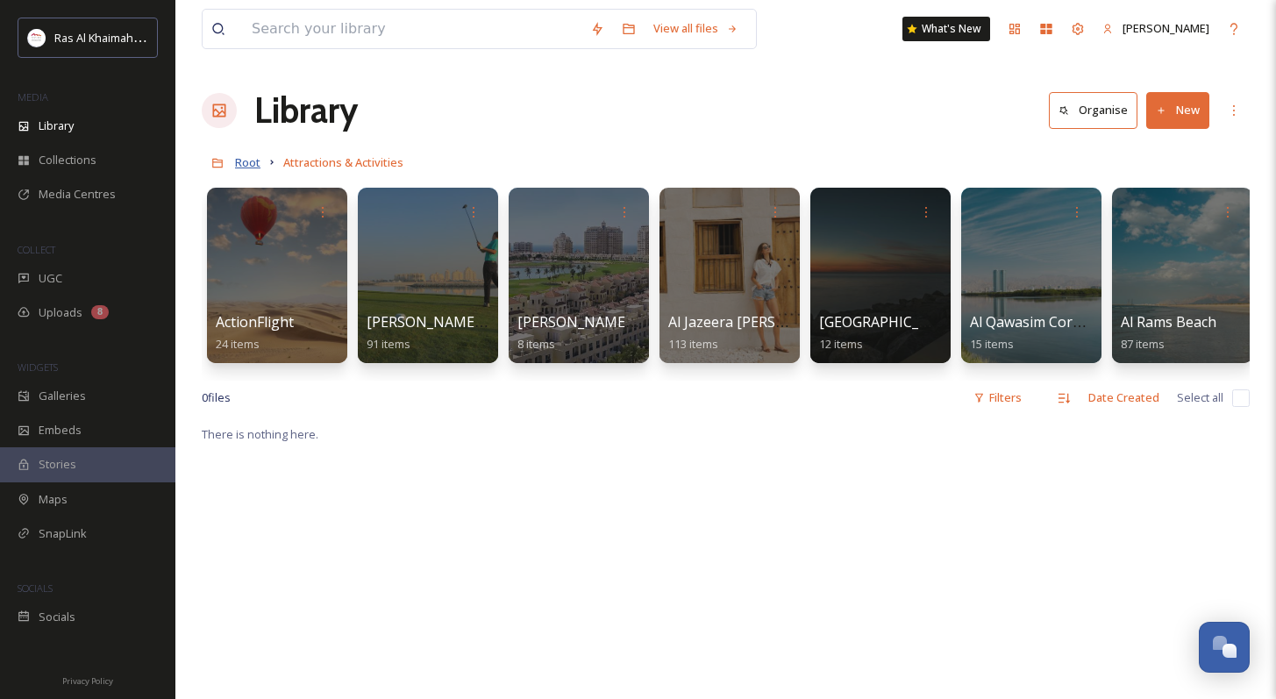
click at [248, 162] on span "Root" at bounding box center [247, 162] width 25 height 16
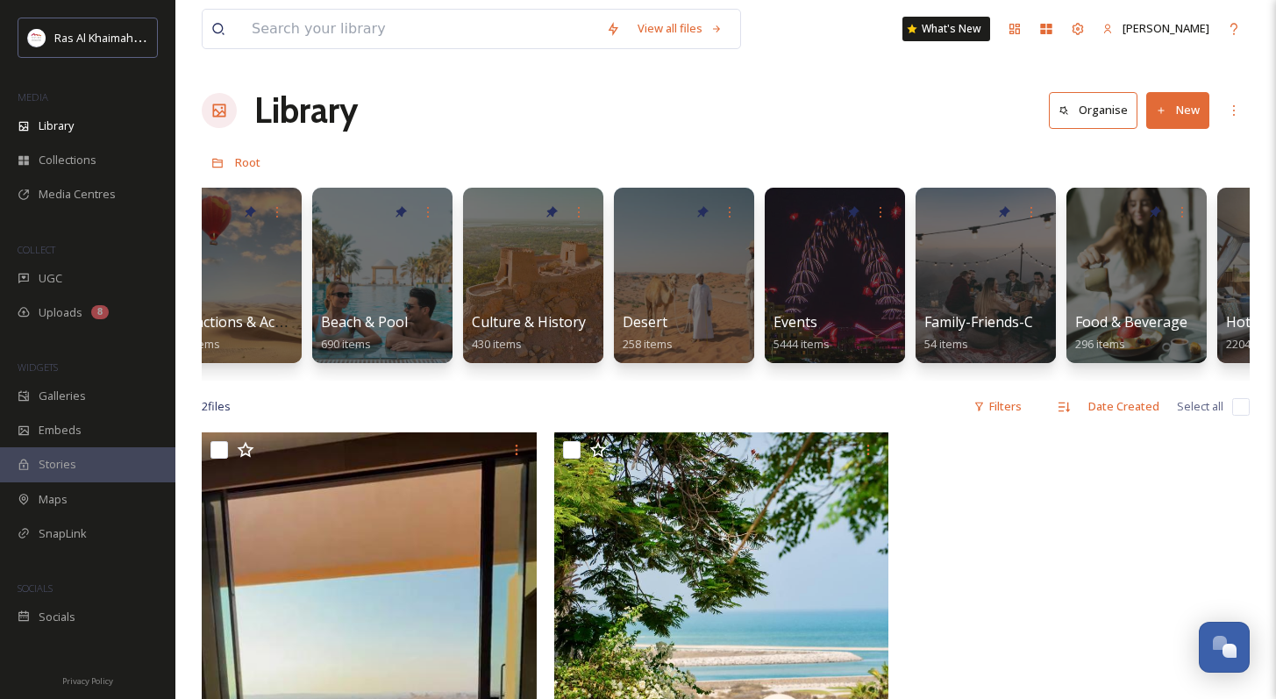
scroll to position [0, 42]
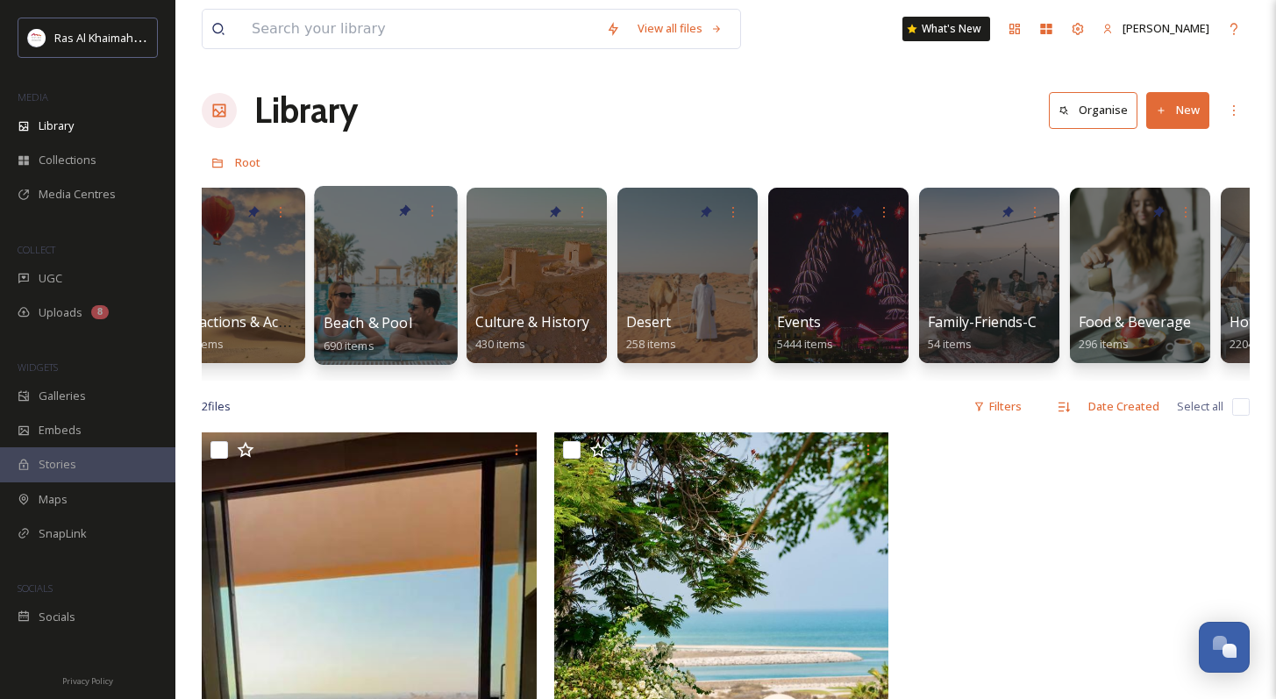
click at [380, 308] on div at bounding box center [385, 275] width 143 height 179
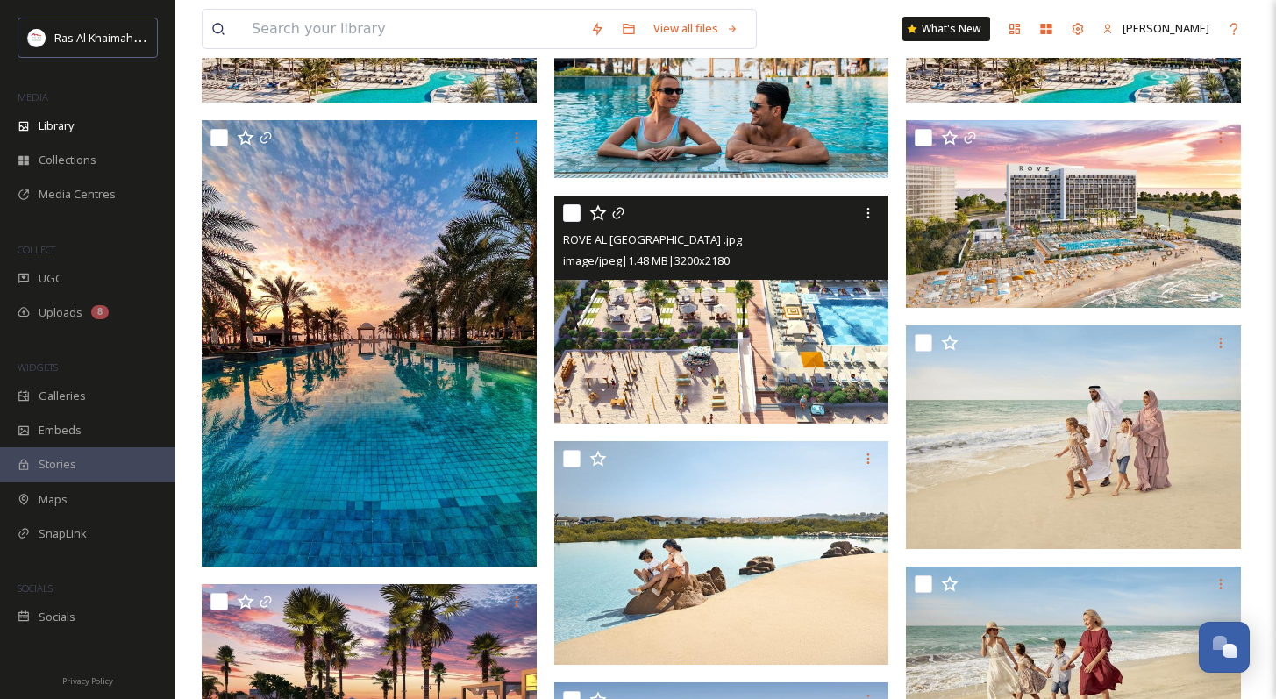
scroll to position [339, 0]
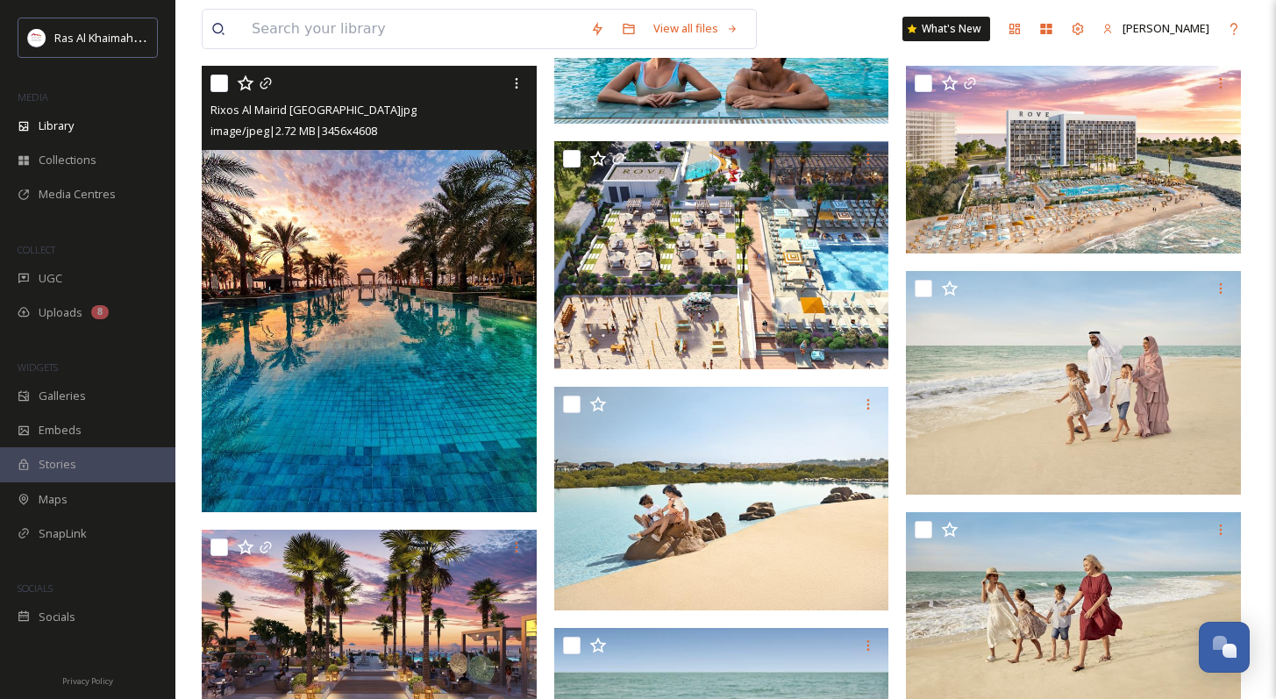
click at [441, 396] on img at bounding box center [369, 289] width 335 height 446
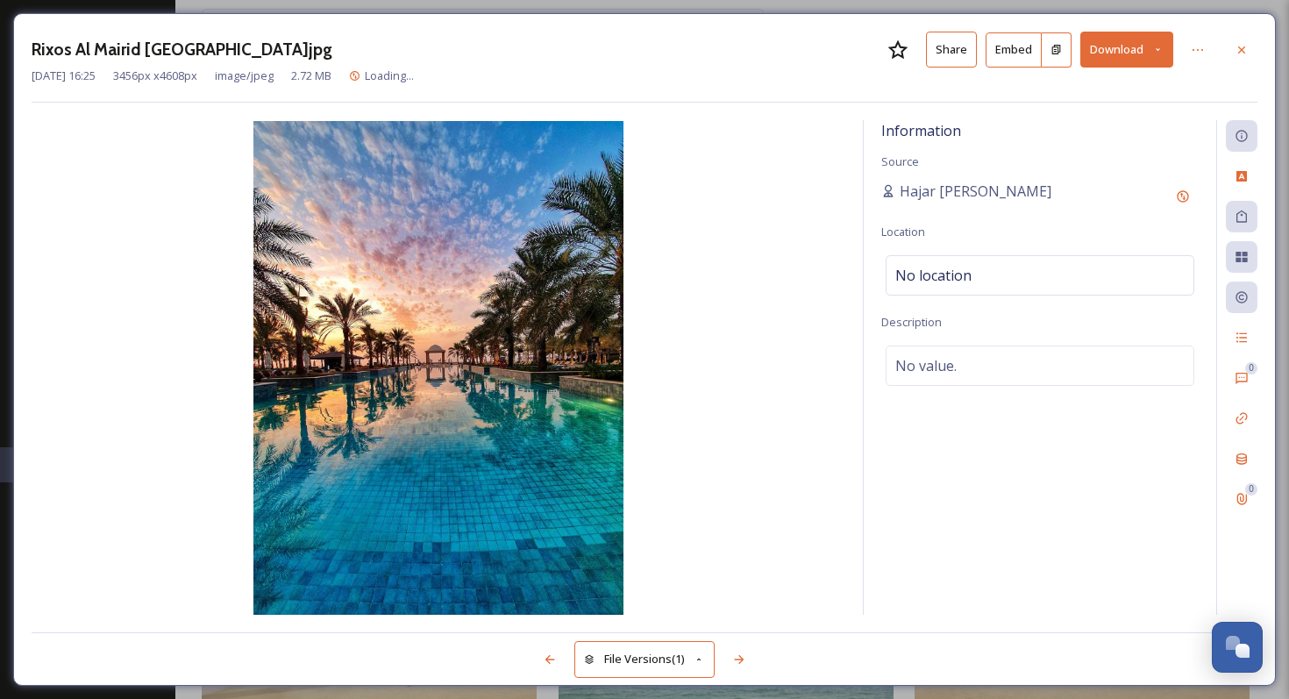
click at [903, 58] on button "Download" at bounding box center [1126, 50] width 93 height 36
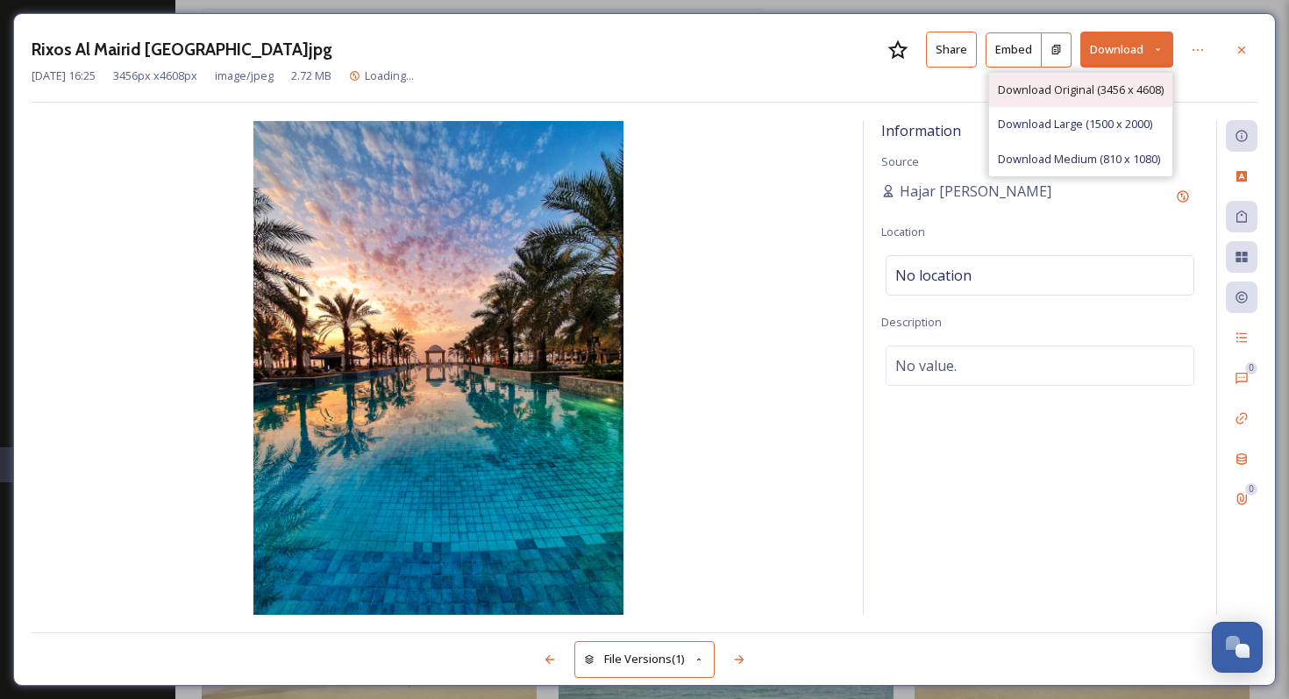
click at [903, 93] on span "Download Original (3456 x 4608)" at bounding box center [1081, 90] width 166 height 17
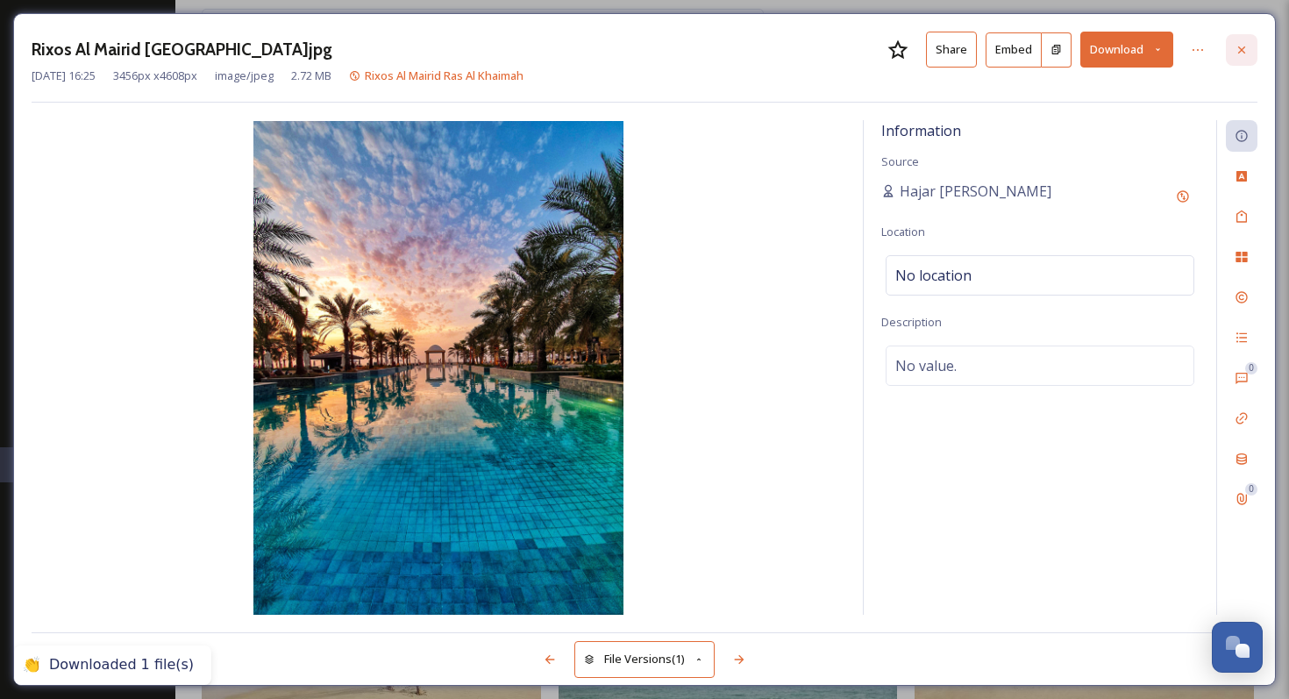
click at [903, 43] on icon at bounding box center [1242, 50] width 14 height 14
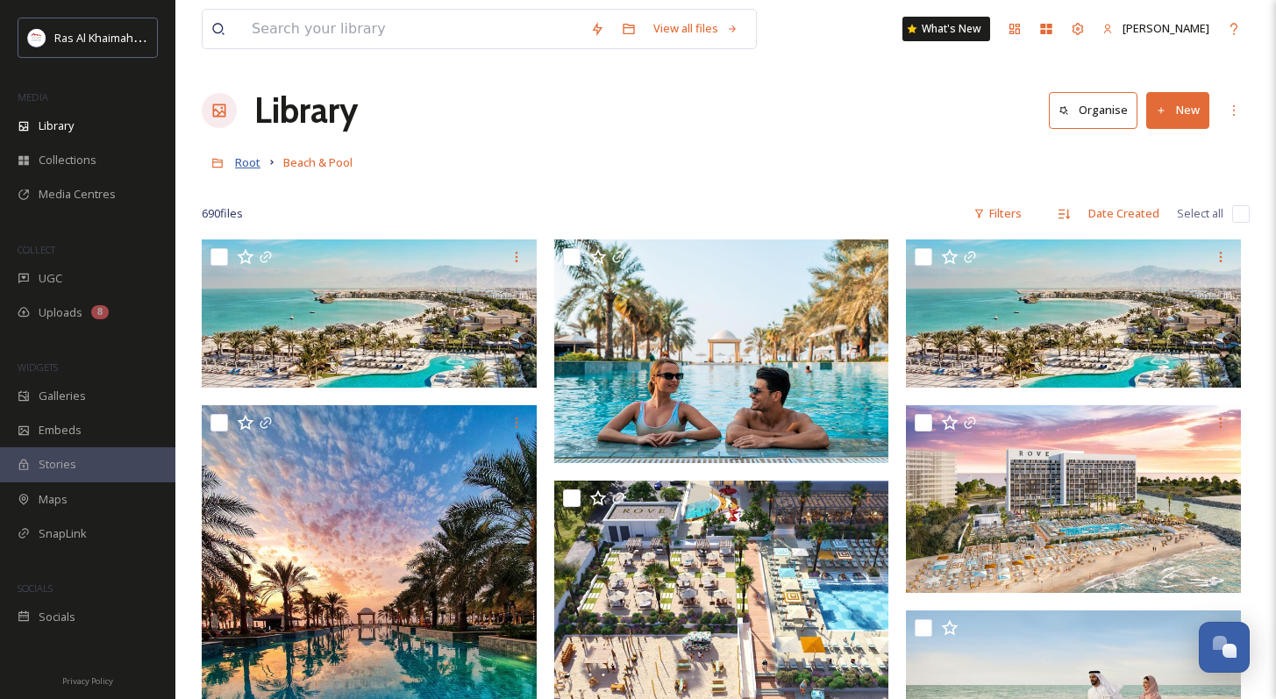
click at [258, 168] on span "Root" at bounding box center [247, 162] width 25 height 16
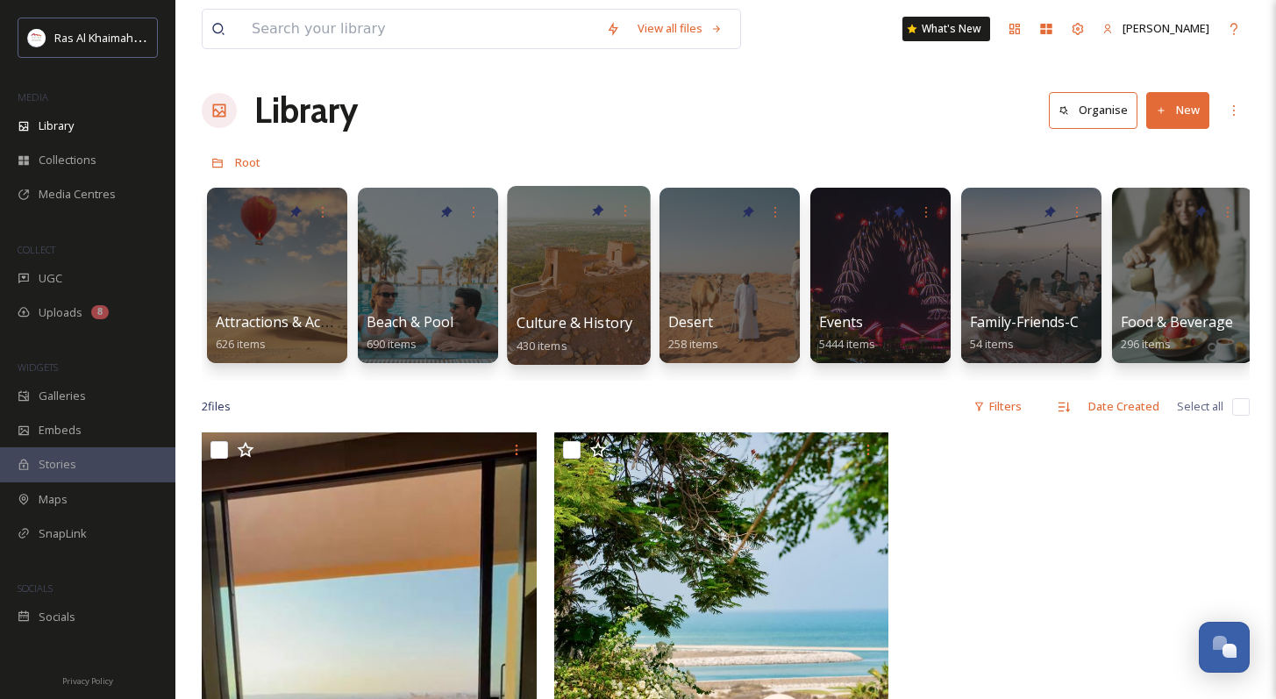
click at [602, 279] on div at bounding box center [578, 275] width 143 height 179
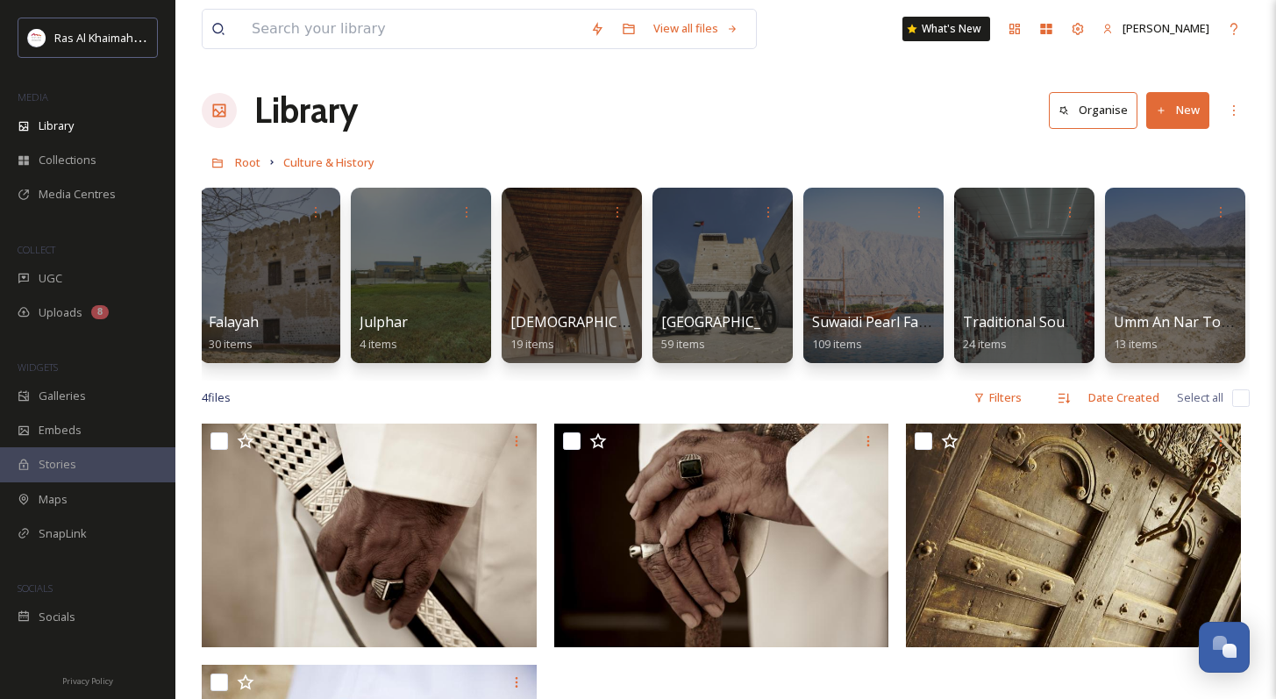
scroll to position [0, 460]
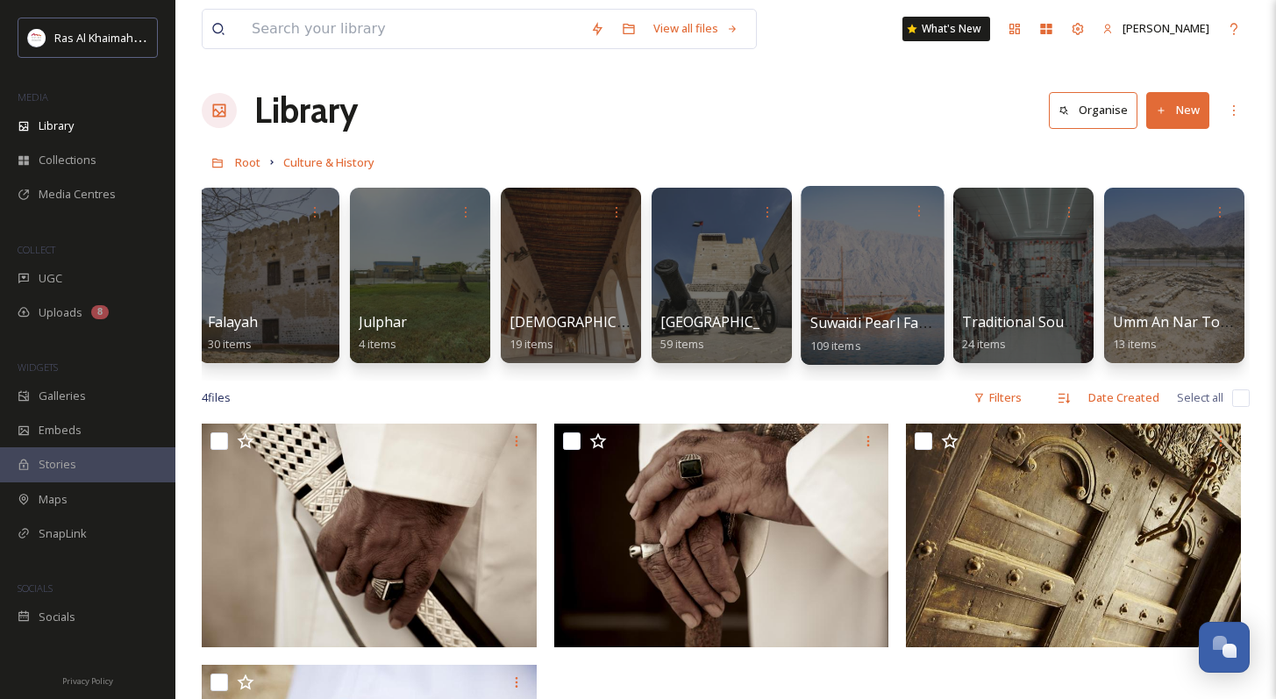
click at [903, 302] on div at bounding box center [872, 275] width 143 height 179
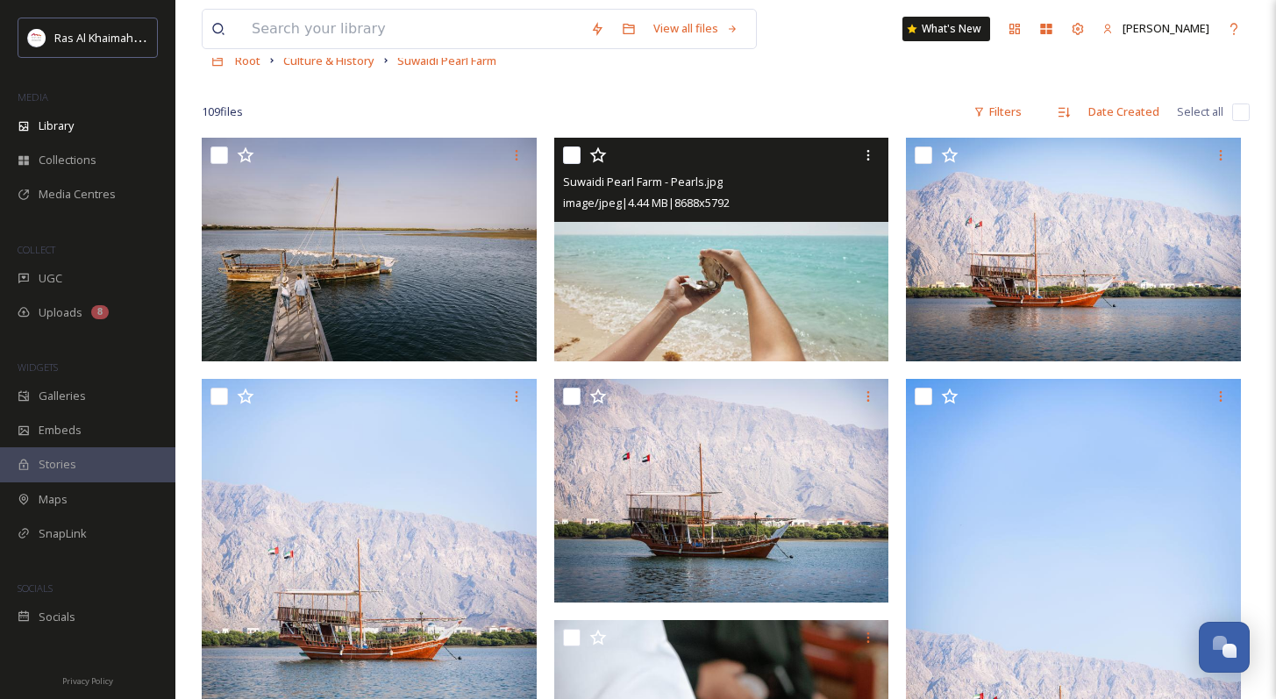
scroll to position [104, 0]
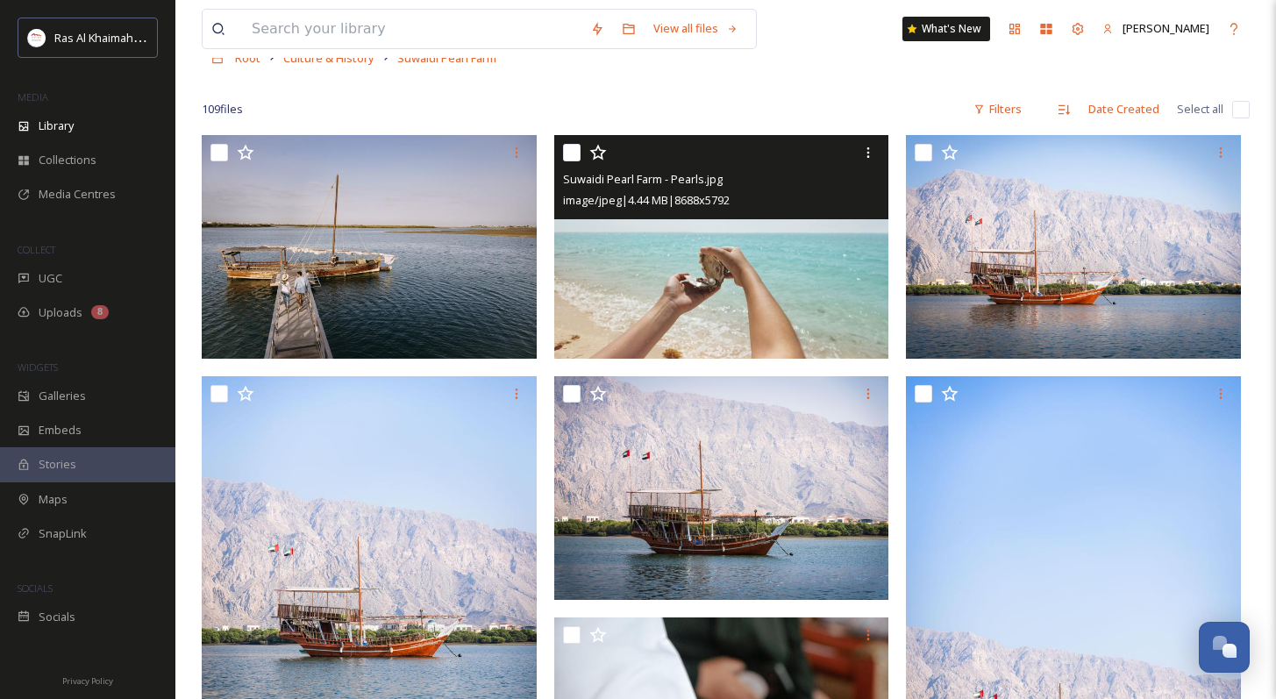
click at [758, 311] on img at bounding box center [721, 247] width 335 height 224
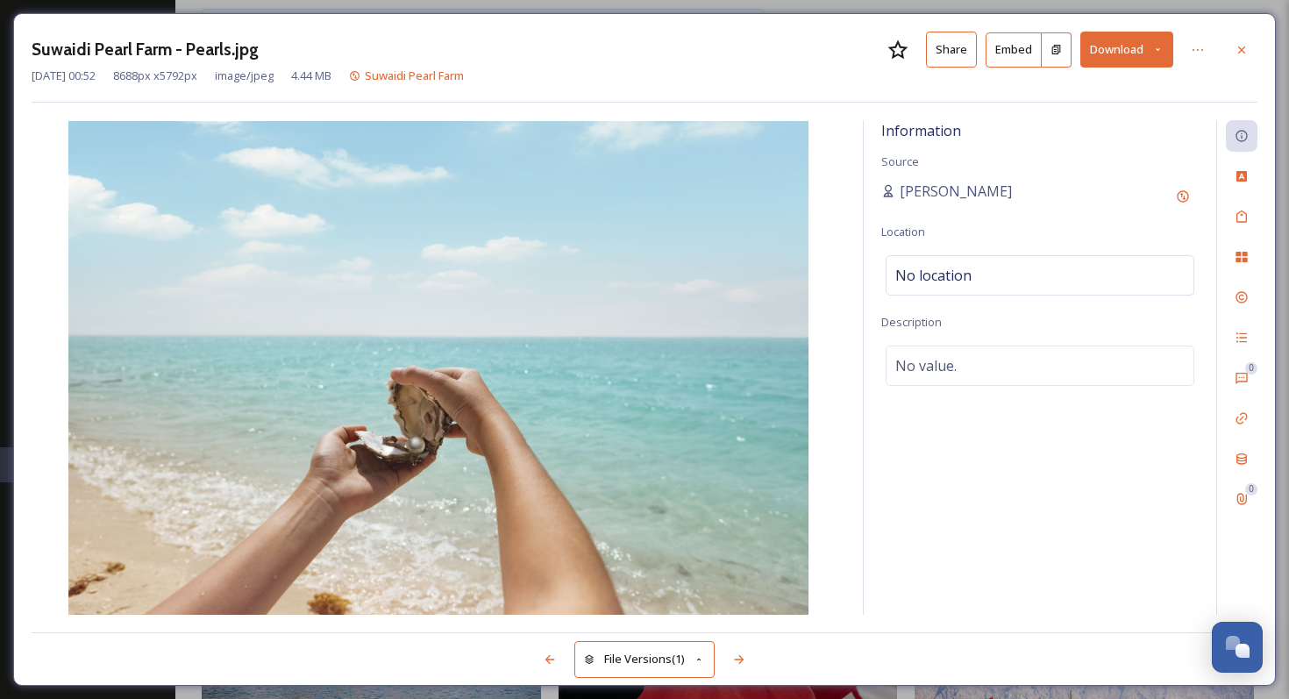
click at [903, 50] on button "Download" at bounding box center [1126, 50] width 93 height 36
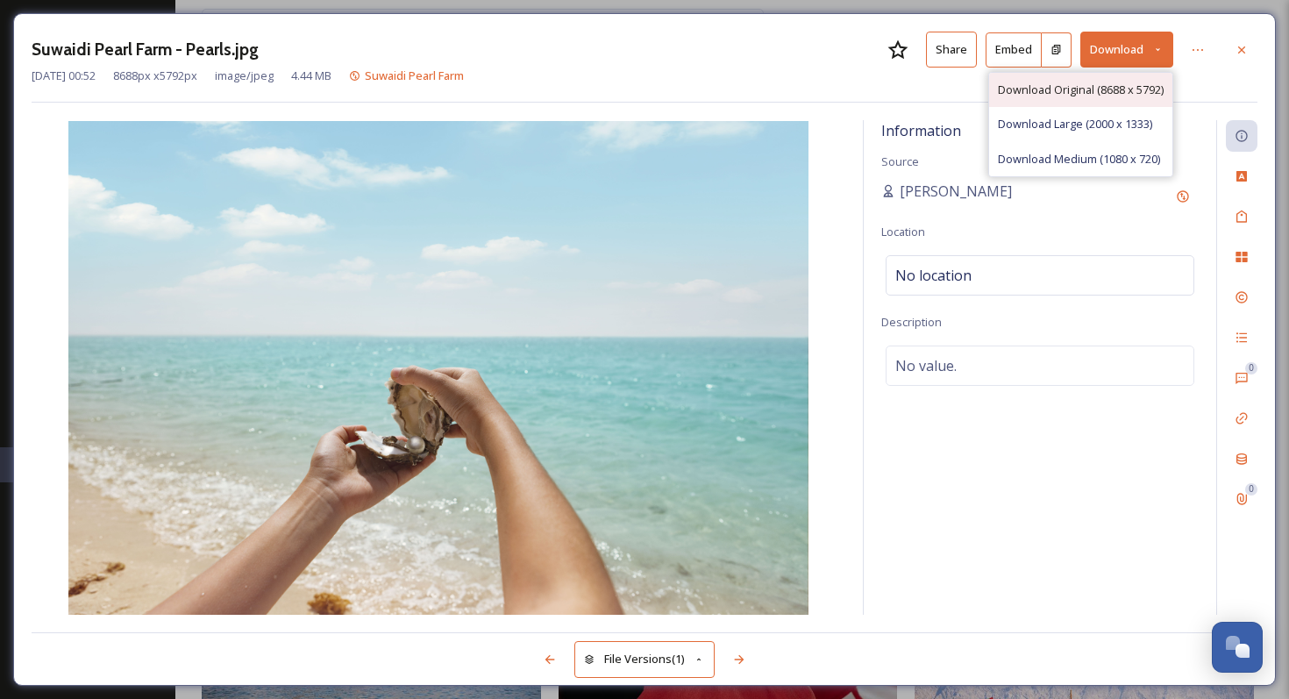
click at [903, 86] on span "Download Original (8688 x 5792)" at bounding box center [1081, 90] width 166 height 17
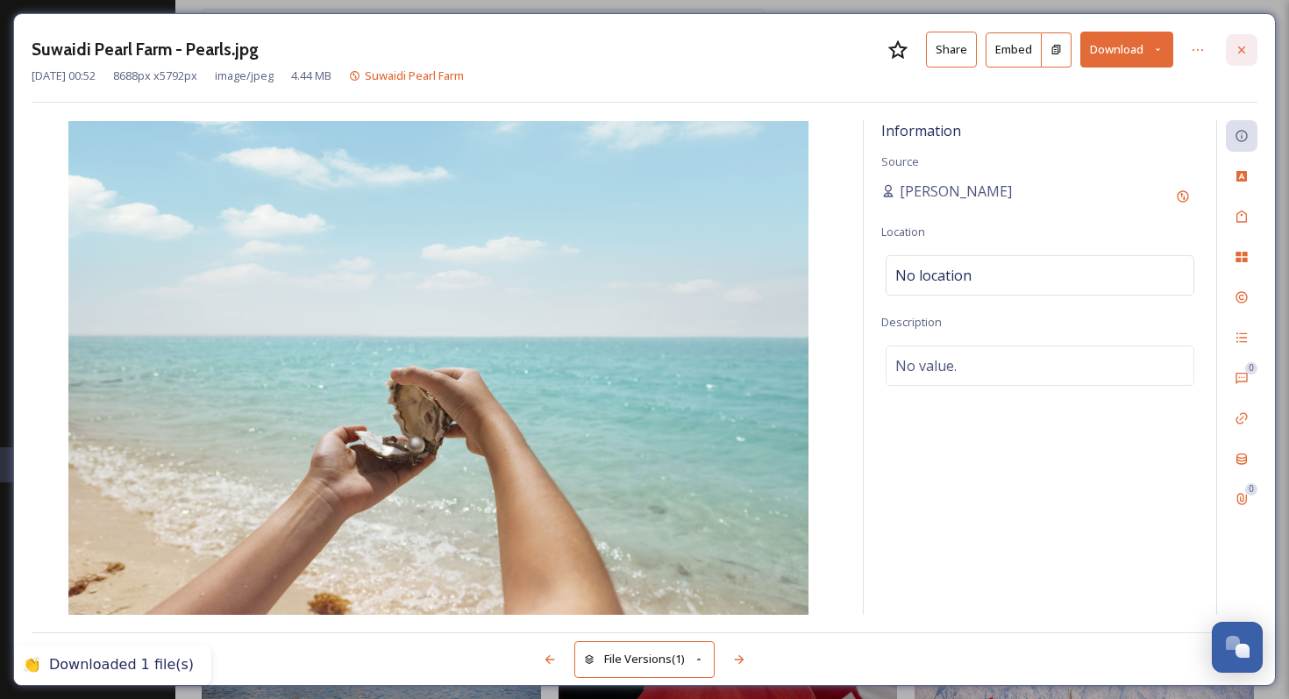
click at [903, 49] on icon at bounding box center [1241, 49] width 7 height 7
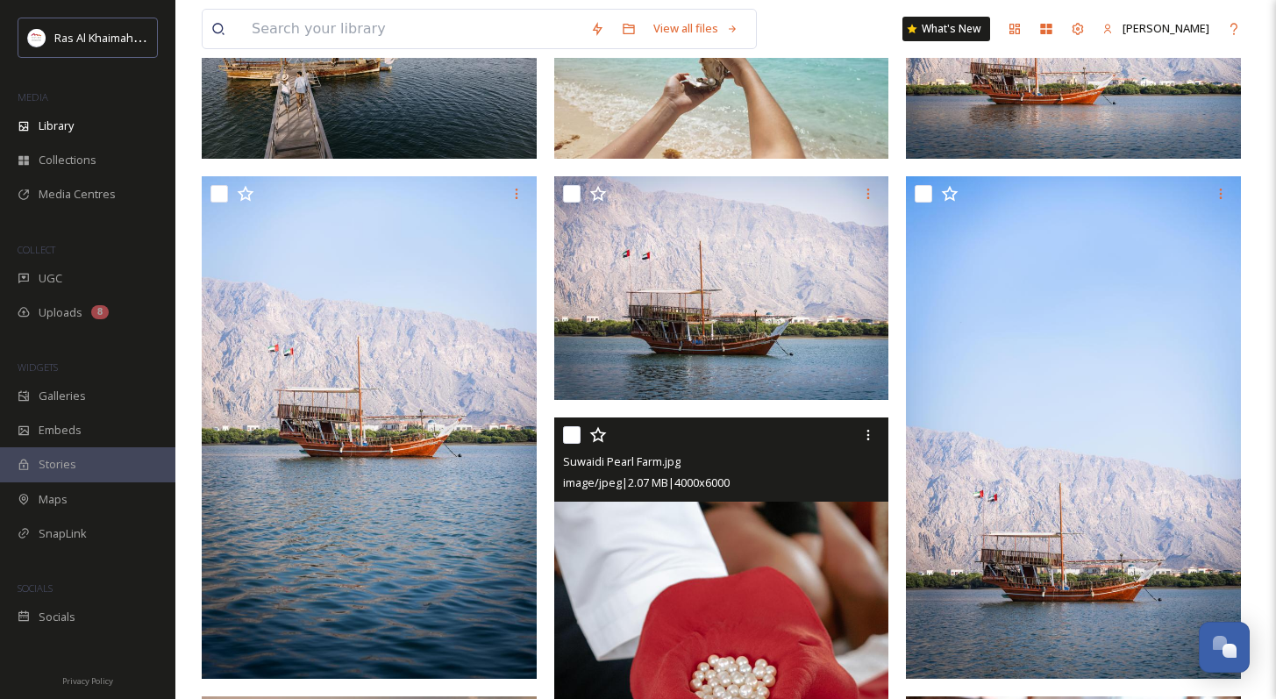
scroll to position [337, 0]
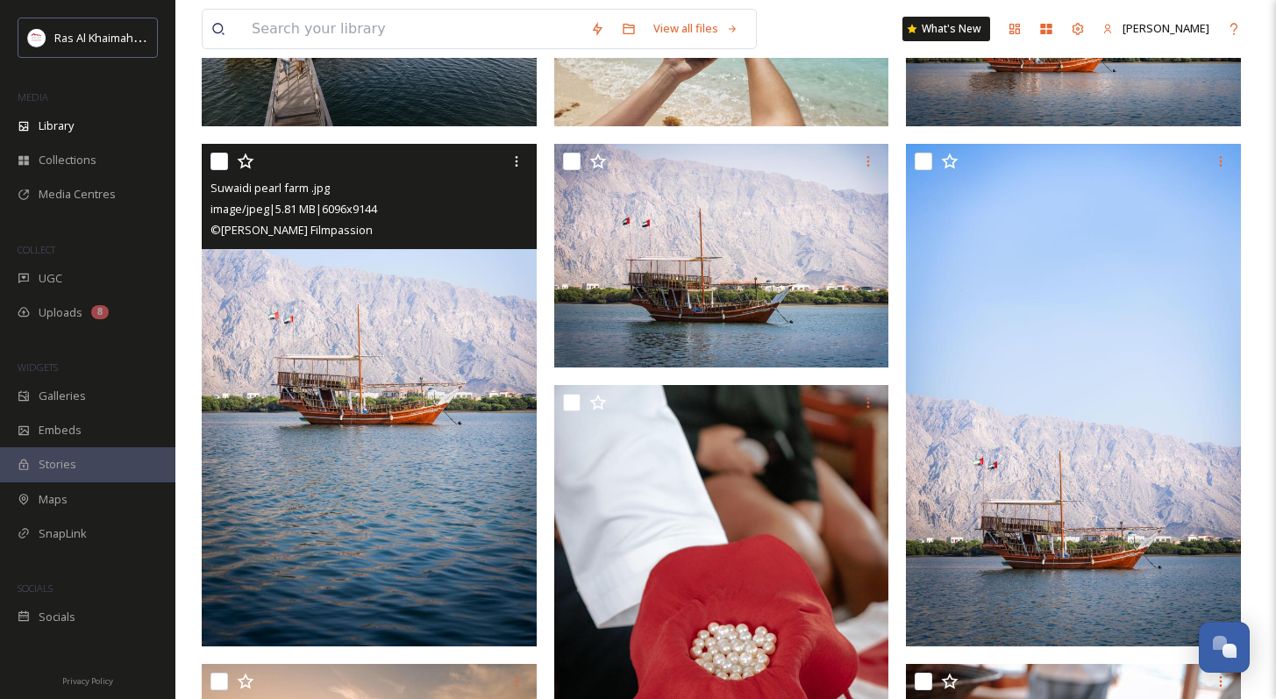
click at [454, 431] on img at bounding box center [369, 395] width 335 height 502
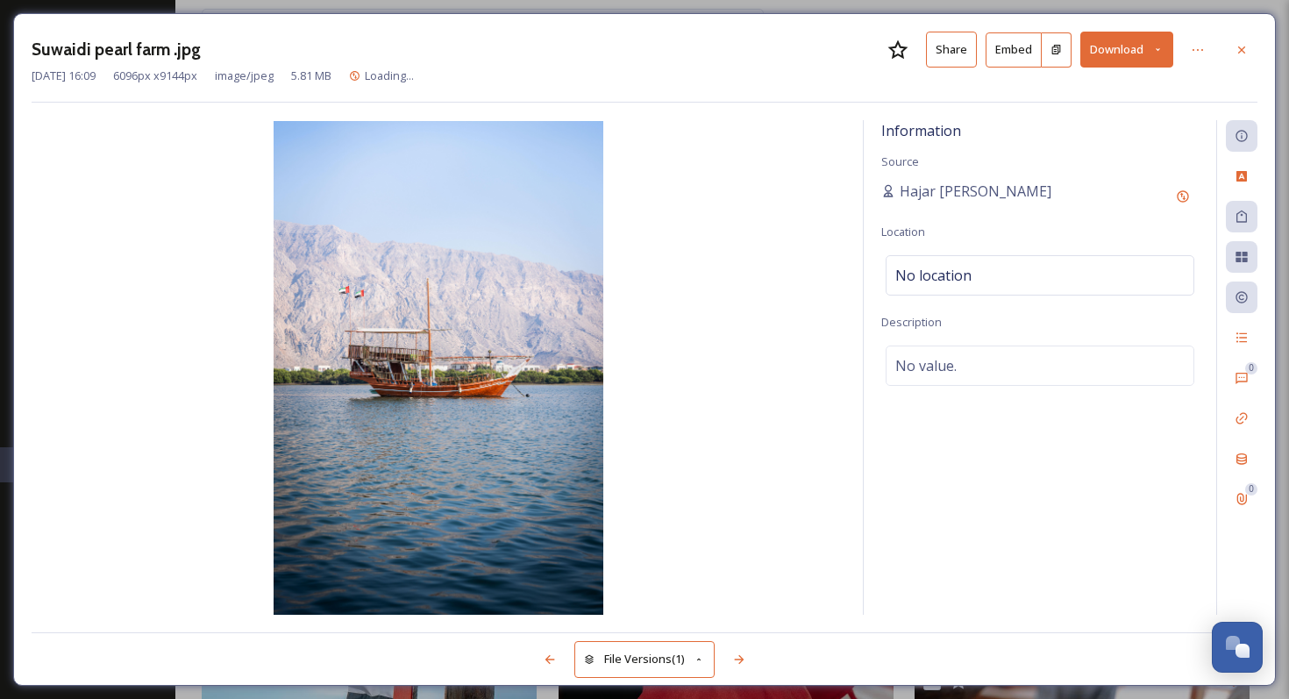
click at [814, 160] on img at bounding box center [439, 368] width 814 height 494
click at [903, 43] on icon at bounding box center [1242, 50] width 14 height 14
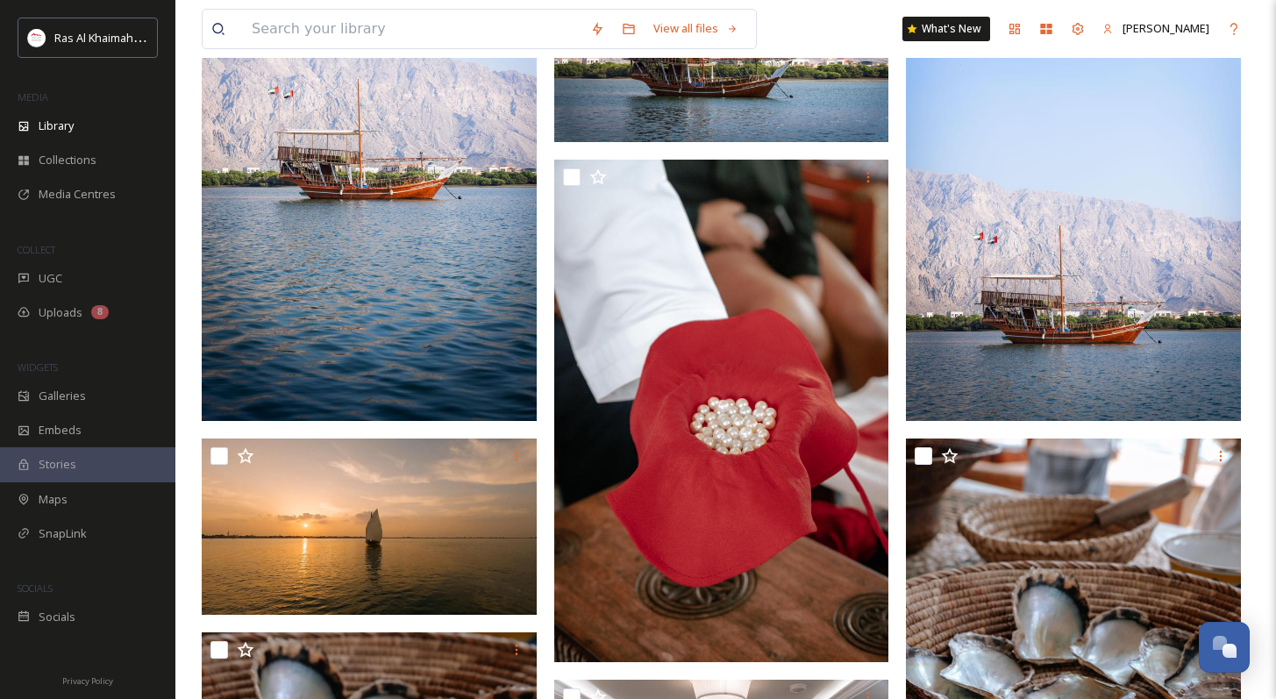
scroll to position [544, 0]
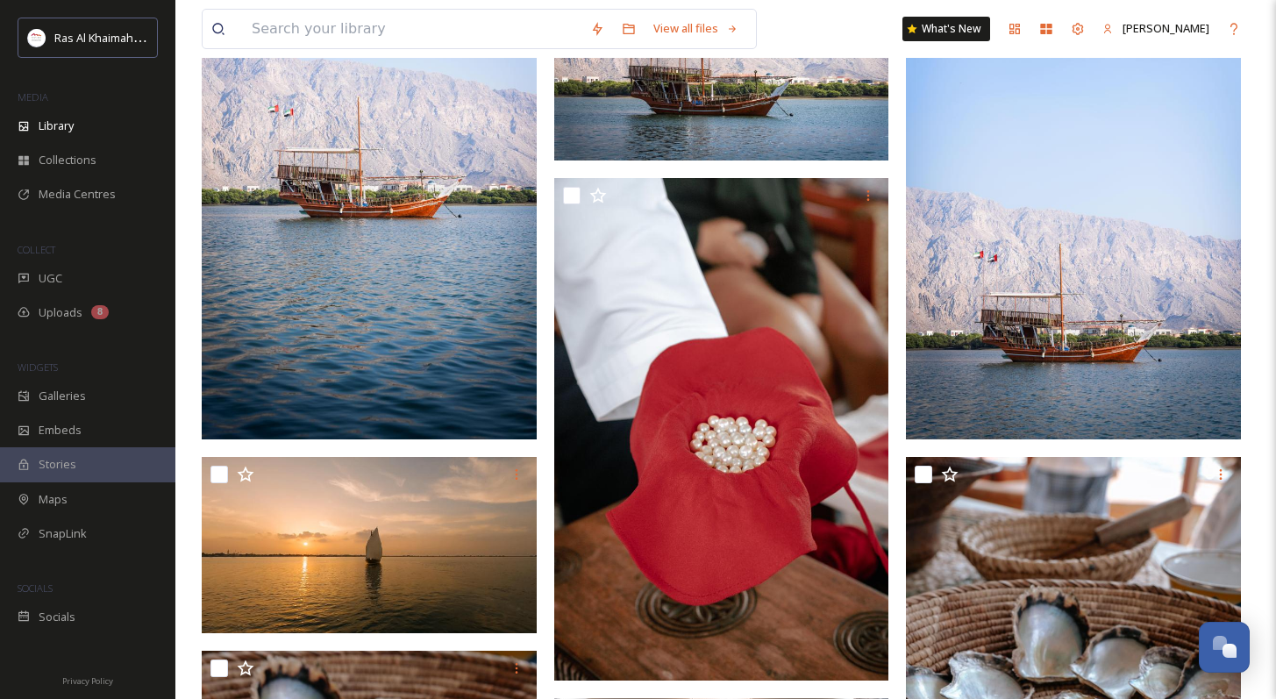
click at [903, 384] on img at bounding box center [1073, 188] width 335 height 502
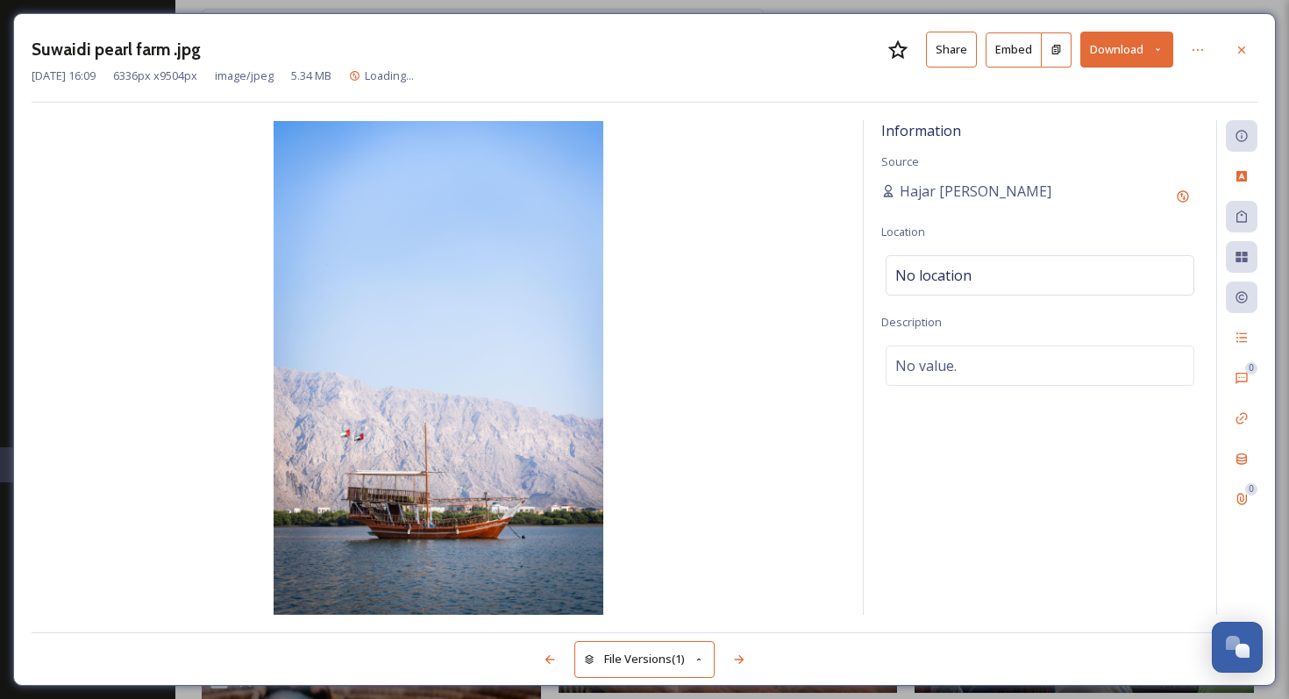
click at [903, 54] on button "Download" at bounding box center [1126, 50] width 93 height 36
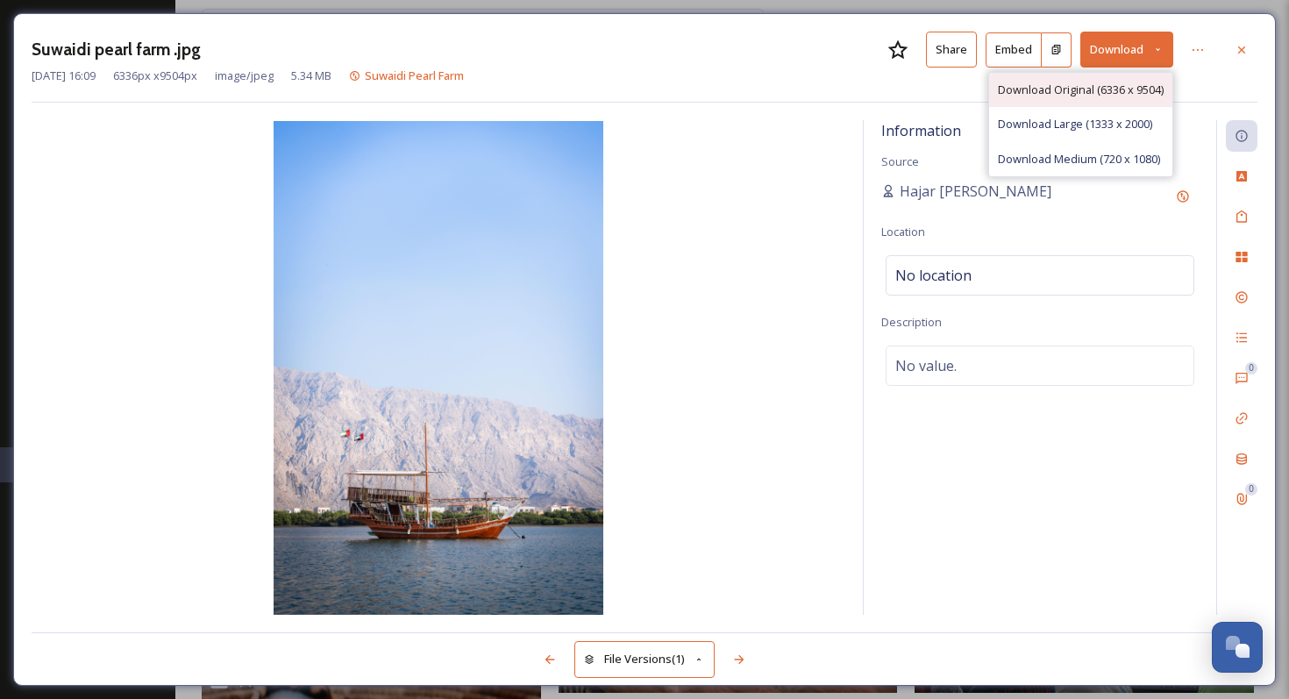
click at [903, 82] on span "Download Original (6336 x 9504)" at bounding box center [1081, 90] width 166 height 17
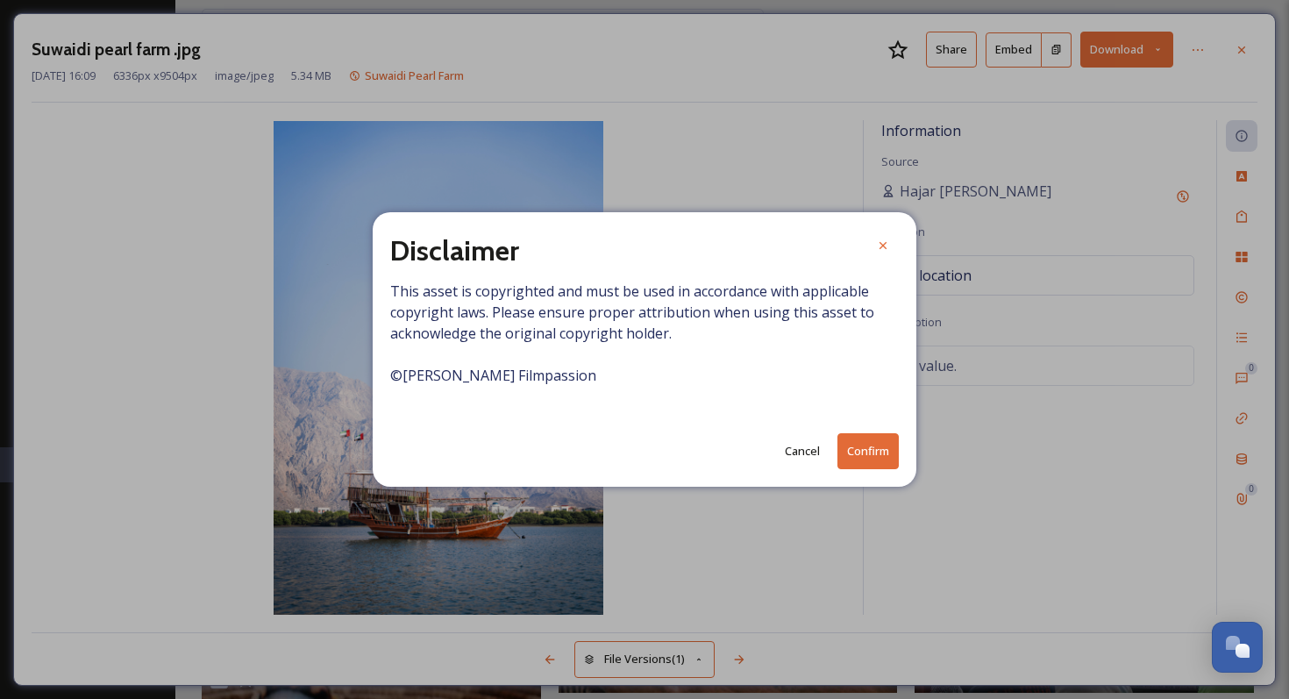
click at [871, 477] on div "Disclaimer This asset is copyrighted and must be used in accordance with applic…" at bounding box center [645, 349] width 544 height 274
click at [875, 462] on button "Confirm" at bounding box center [867, 451] width 61 height 36
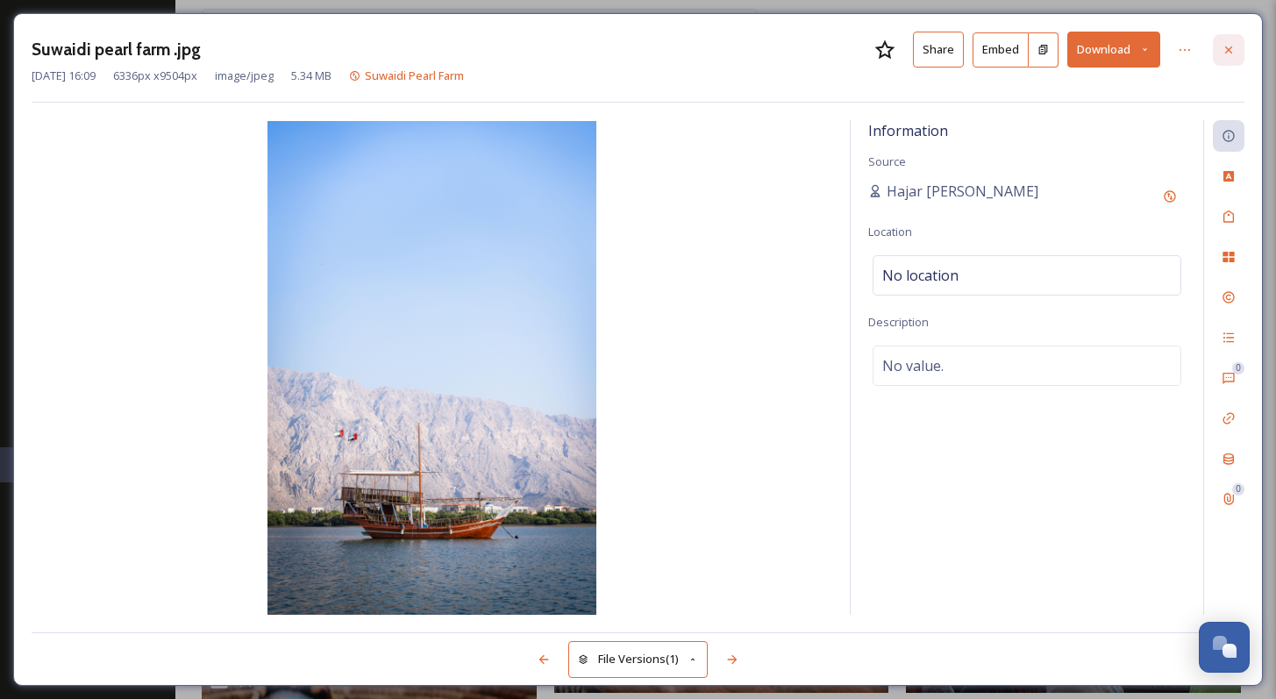
click at [903, 46] on icon at bounding box center [1228, 50] width 14 height 14
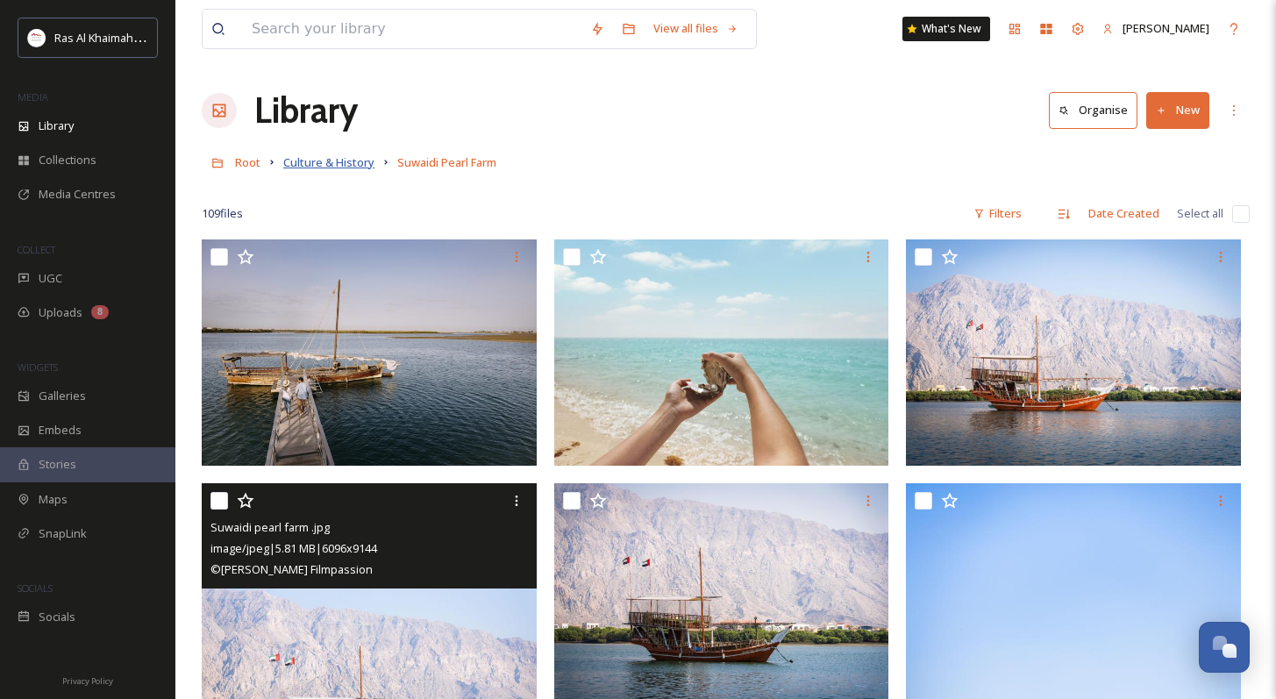
click at [339, 164] on span "Culture & History" at bounding box center [328, 162] width 91 height 16
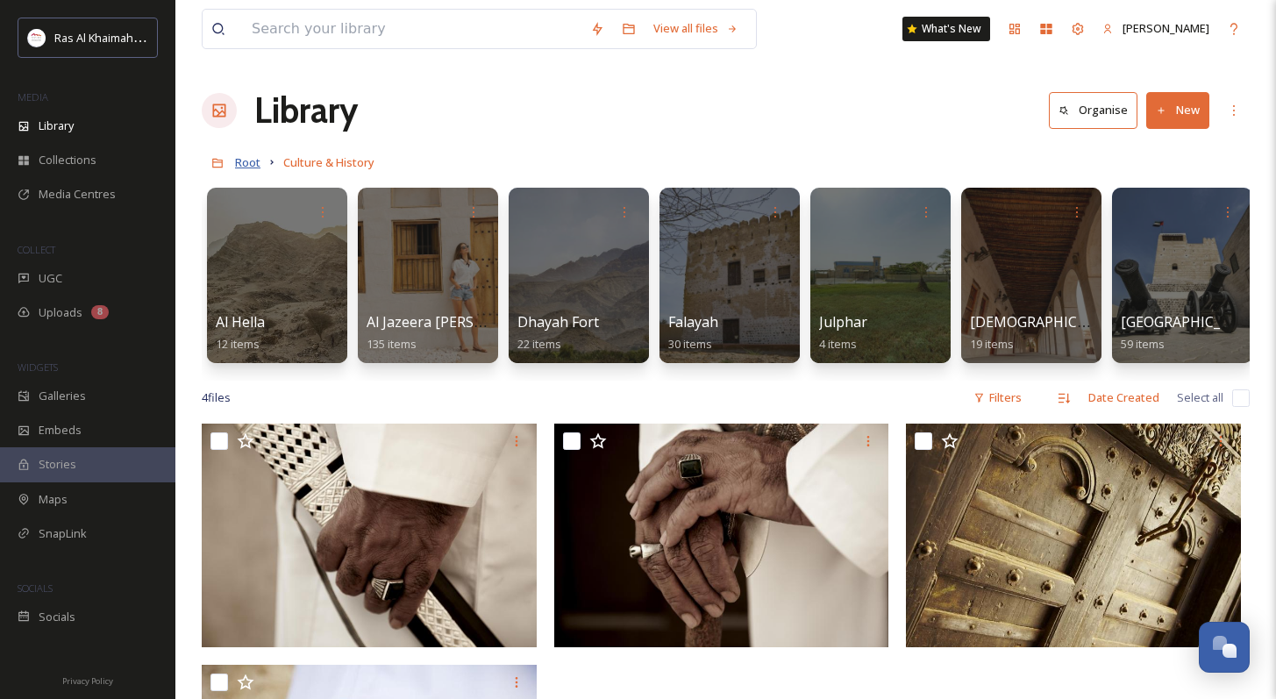
click at [244, 158] on span "Root" at bounding box center [247, 162] width 25 height 16
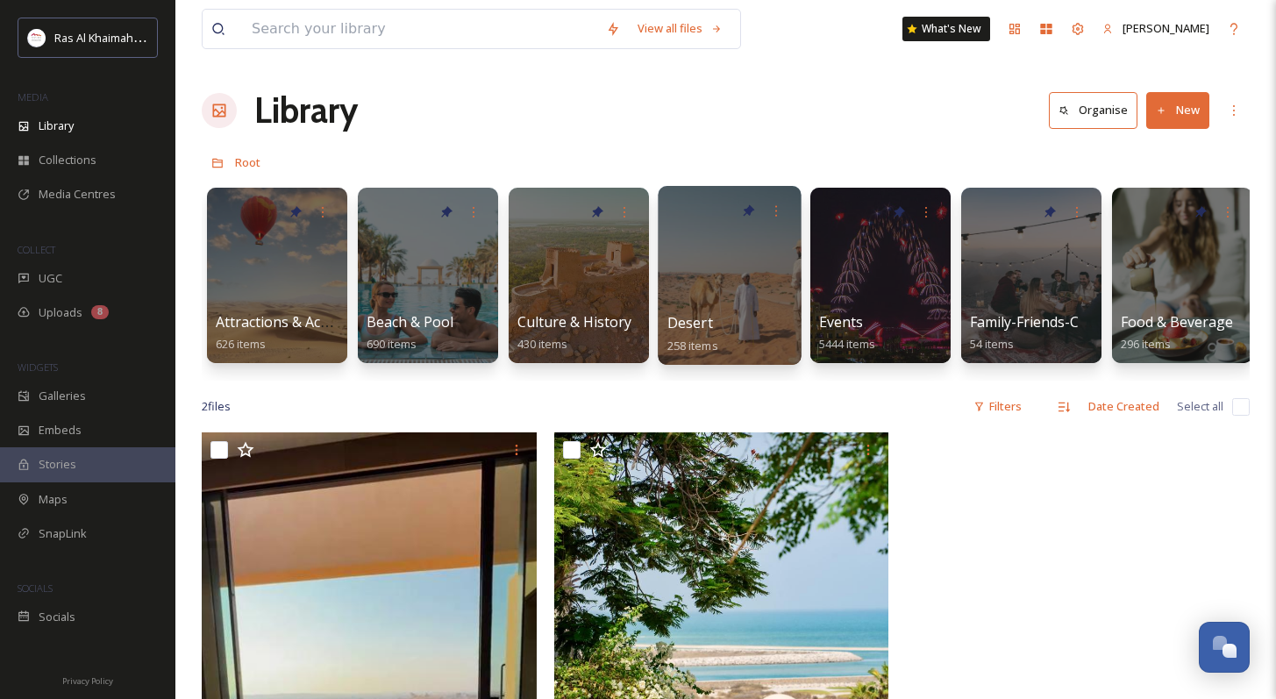
click at [667, 281] on div at bounding box center [729, 275] width 143 height 179
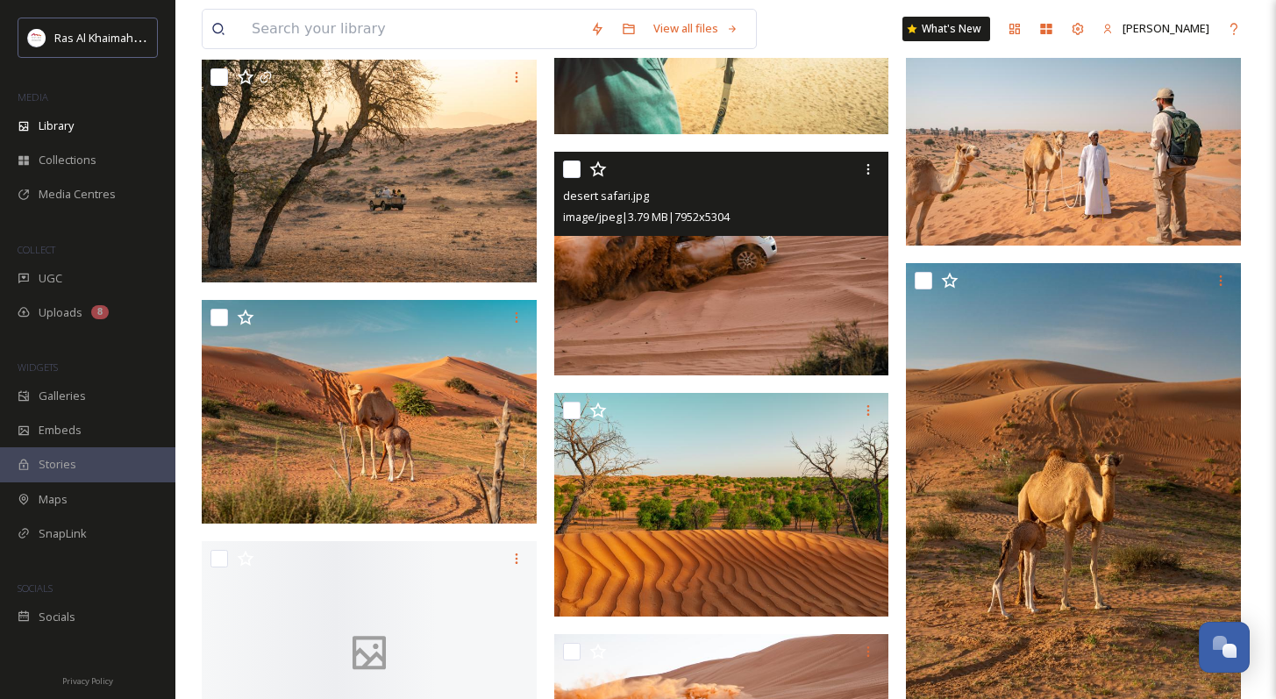
scroll to position [1608, 0]
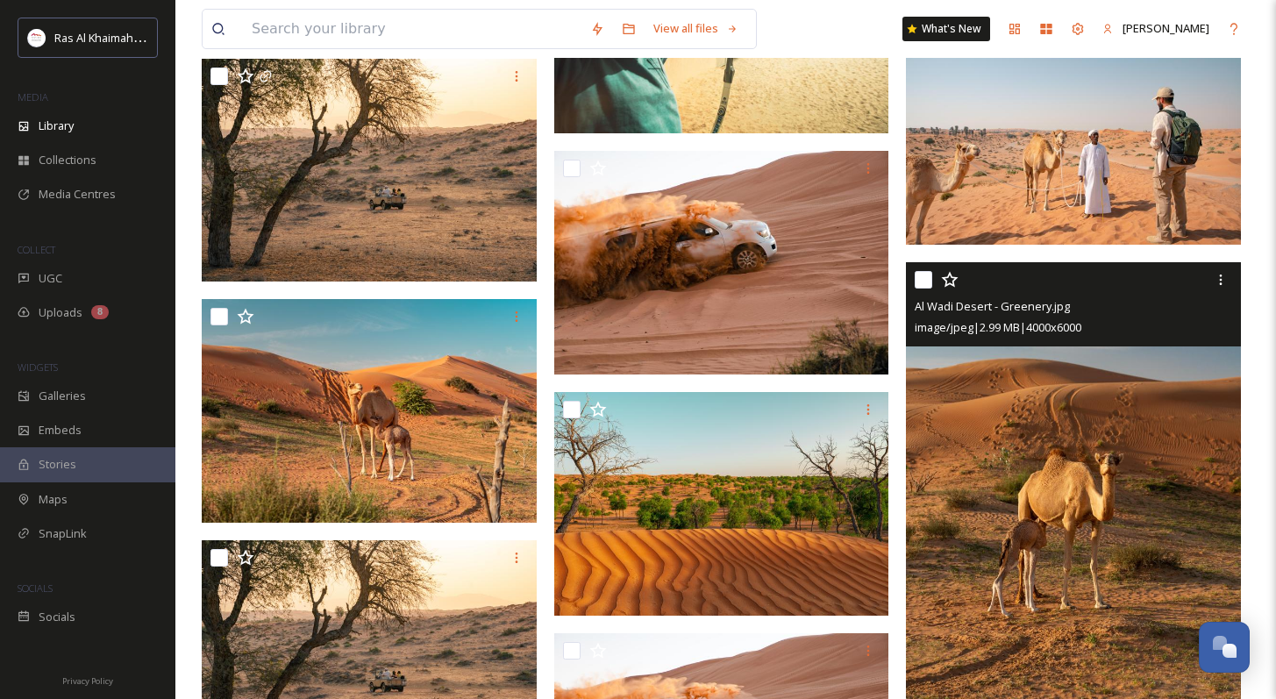
click at [903, 533] on img at bounding box center [1073, 513] width 335 height 502
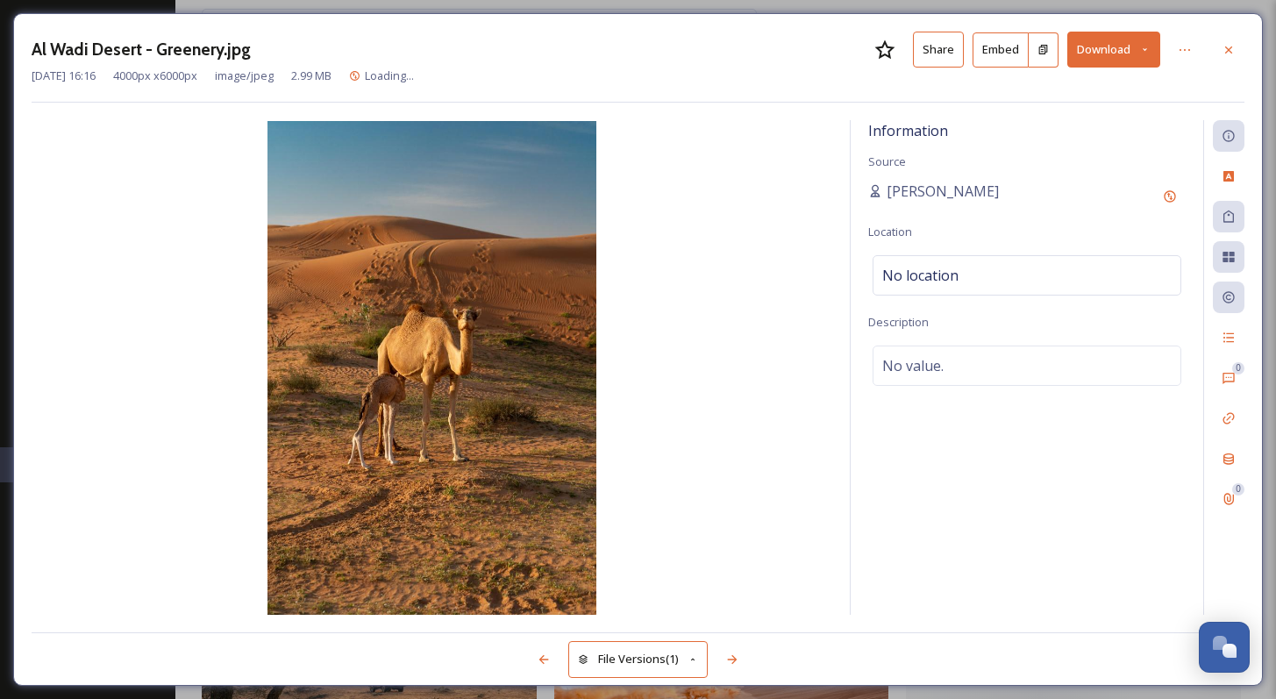
scroll to position [1595, 0]
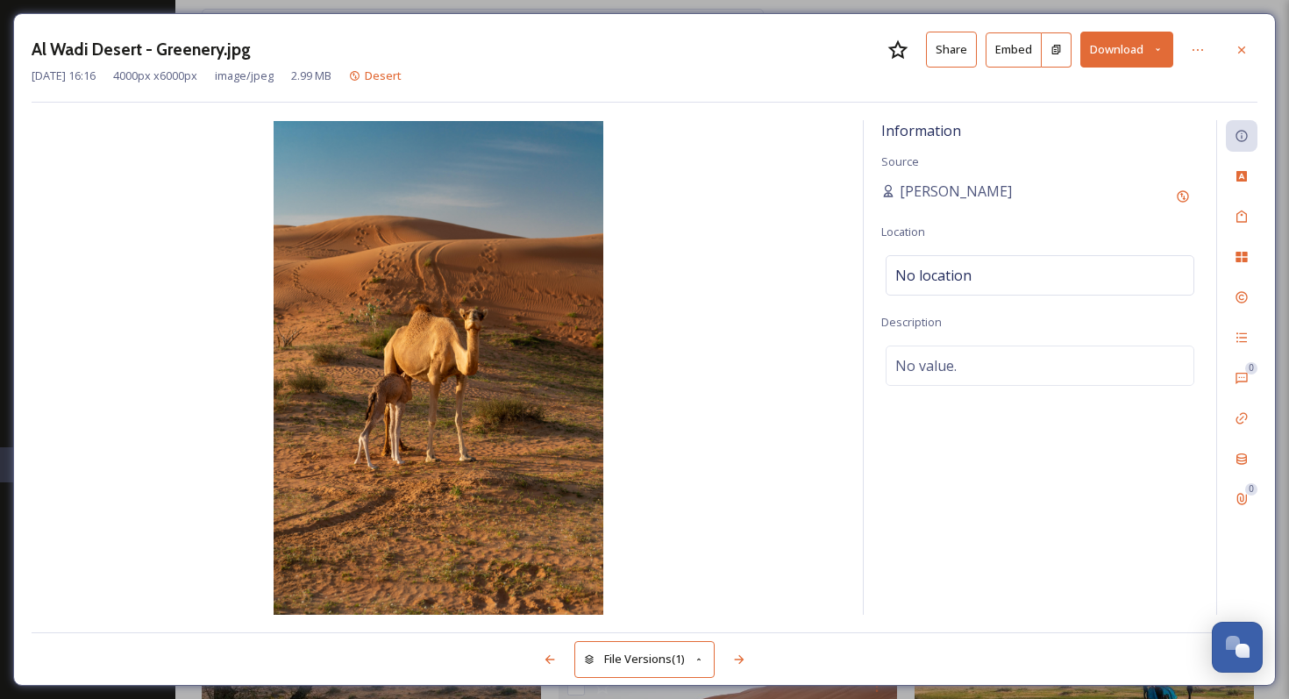
click at [903, 58] on button "Download" at bounding box center [1126, 50] width 93 height 36
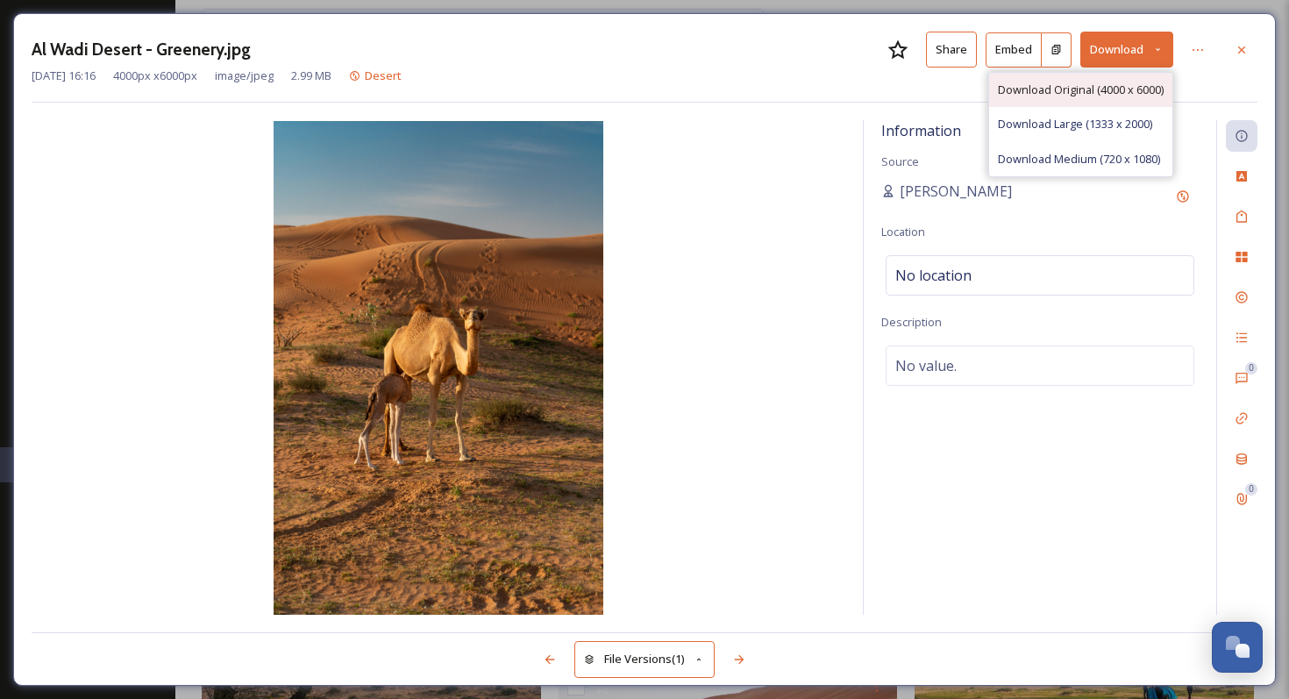
click at [903, 89] on span "Download Original (4000 x 6000)" at bounding box center [1081, 90] width 166 height 17
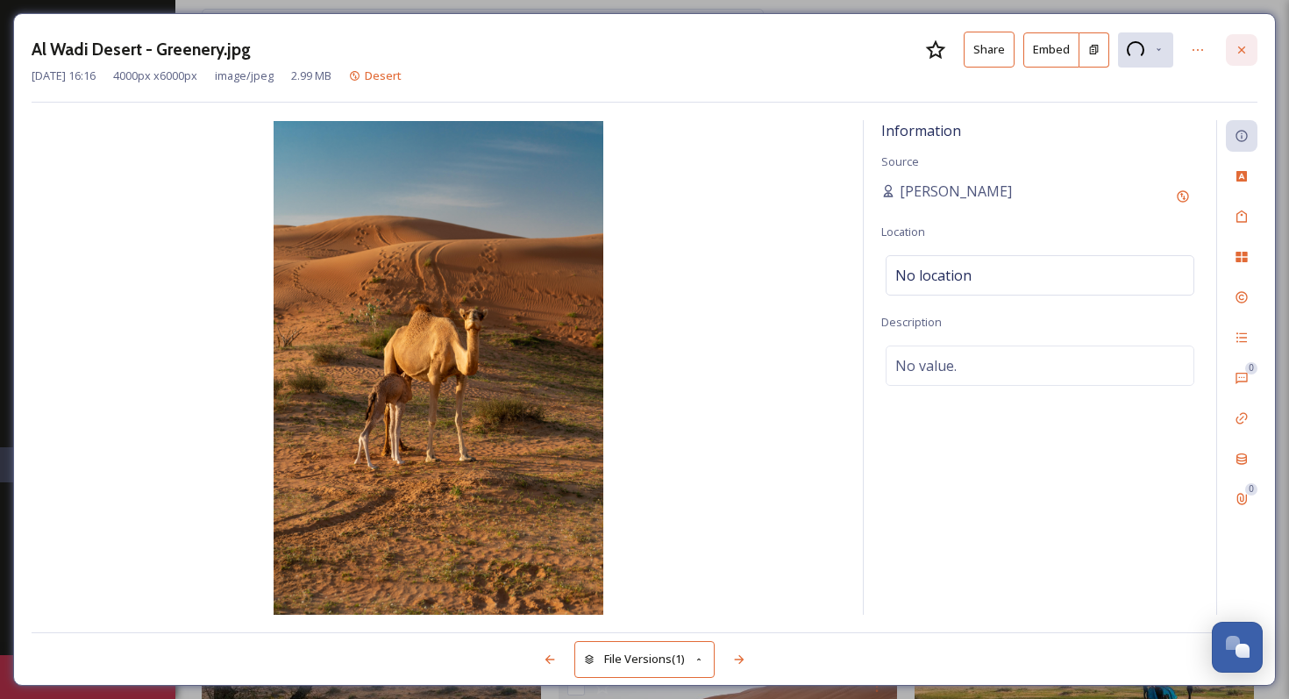
click at [903, 53] on icon at bounding box center [1242, 50] width 14 height 14
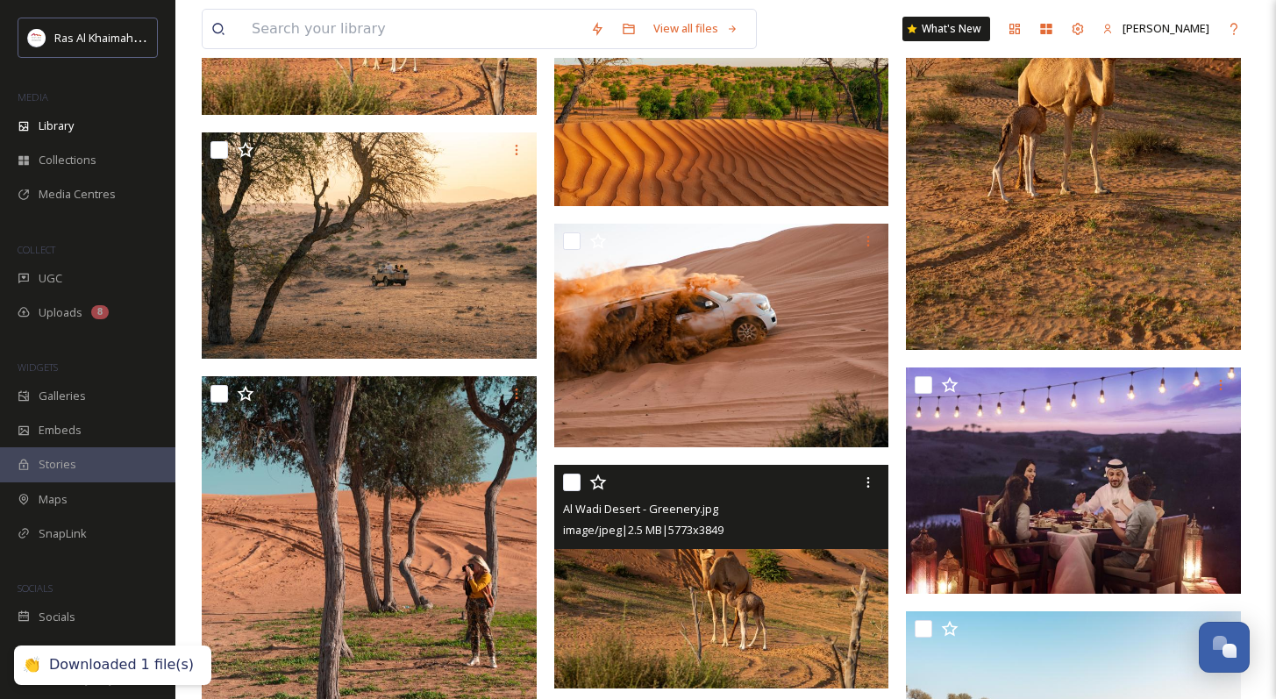
scroll to position [2036, 0]
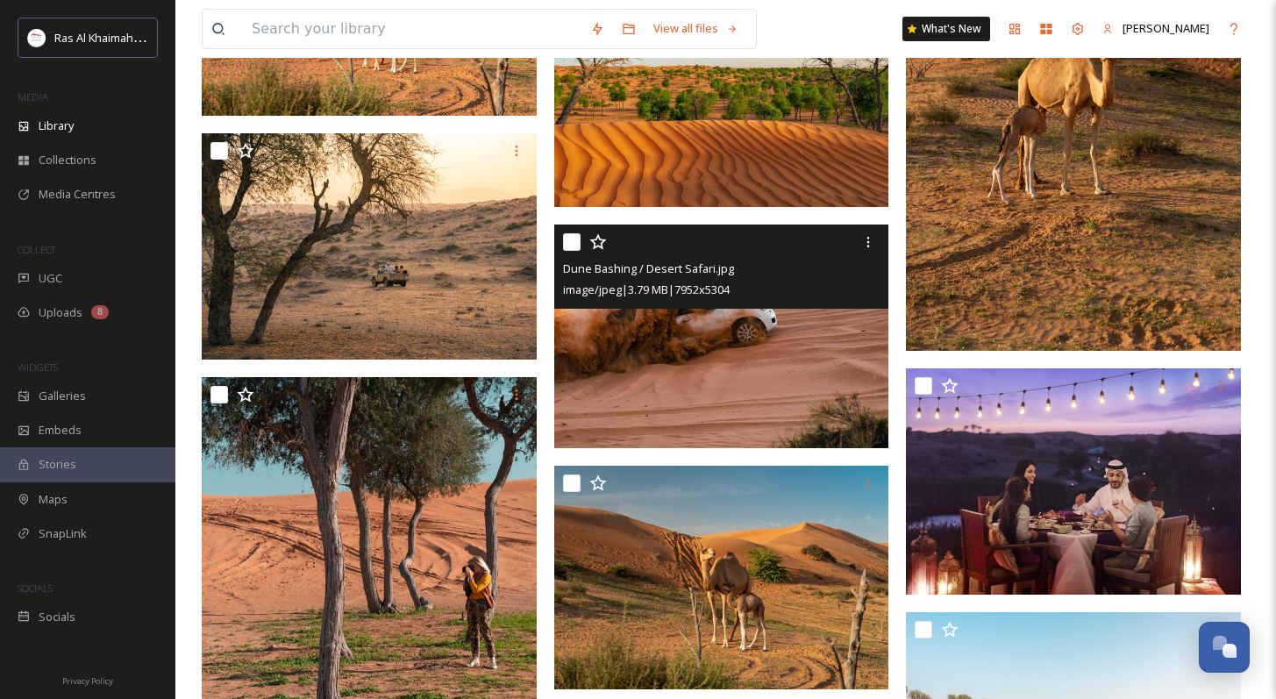
click at [781, 415] on img at bounding box center [721, 336] width 335 height 224
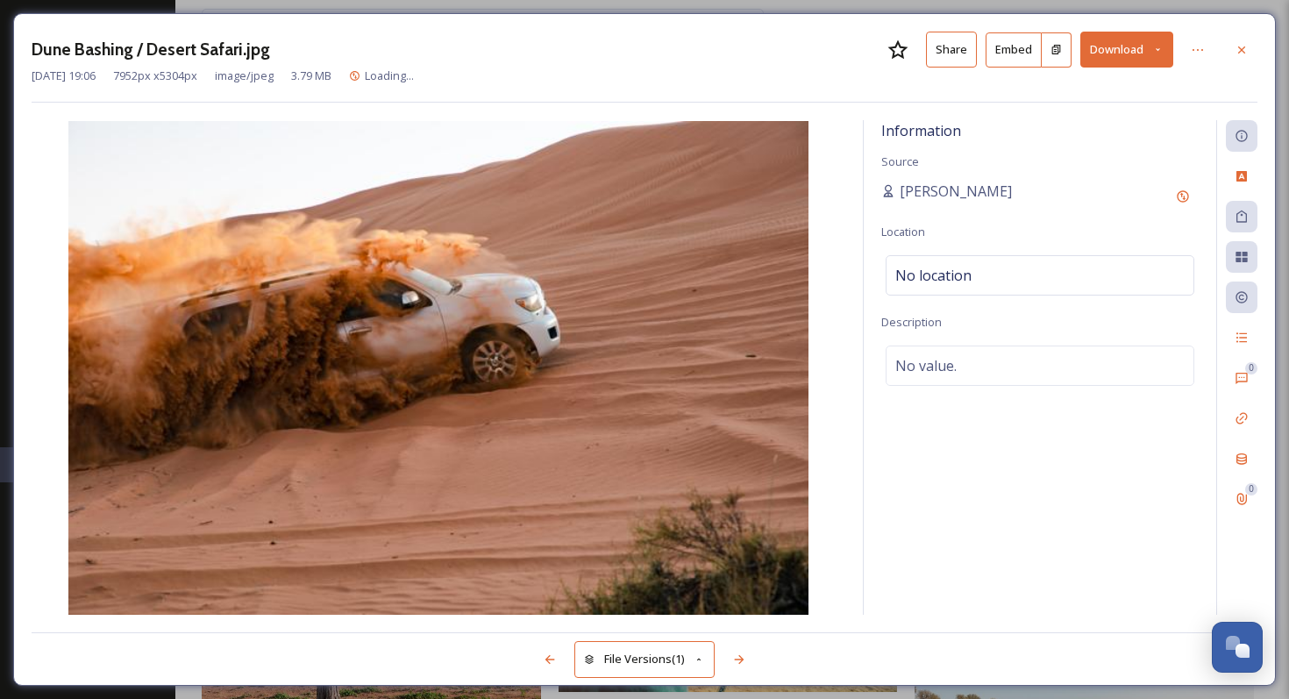
click at [739, 38] on div "Dune Bashing / Desert Safari.jpg Share Embed Download" at bounding box center [645, 50] width 1226 height 36
click at [766, 68] on div "[DATE] 19:06 7952 px x 5304 px image/jpeg 3.79 MB Loading..." at bounding box center [645, 76] width 1226 height 17
click at [903, 437] on div "Information Source [PERSON_NAME] Location No location Description No value." at bounding box center [1040, 367] width 353 height 495
click at [903, 46] on icon at bounding box center [1242, 50] width 14 height 14
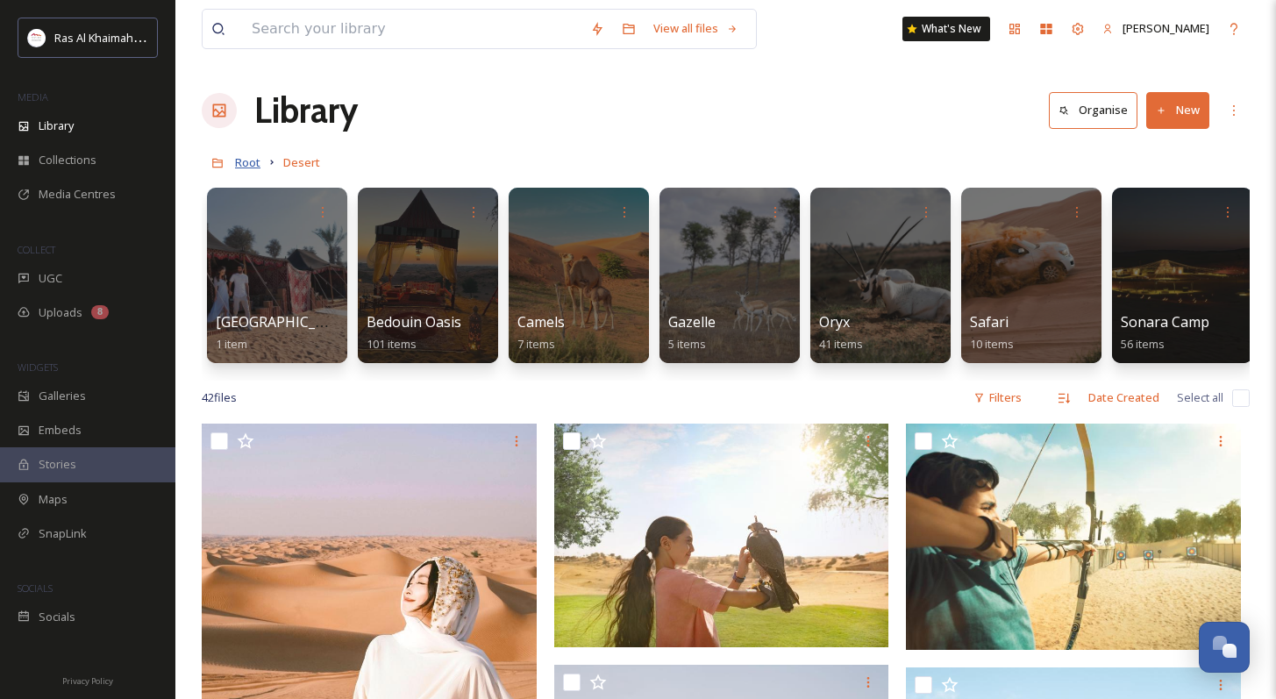
click at [249, 166] on span "Root" at bounding box center [247, 162] width 25 height 16
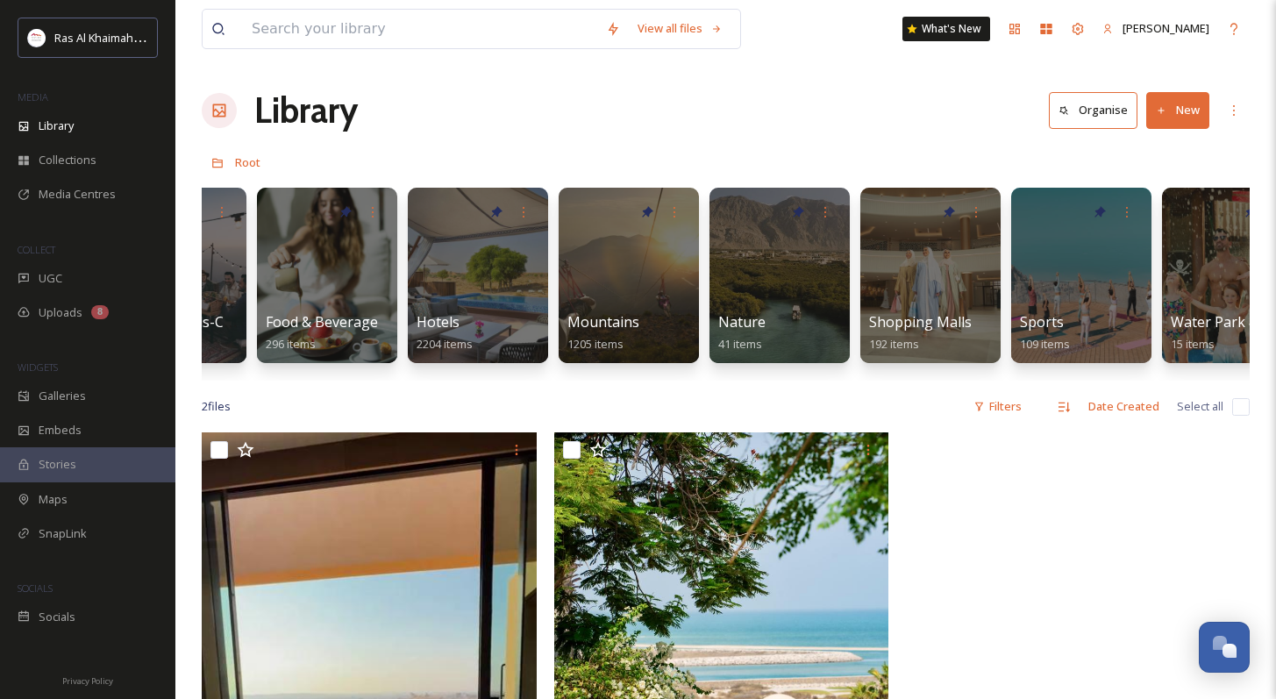
scroll to position [0, 861]
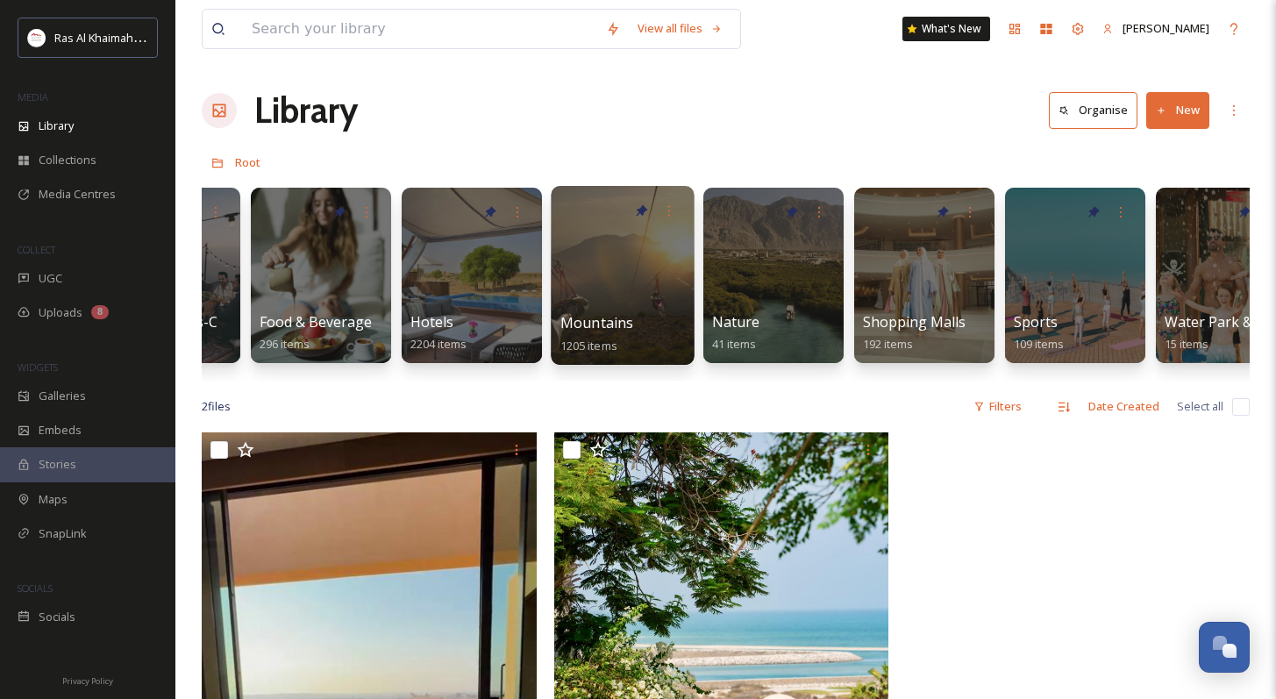
click at [660, 263] on div at bounding box center [622, 275] width 143 height 179
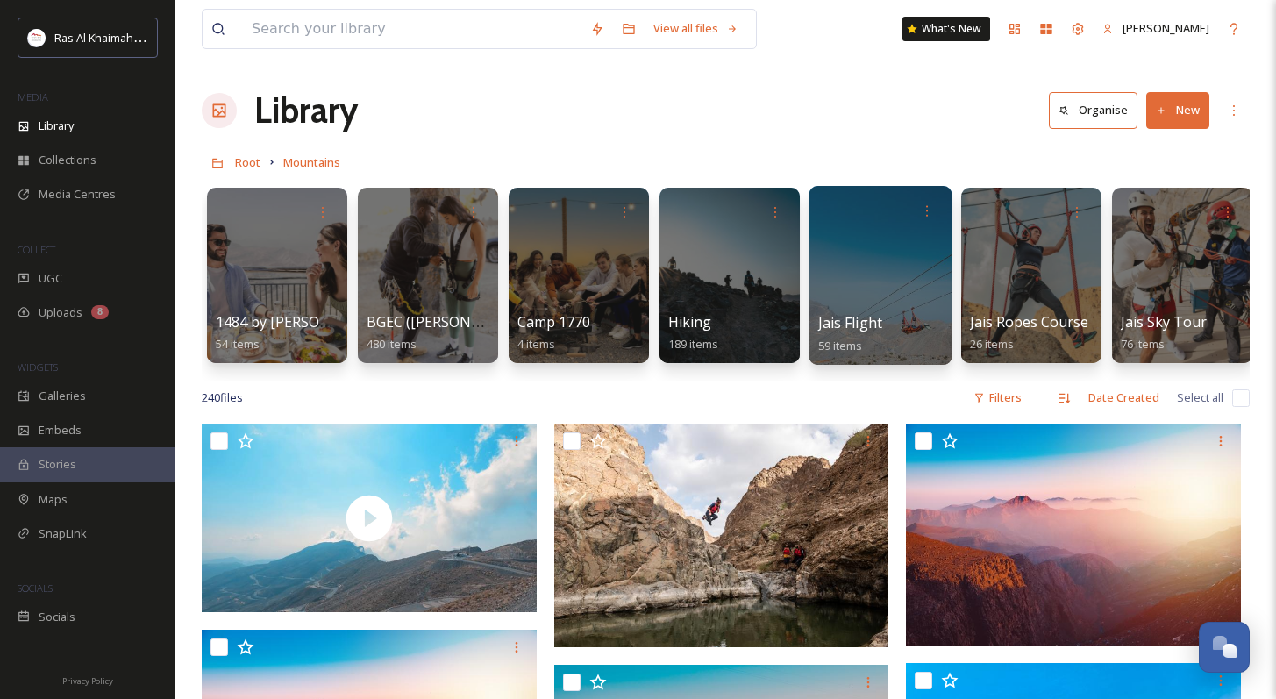
click at [871, 313] on div "Jais Flight 59 items" at bounding box center [880, 334] width 125 height 44
click at [891, 288] on div at bounding box center [879, 275] width 143 height 179
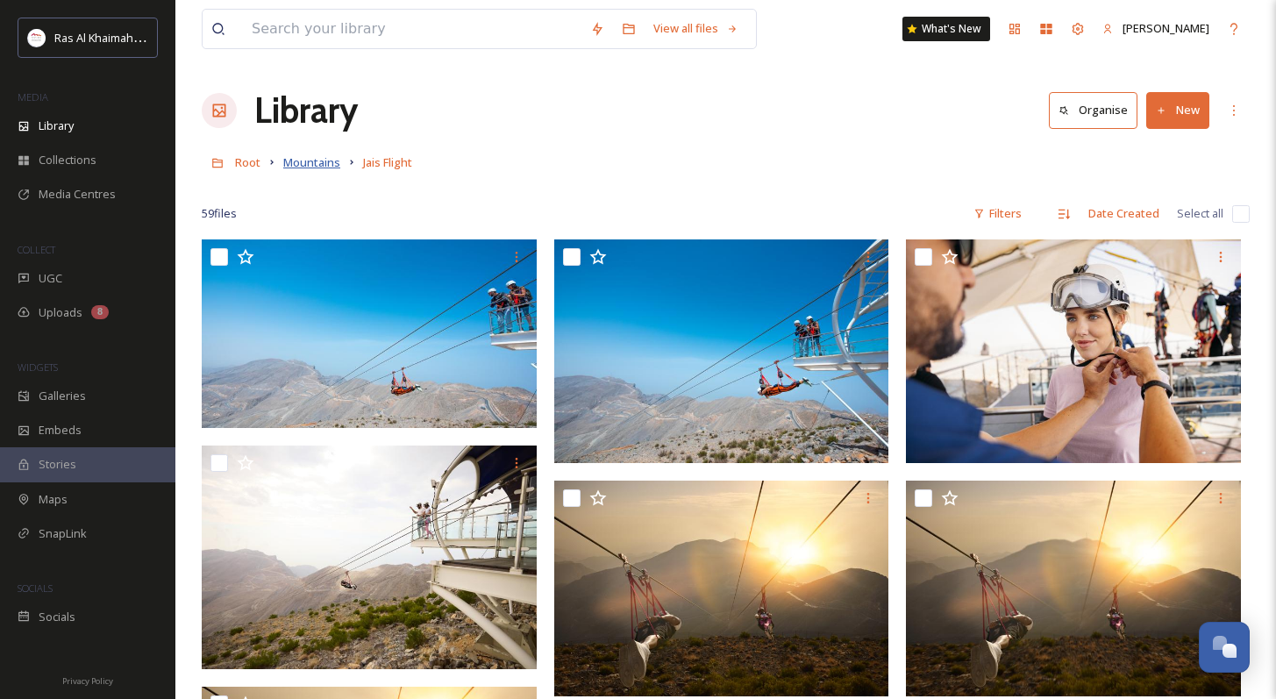
click at [303, 167] on span "Mountains" at bounding box center [311, 162] width 57 height 16
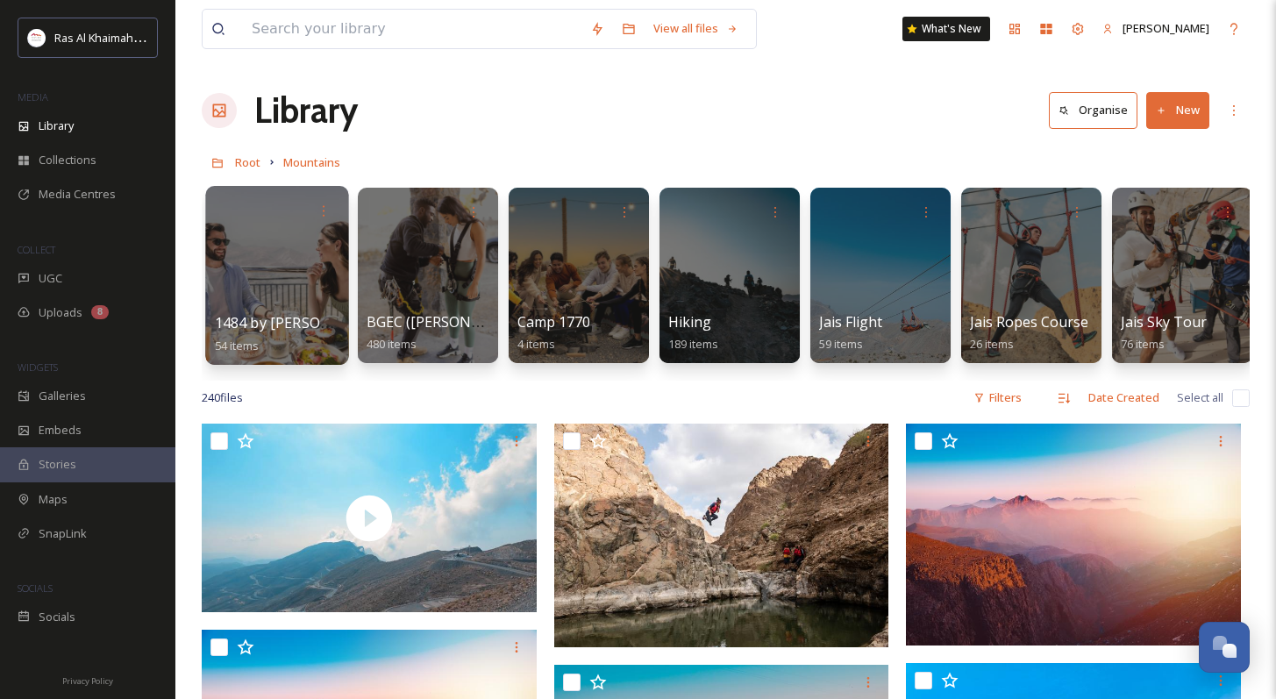
click at [279, 284] on div at bounding box center [276, 275] width 143 height 179
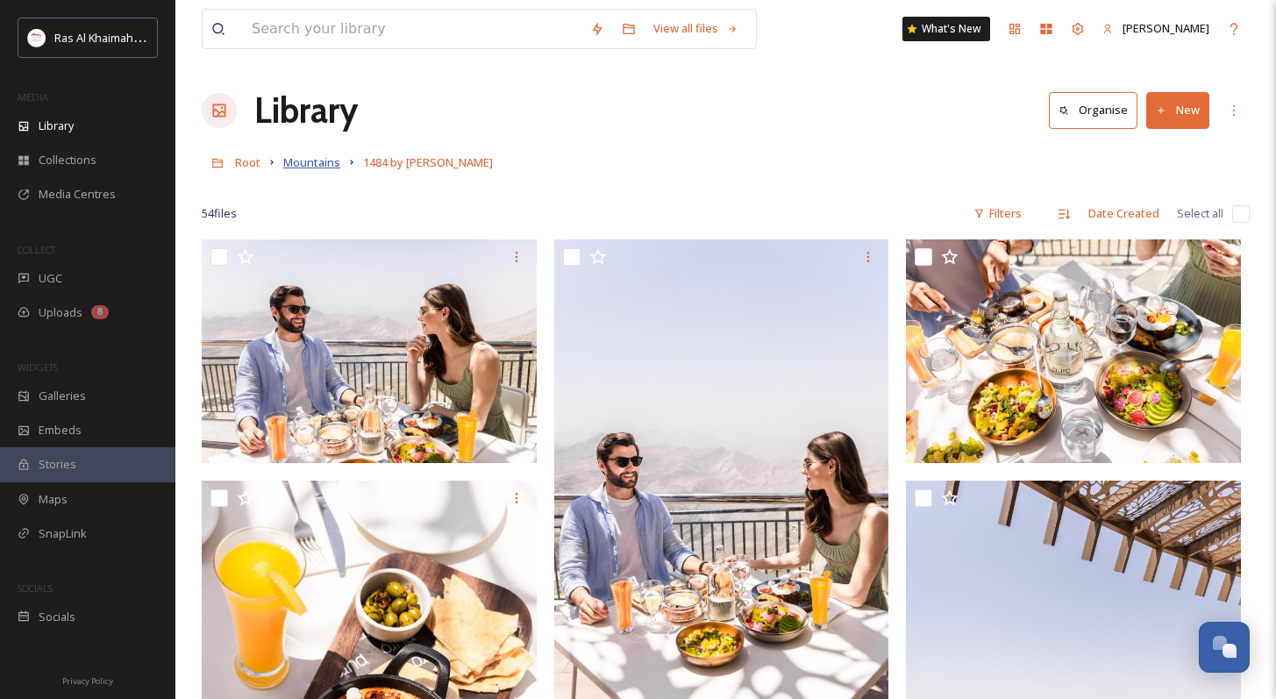
click at [298, 160] on span "Mountains" at bounding box center [311, 162] width 57 height 16
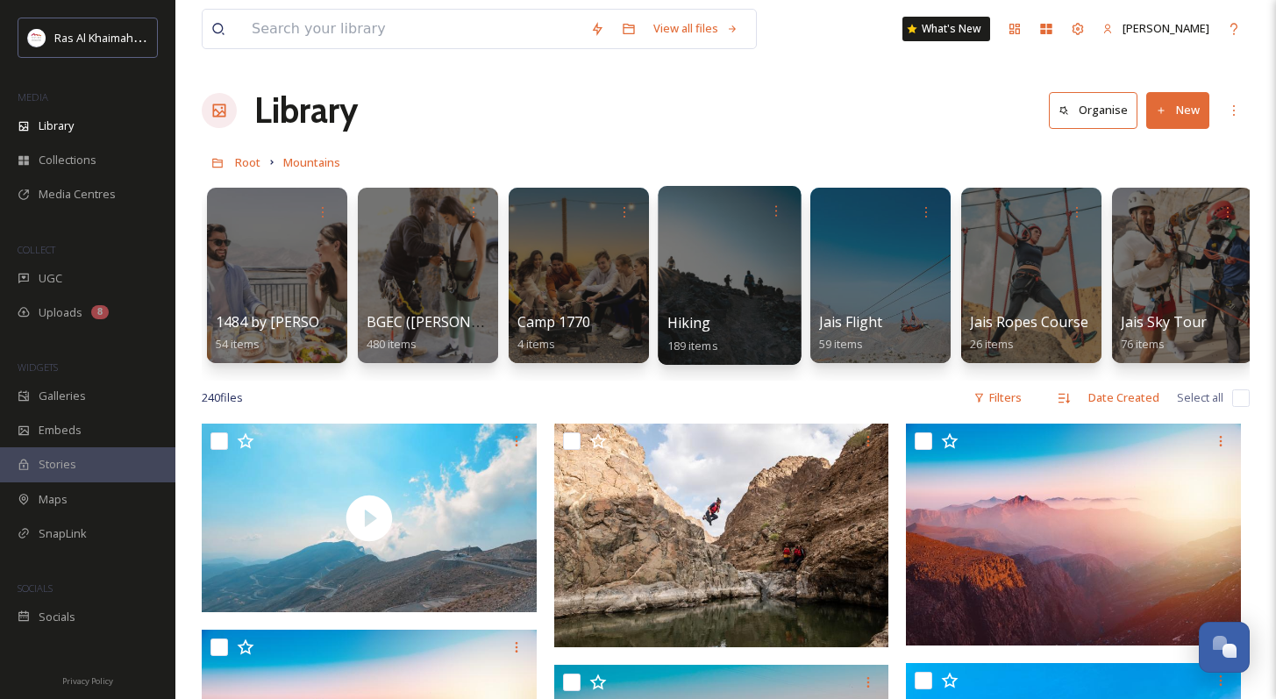
click at [730, 321] on div "Hiking 189 items" at bounding box center [729, 334] width 125 height 44
click at [758, 224] on div at bounding box center [729, 211] width 125 height 32
click at [742, 312] on div "Hiking 189 items" at bounding box center [729, 334] width 125 height 44
click at [718, 294] on div at bounding box center [729, 275] width 143 height 179
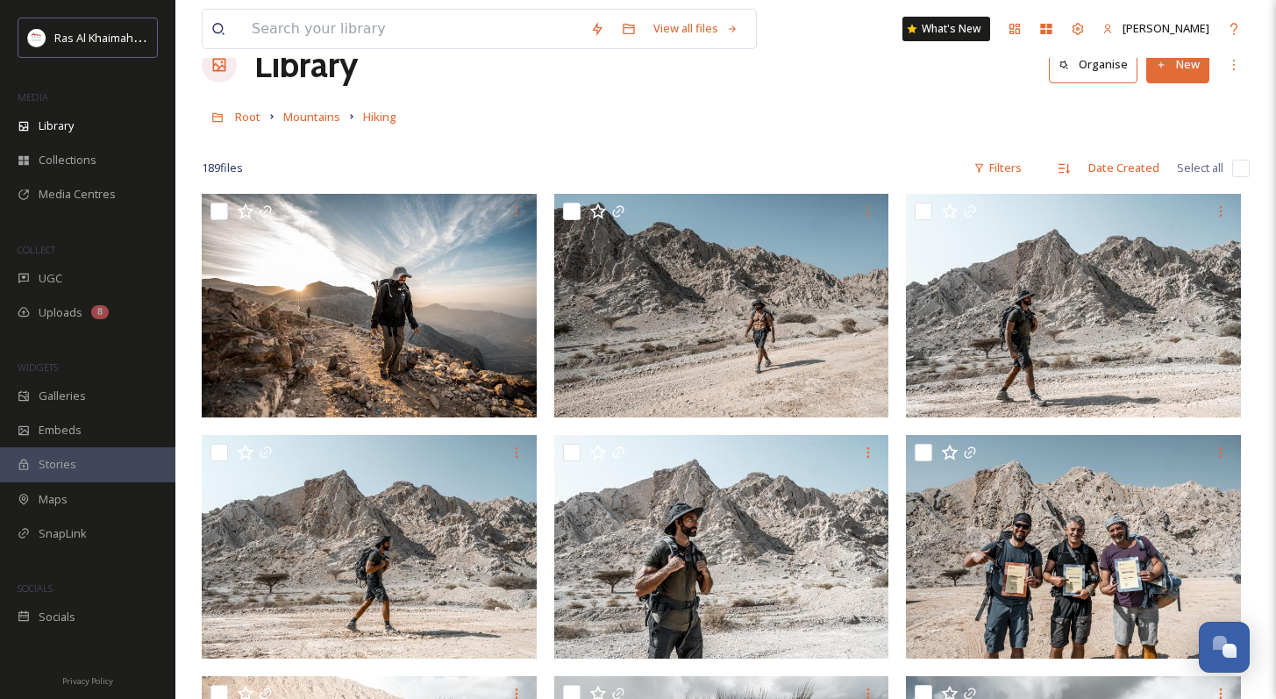
scroll to position [45, 0]
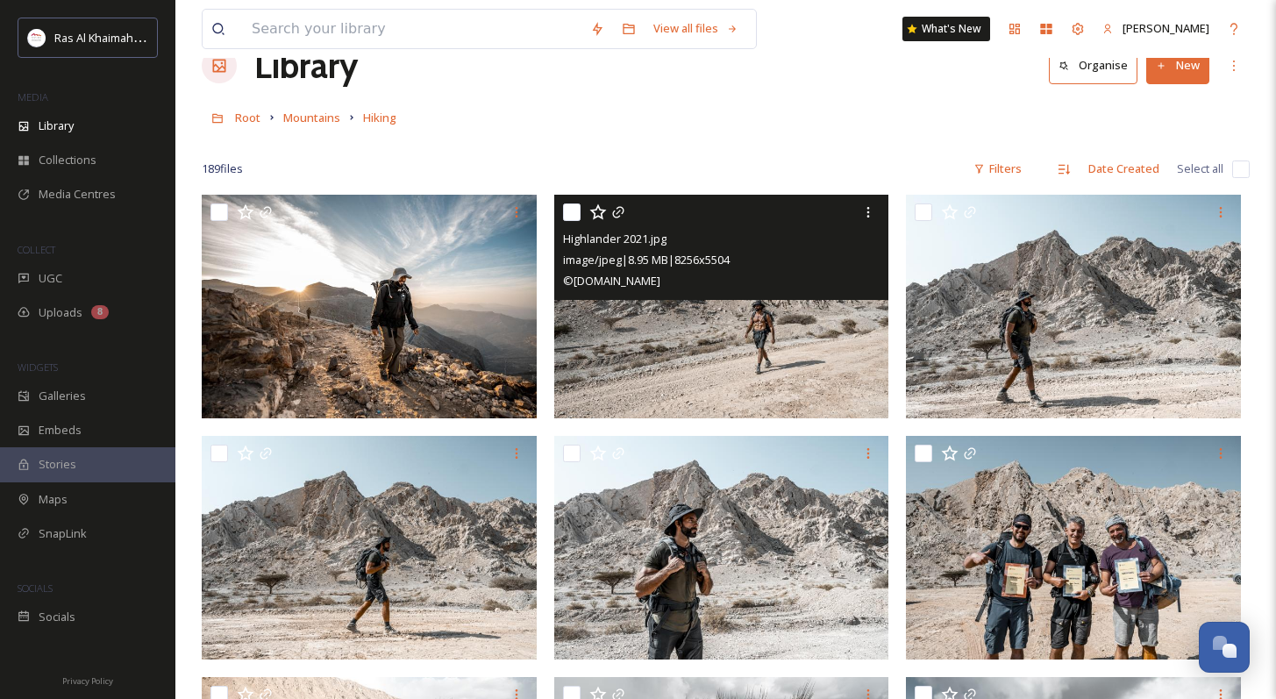
click at [419, 357] on img at bounding box center [369, 307] width 335 height 224
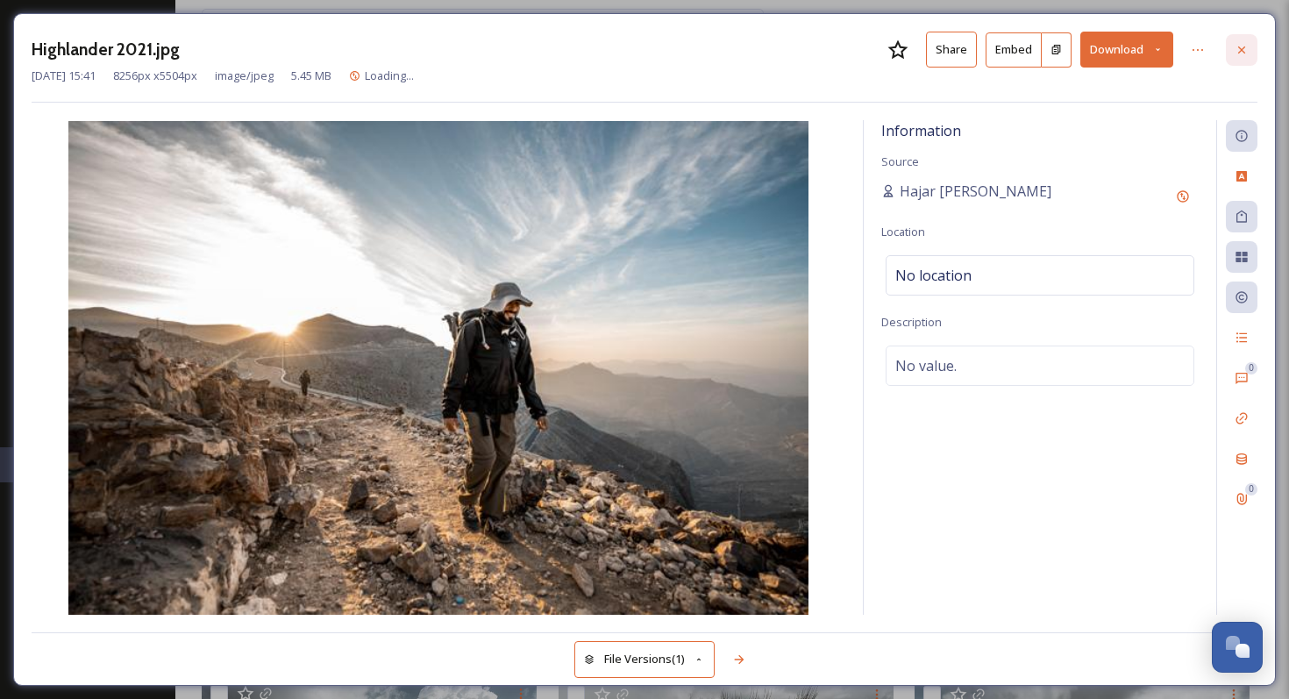
click at [903, 59] on div at bounding box center [1242, 50] width 32 height 32
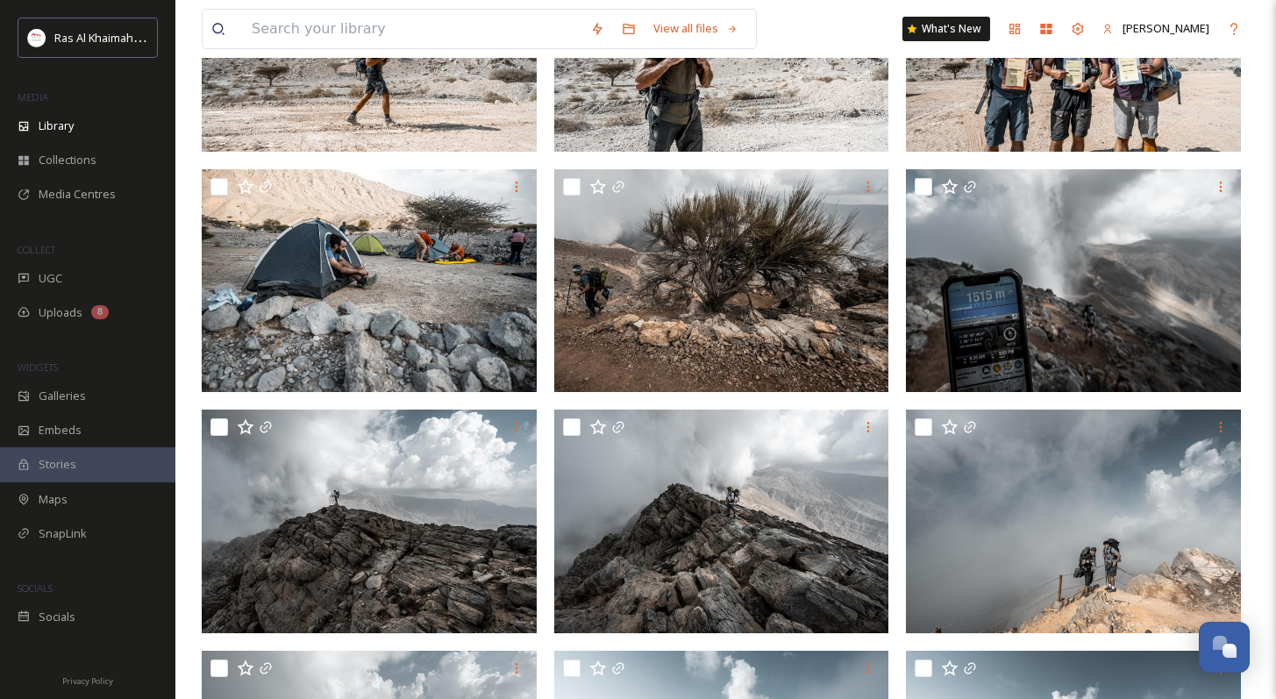
scroll to position [577, 0]
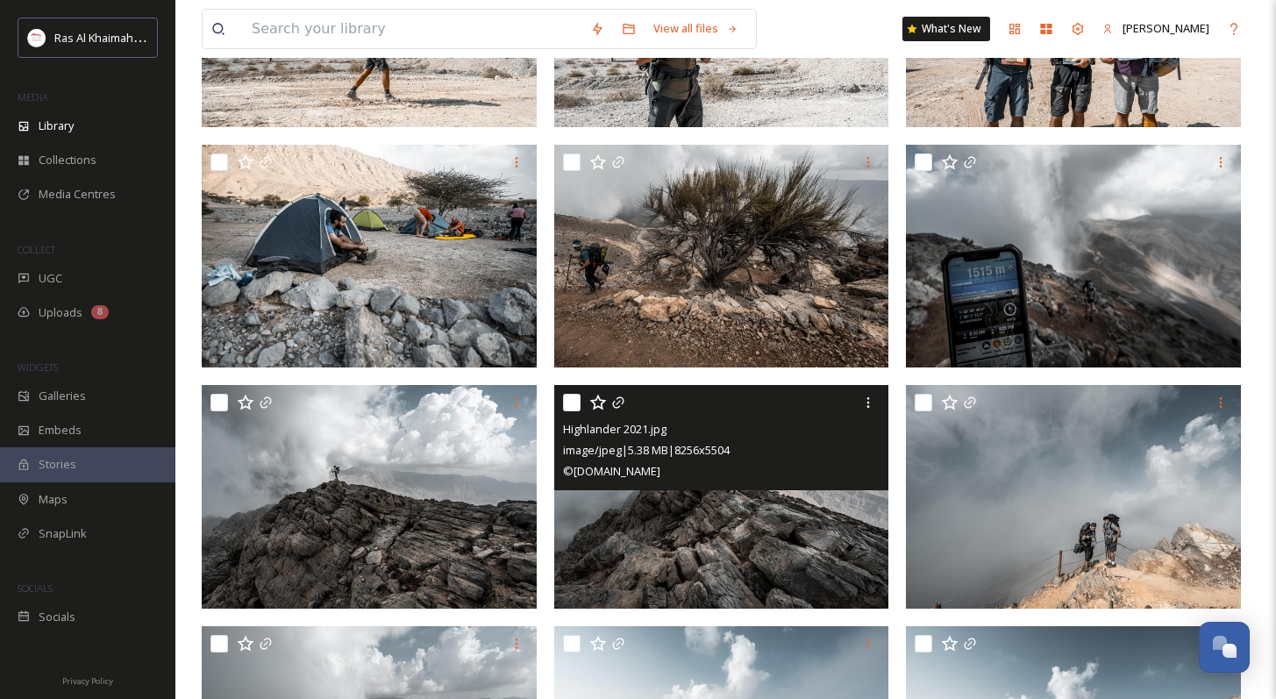
click at [791, 523] on img at bounding box center [721, 497] width 335 height 224
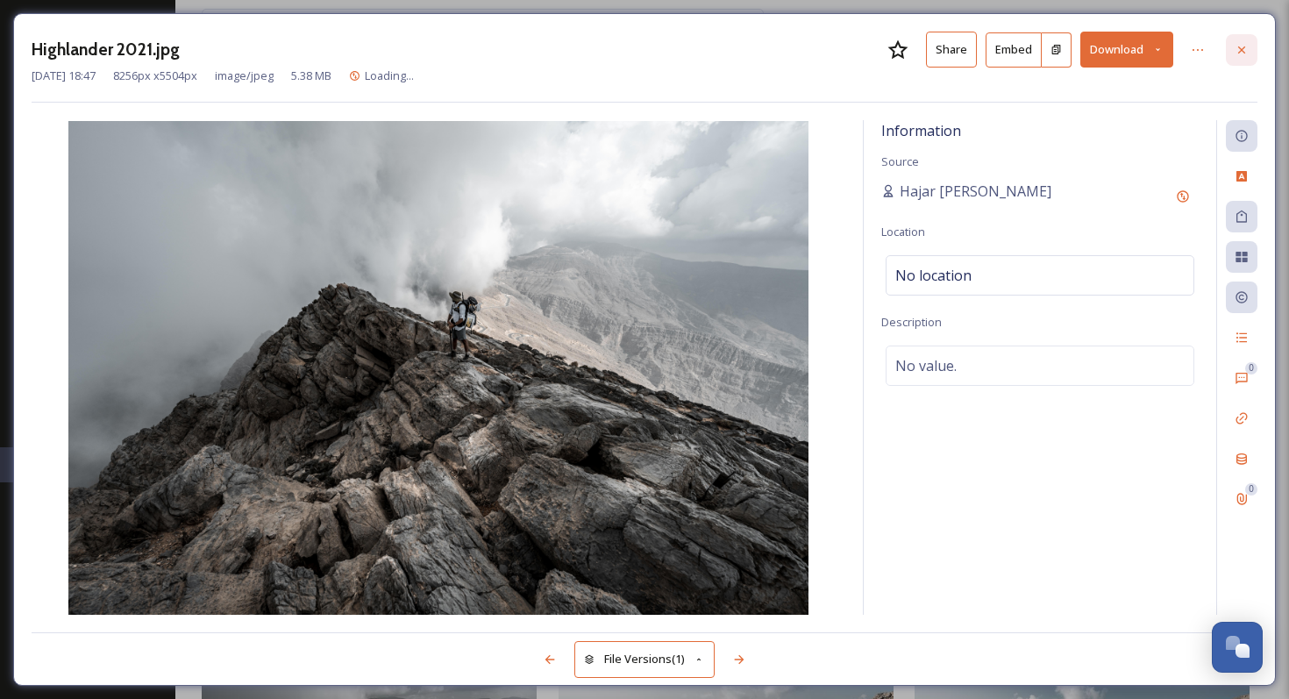
click at [903, 50] on icon at bounding box center [1242, 50] width 14 height 14
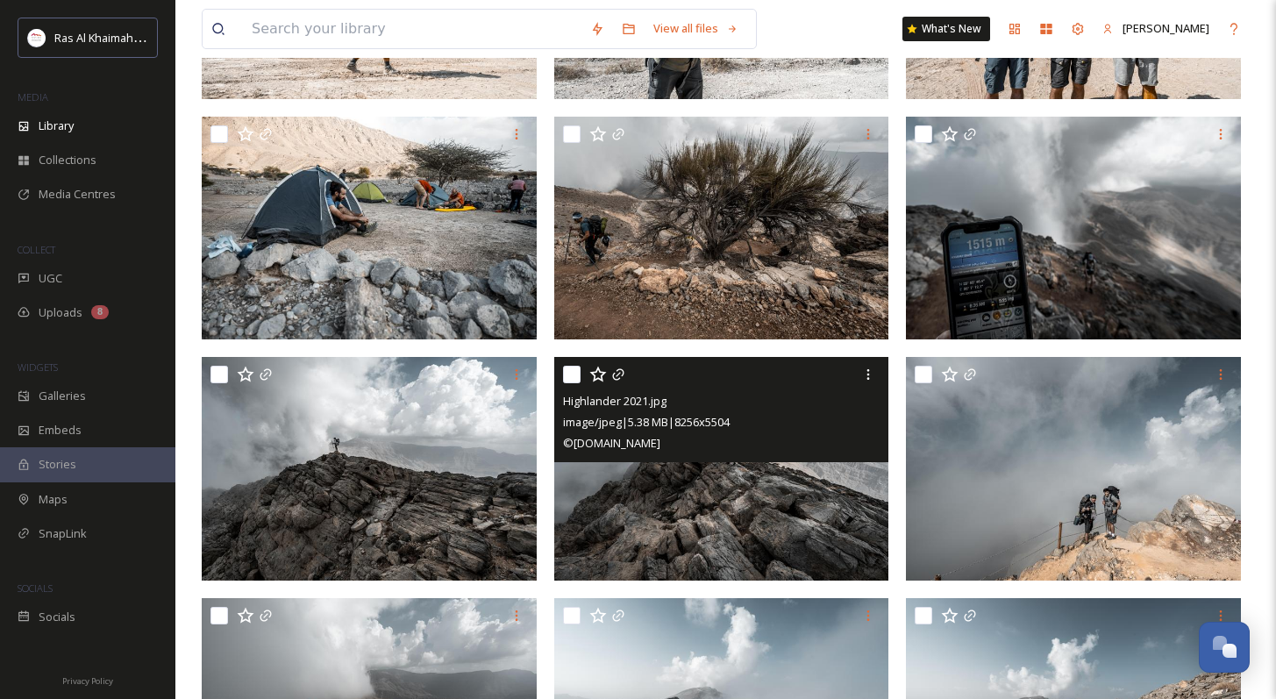
scroll to position [714, 0]
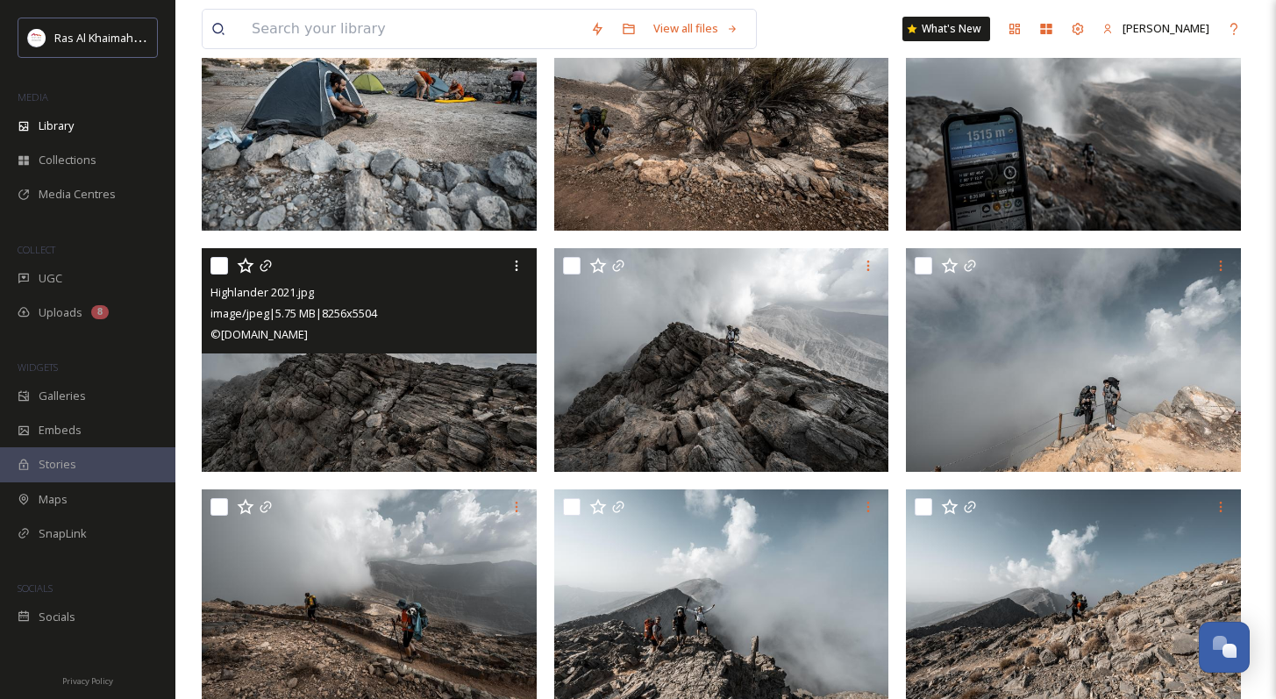
click at [395, 429] on img at bounding box center [369, 360] width 335 height 224
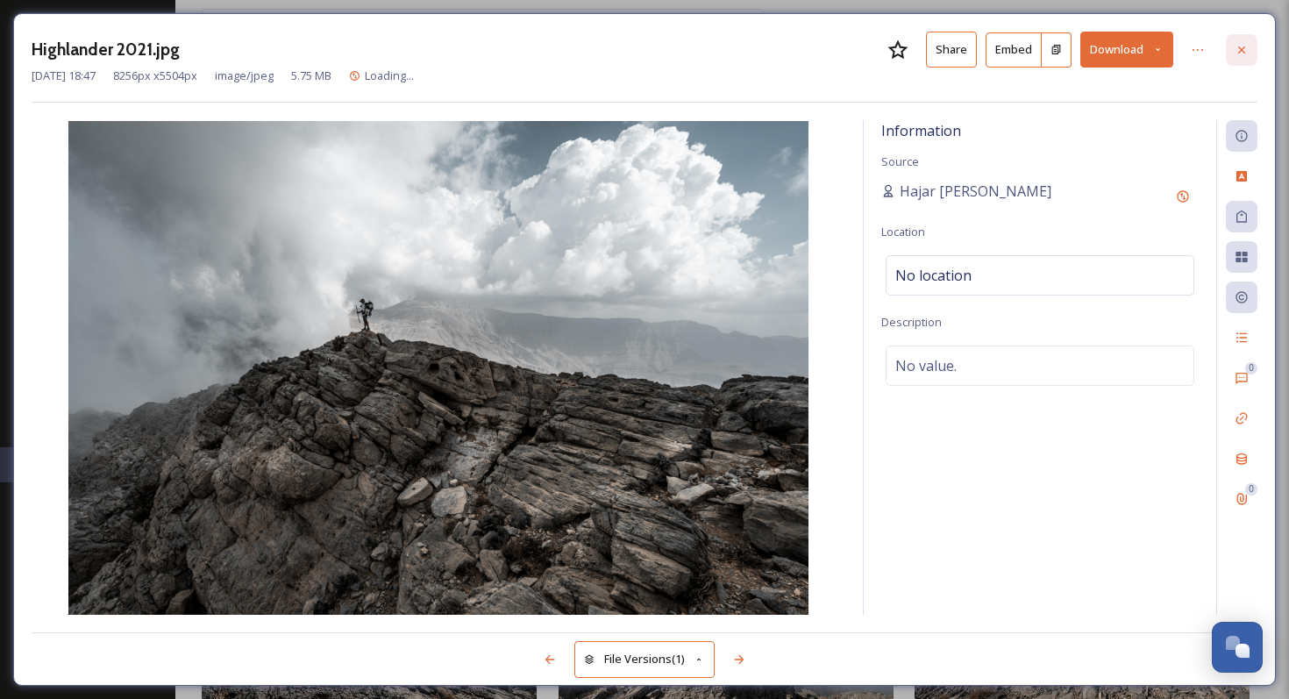
click at [903, 48] on icon at bounding box center [1242, 50] width 14 height 14
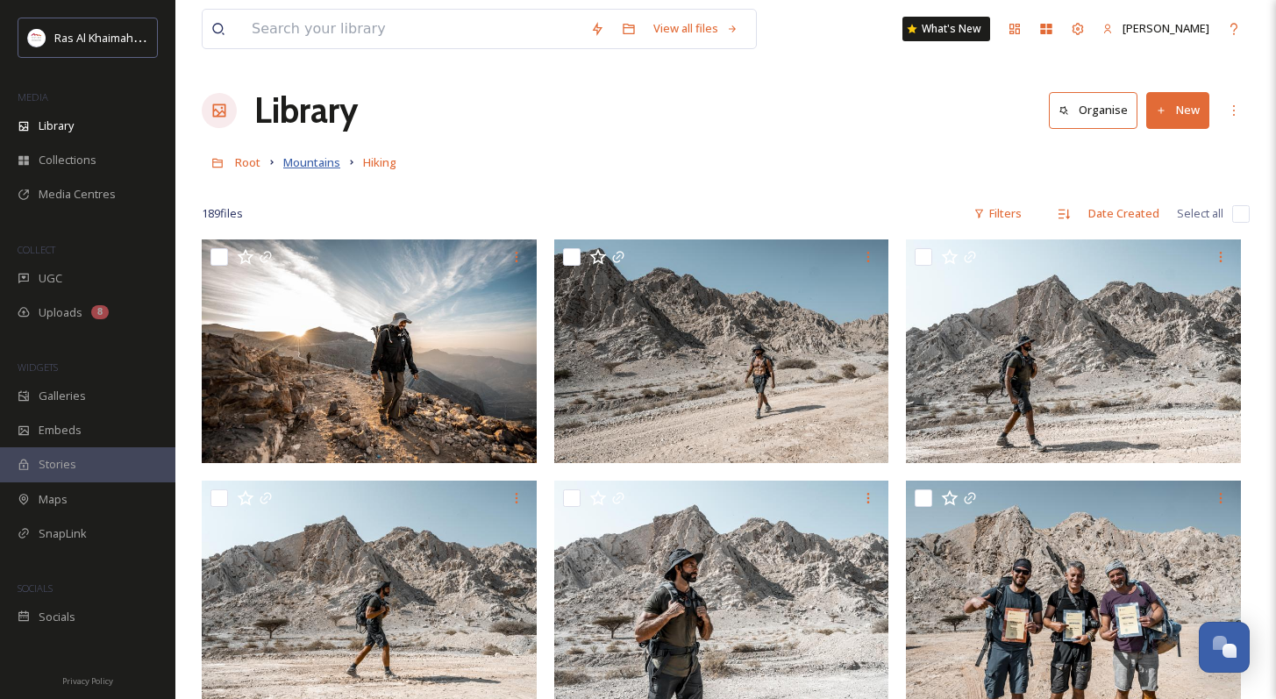
click at [310, 160] on span "Mountains" at bounding box center [311, 162] width 57 height 16
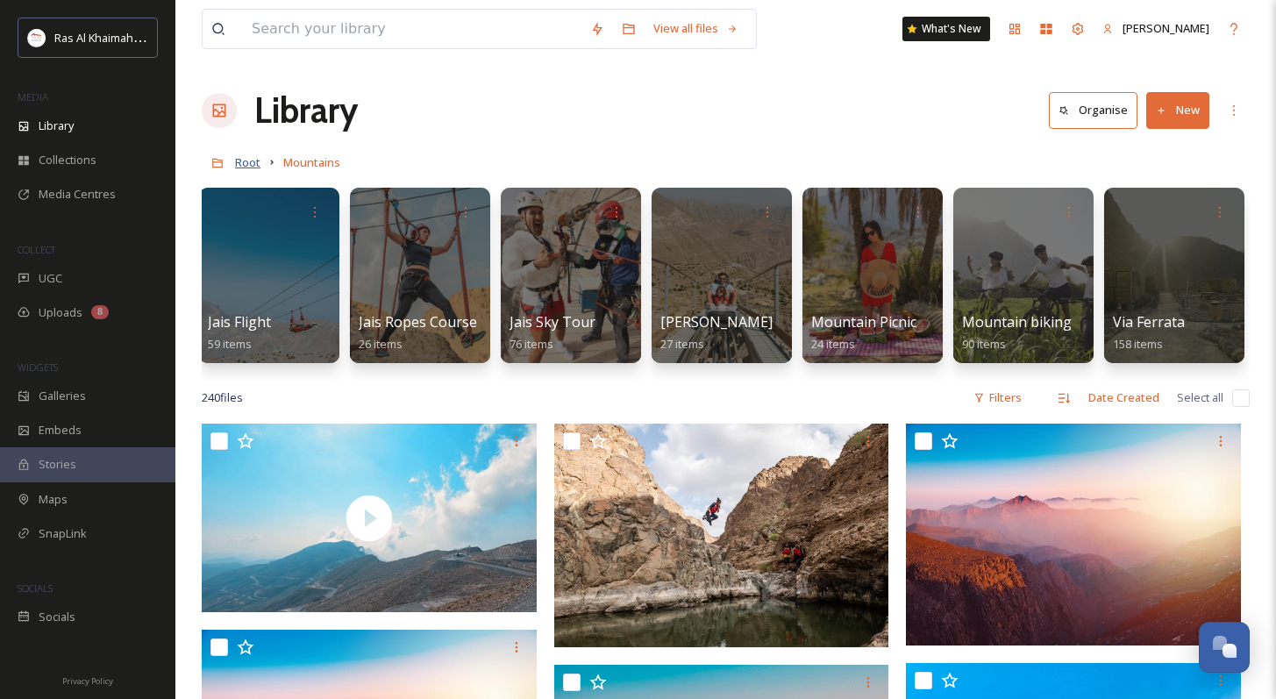
click at [239, 164] on span "Root" at bounding box center [247, 162] width 25 height 16
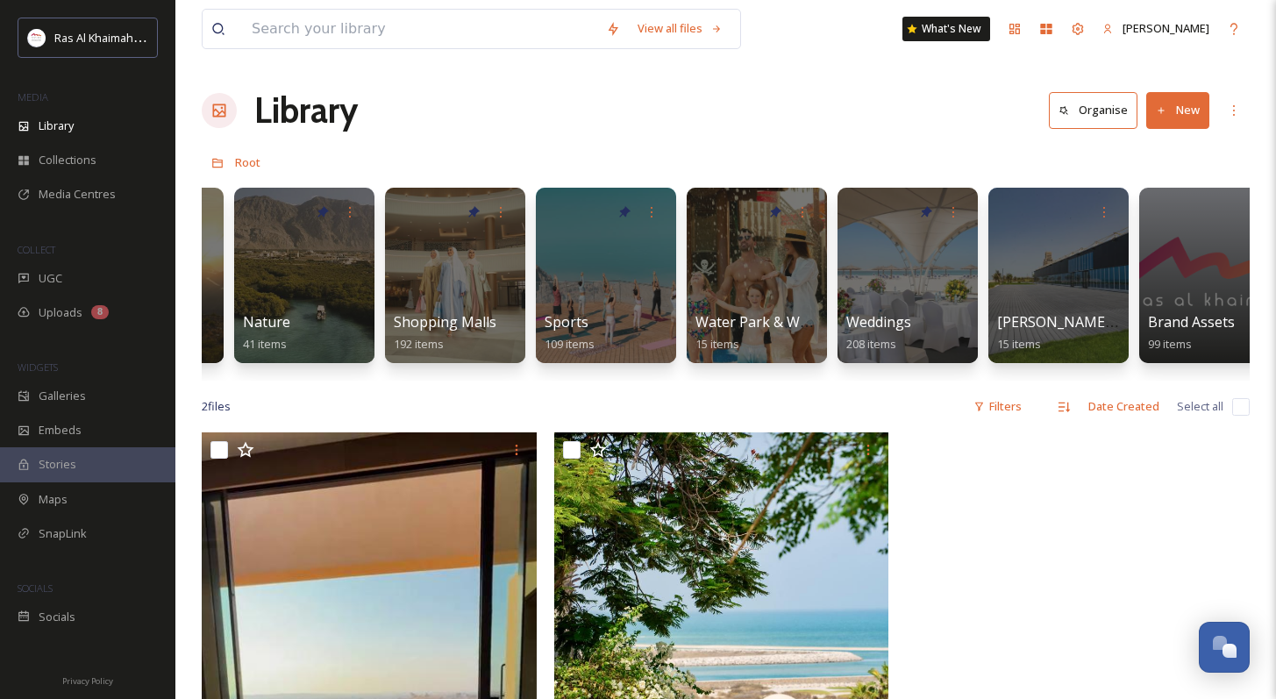
scroll to position [0, 1023]
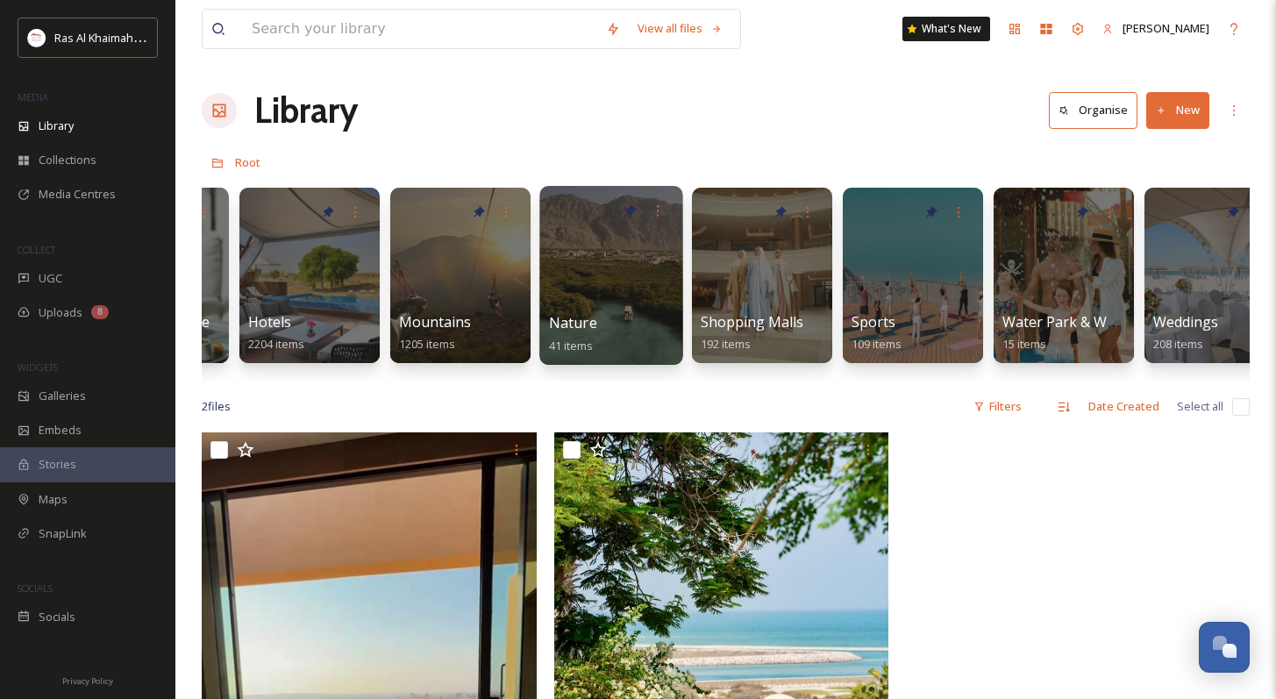
click at [610, 282] on div at bounding box center [610, 275] width 143 height 179
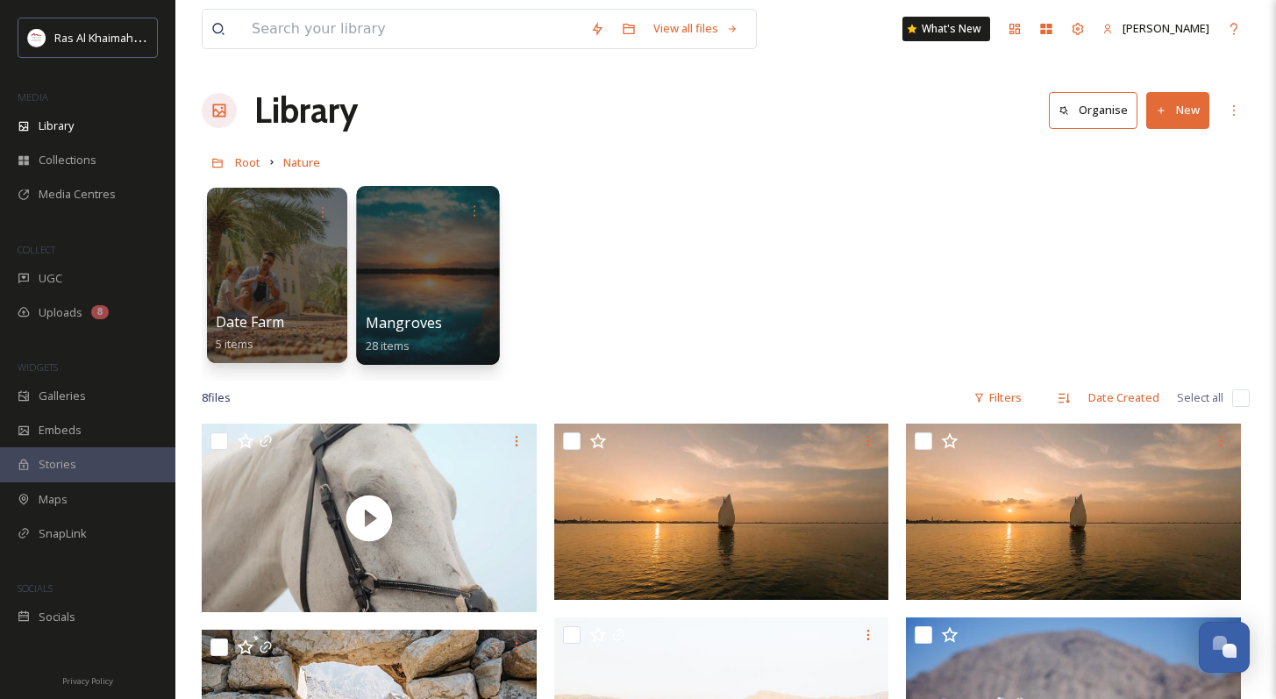
click at [444, 291] on div at bounding box center [427, 275] width 143 height 179
